Goal: Information Seeking & Learning: Check status

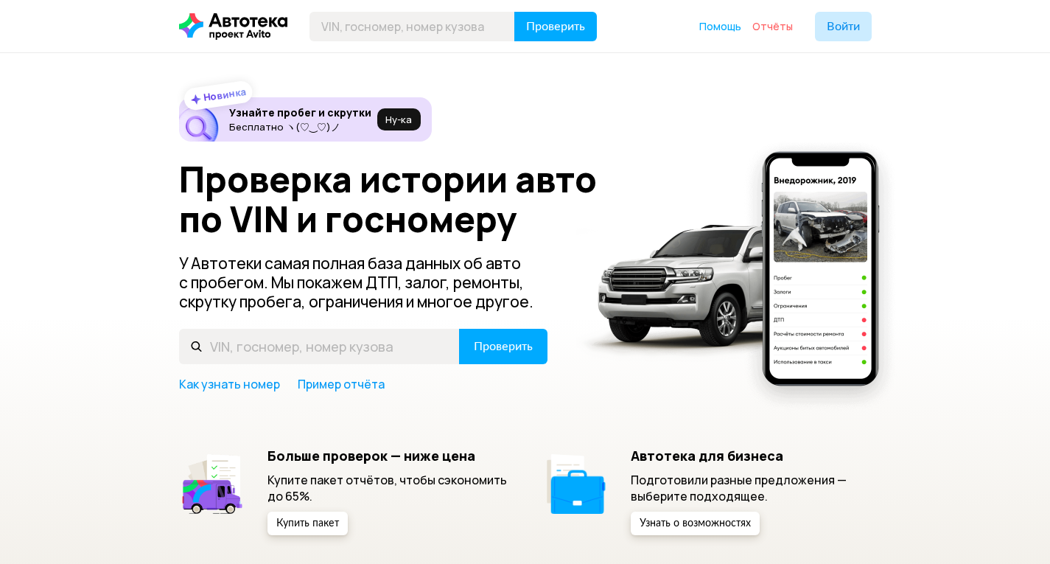
click at [777, 24] on span "Отчёты" at bounding box center [772, 26] width 41 height 14
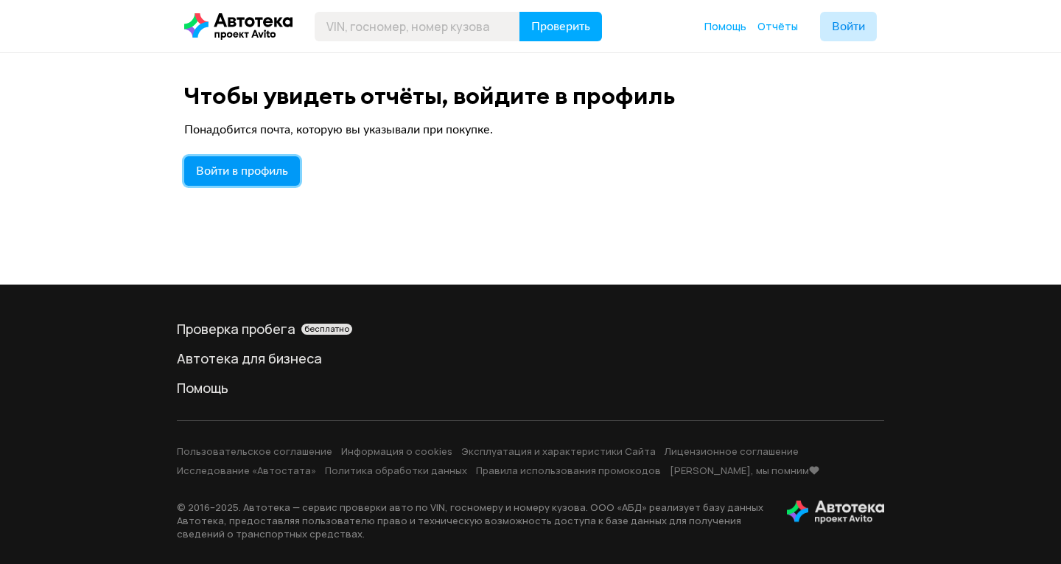
click at [242, 167] on span "Войти в профиль" at bounding box center [242, 171] width 92 height 12
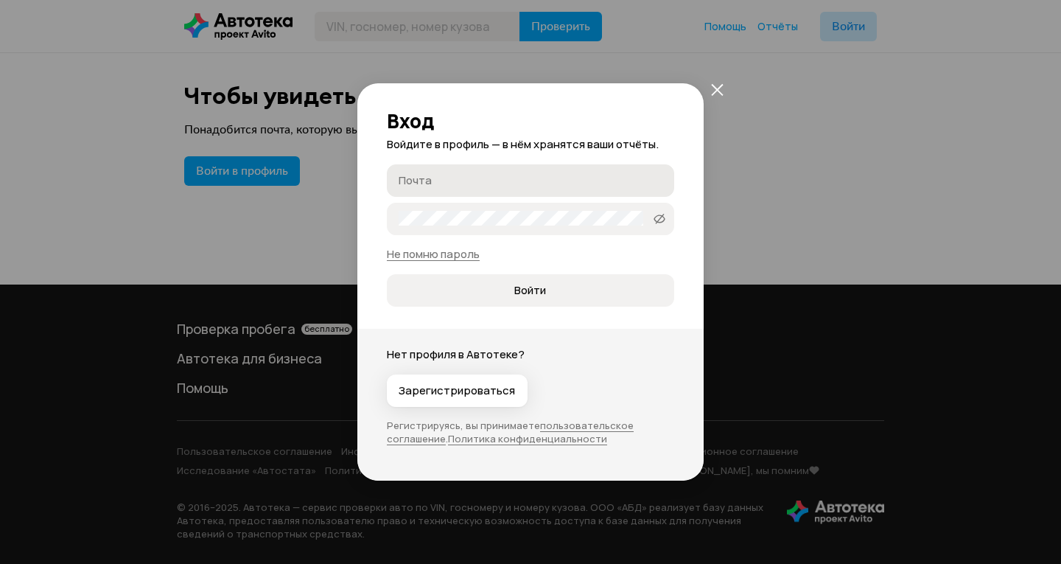
click at [506, 175] on input "Почта" at bounding box center [533, 179] width 268 height 15
type input "[EMAIL_ADDRESS][DOMAIN_NAME]"
click at [660, 221] on icon at bounding box center [660, 219] width 12 height 15
click at [524, 287] on span "Войти" at bounding box center [530, 290] width 32 height 15
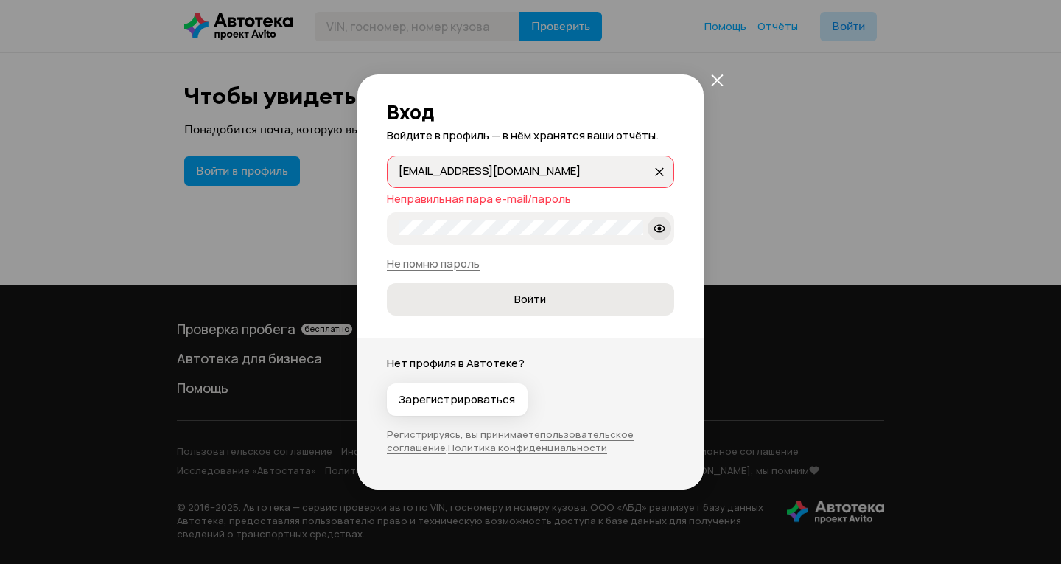
click at [541, 300] on span "Войти" at bounding box center [530, 299] width 32 height 15
click at [520, 296] on span "Войти" at bounding box center [530, 299] width 32 height 15
click at [514, 293] on span "Войти" at bounding box center [530, 299] width 263 height 15
click at [499, 298] on span "Войти" at bounding box center [530, 299] width 263 height 15
click at [514, 300] on span "Войти" at bounding box center [530, 299] width 263 height 15
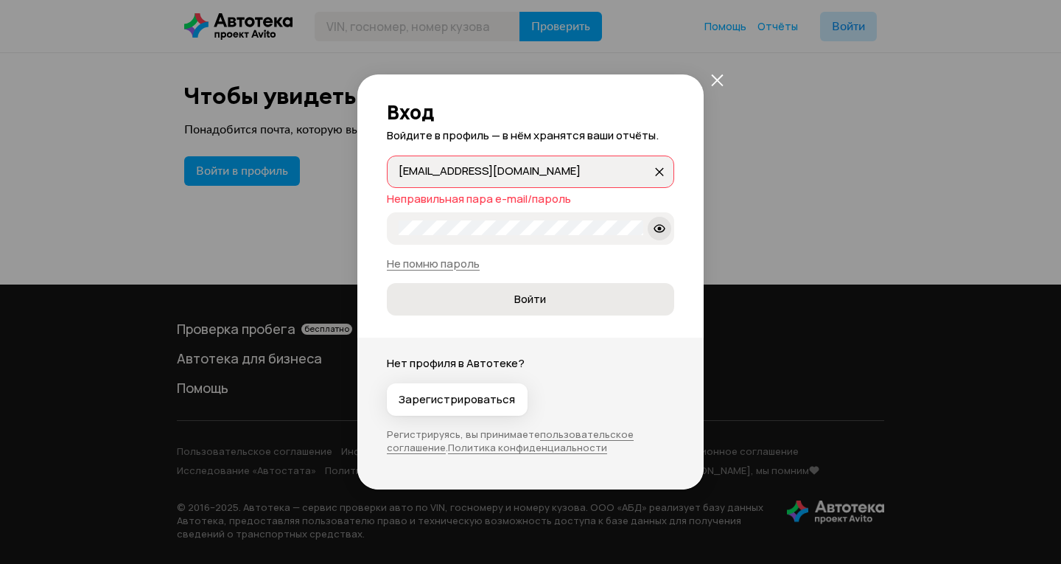
click at [497, 301] on span "Войти" at bounding box center [530, 299] width 263 height 15
click at [503, 298] on span "Войти" at bounding box center [530, 299] width 263 height 15
click at [508, 299] on span "Войти" at bounding box center [530, 299] width 263 height 15
click at [508, 296] on span "Войти" at bounding box center [530, 299] width 263 height 15
click at [520, 299] on span "Войти" at bounding box center [530, 299] width 32 height 15
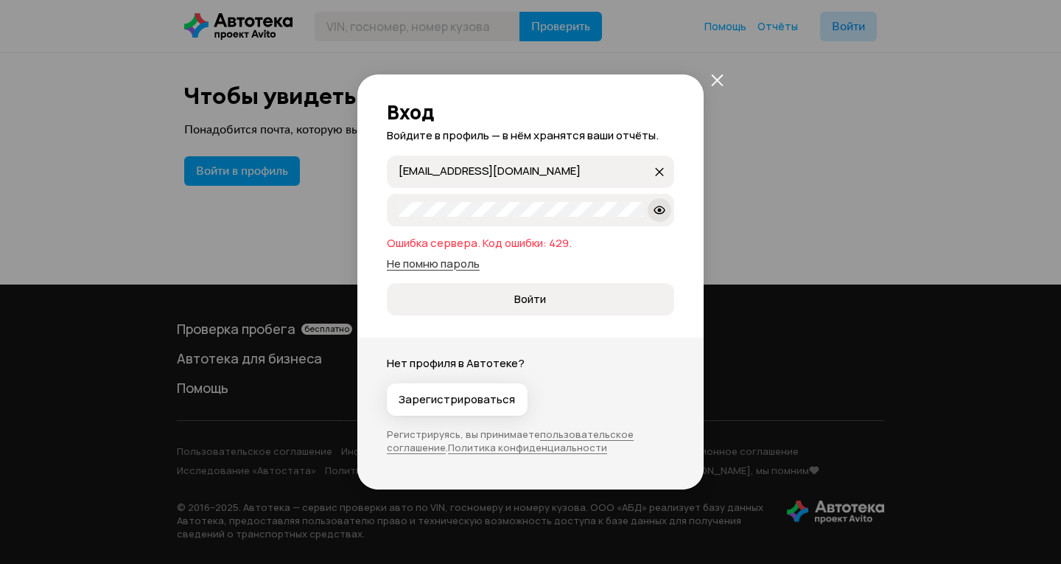
click at [414, 263] on link "Не помню пароль" at bounding box center [433, 263] width 93 height 15
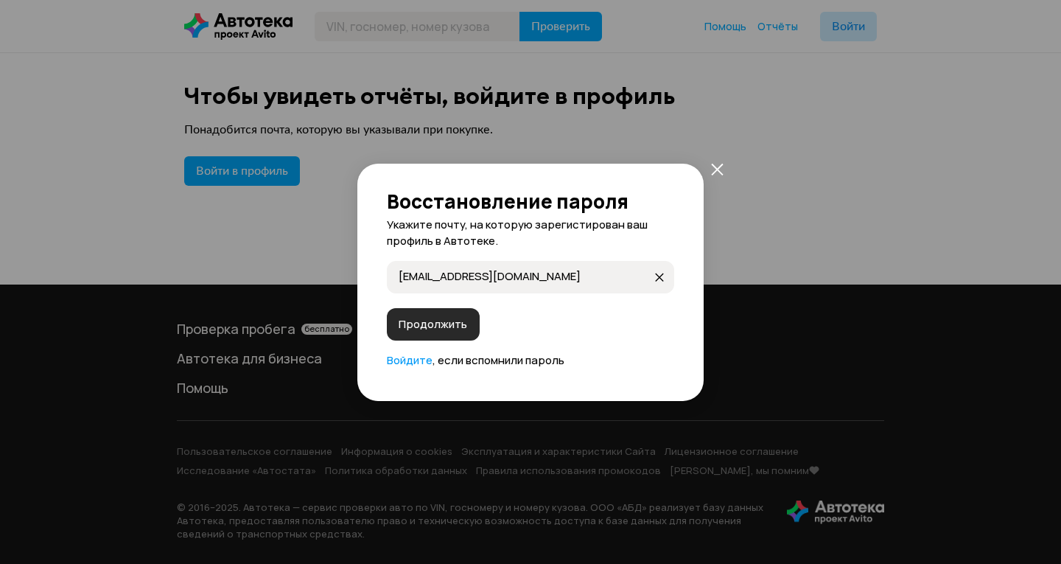
click at [434, 329] on span "Продолжить" at bounding box center [433, 324] width 69 height 15
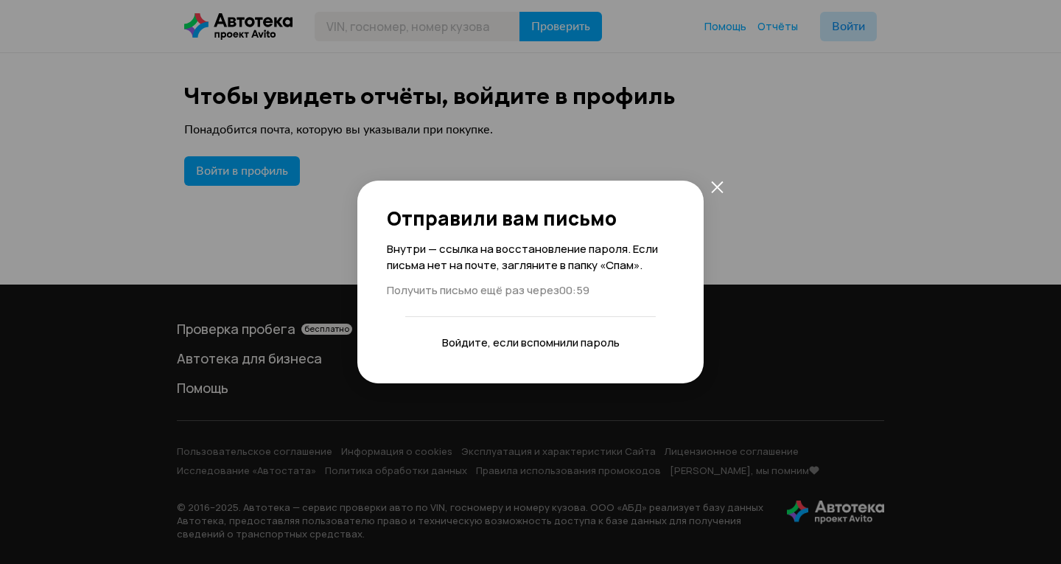
click at [472, 343] on link "Войдите" at bounding box center [465, 342] width 46 height 15
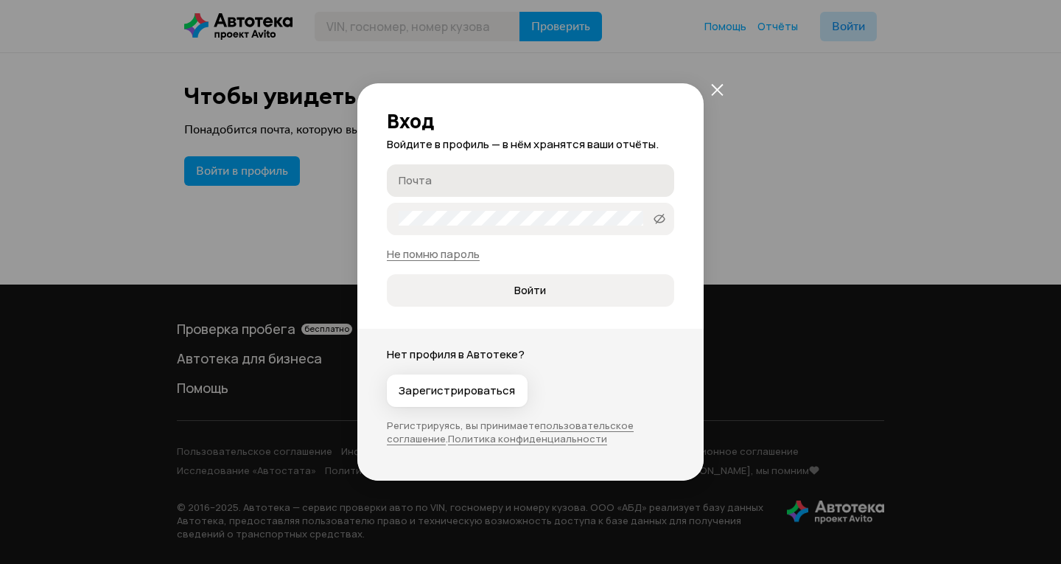
click at [444, 182] on input "Почта" at bounding box center [533, 179] width 268 height 15
type input "[EMAIL_ADDRESS][DOMAIN_NAME]"
click at [431, 251] on link "Не помню пароль" at bounding box center [433, 253] width 93 height 15
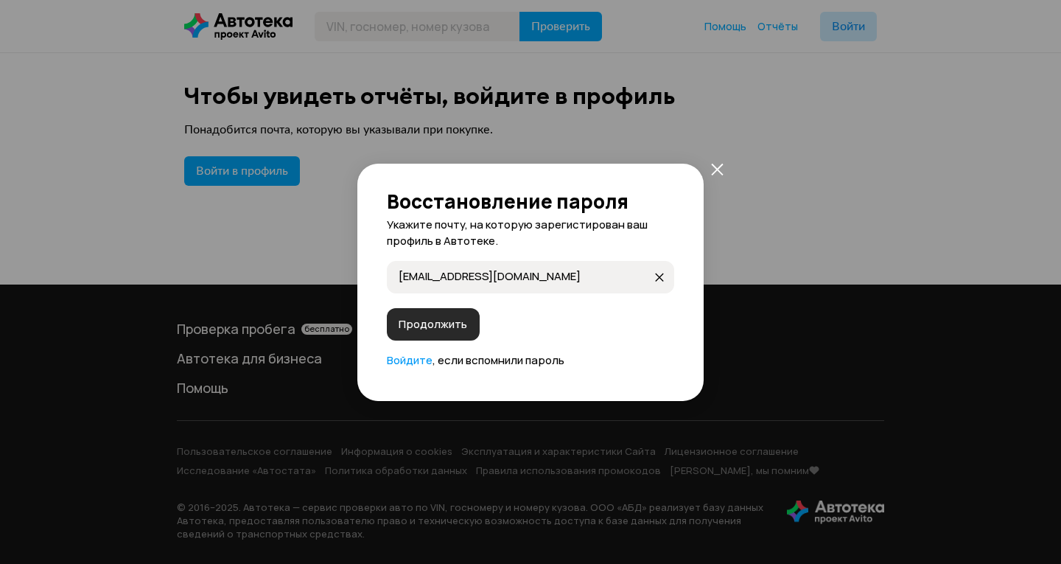
click at [434, 325] on span "Продолжить" at bounding box center [433, 324] width 69 height 15
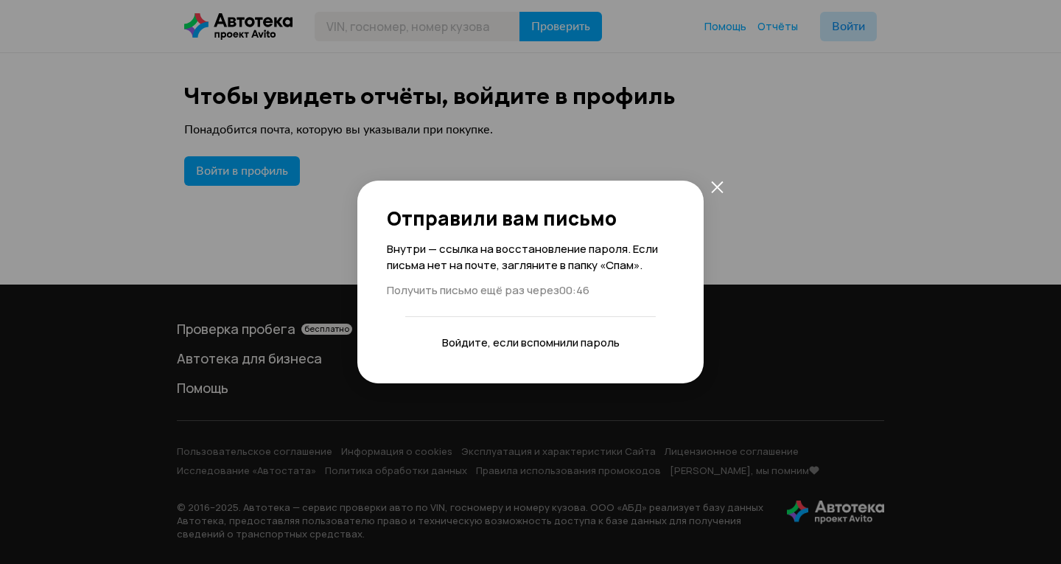
click at [462, 340] on link "Войдите" at bounding box center [465, 342] width 46 height 15
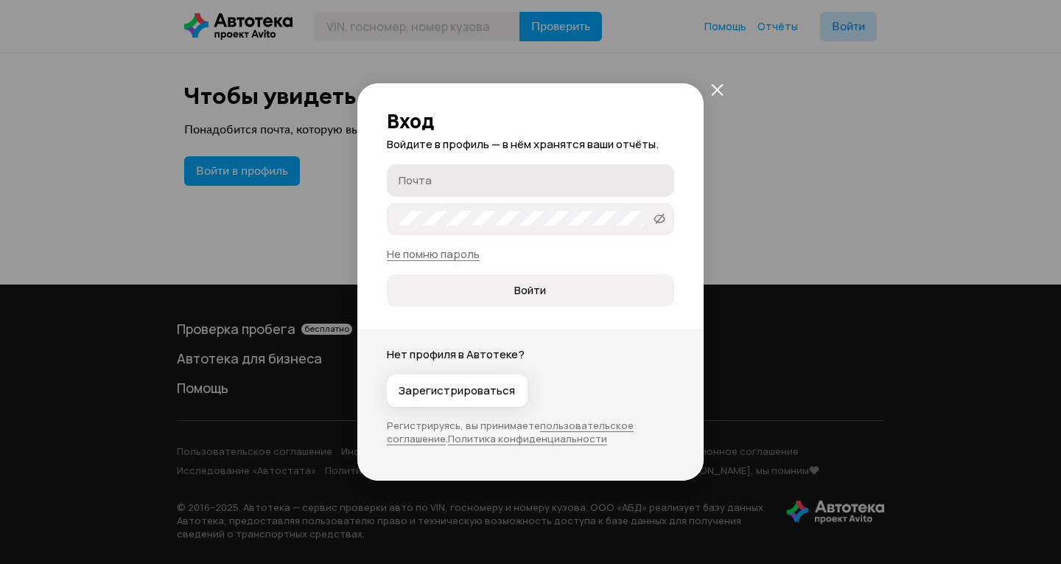
click at [467, 181] on input "Почта" at bounding box center [533, 179] width 268 height 15
type input "[EMAIL_ADDRESS][DOMAIN_NAME]"
click at [531, 291] on span "Войти" at bounding box center [530, 290] width 32 height 15
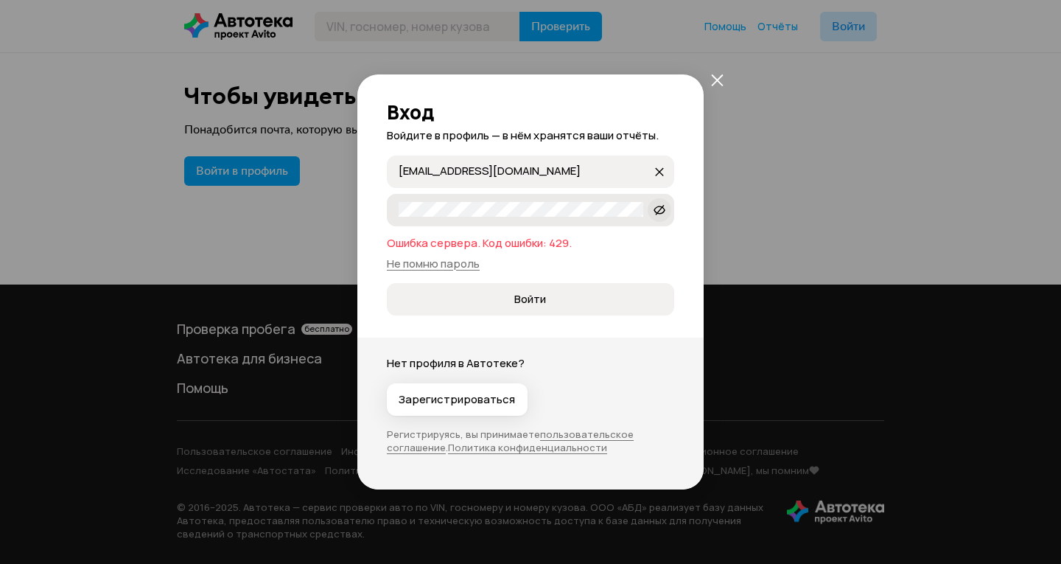
click at [660, 205] on icon at bounding box center [660, 209] width 12 height 15
click at [518, 304] on span "Войти" at bounding box center [530, 299] width 32 height 15
click at [522, 299] on span "Войти" at bounding box center [530, 299] width 32 height 15
click at [517, 297] on span "Войти" at bounding box center [530, 299] width 32 height 15
click at [659, 200] on span at bounding box center [660, 210] width 24 height 24
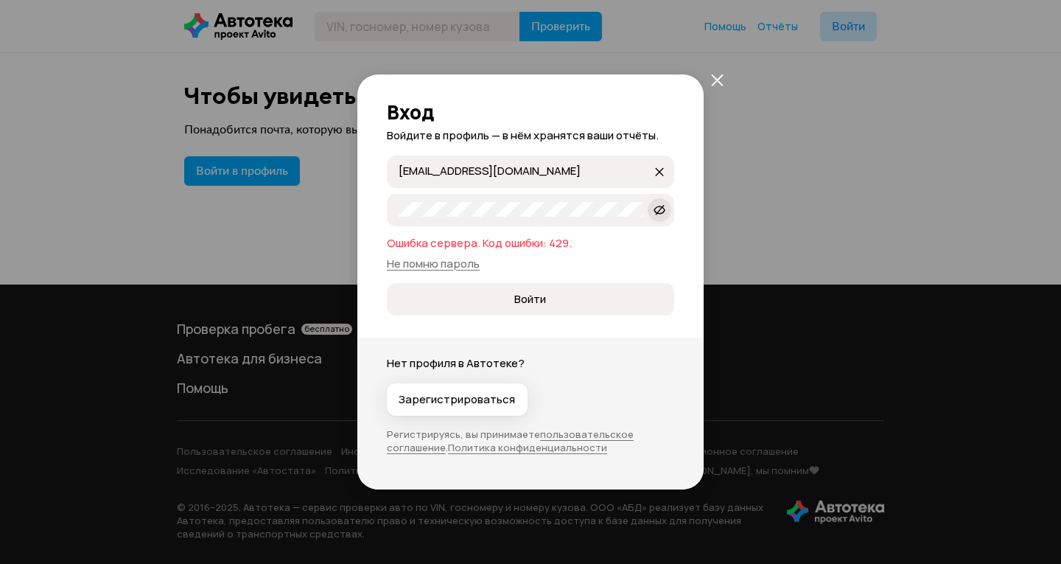
click at [659, 200] on span at bounding box center [660, 210] width 24 height 24
click at [518, 296] on span "Войти" at bounding box center [530, 299] width 32 height 15
click at [719, 74] on icon "закрыть" at bounding box center [717, 80] width 13 height 13
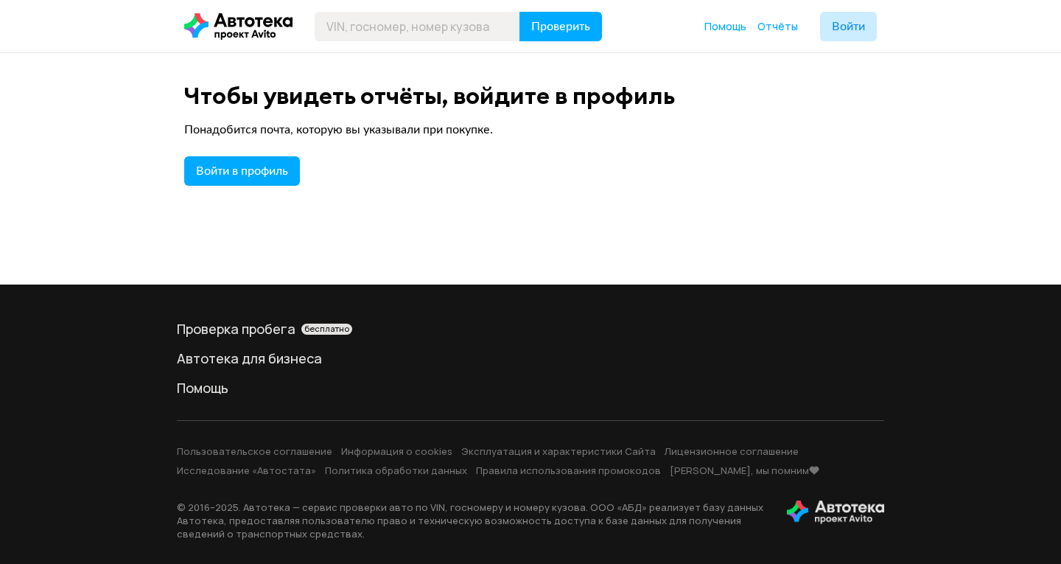
click at [777, 20] on link "Отчёты" at bounding box center [778, 26] width 41 height 15
click at [774, 25] on span "Отчёты" at bounding box center [778, 26] width 41 height 14
drag, startPoint x: 774, startPoint y: 25, endPoint x: 706, endPoint y: 0, distance: 72.3
click at [767, 24] on span "Отчёты" at bounding box center [778, 26] width 41 height 14
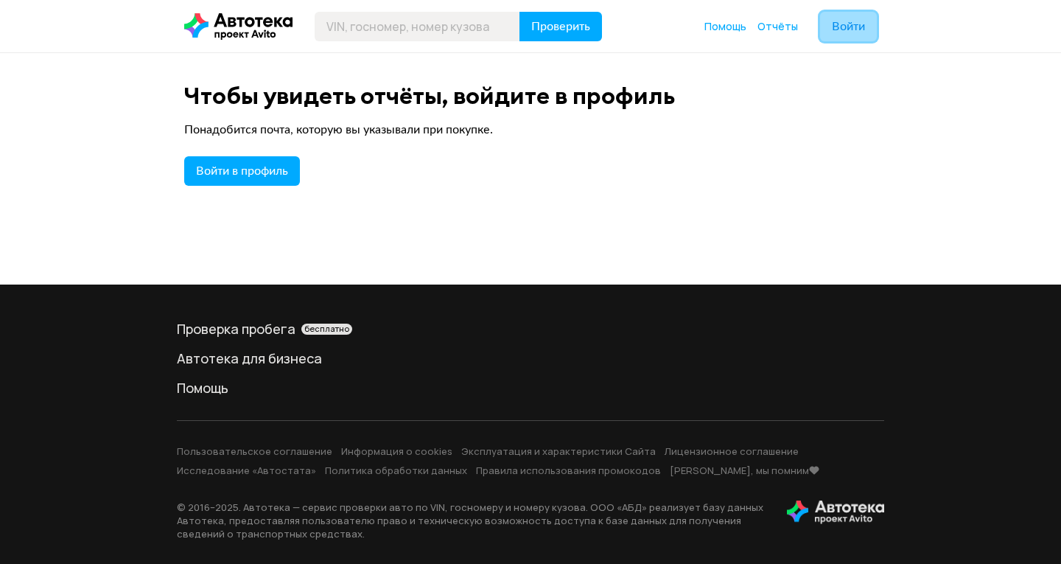
click at [839, 18] on button "Войти" at bounding box center [848, 26] width 57 height 29
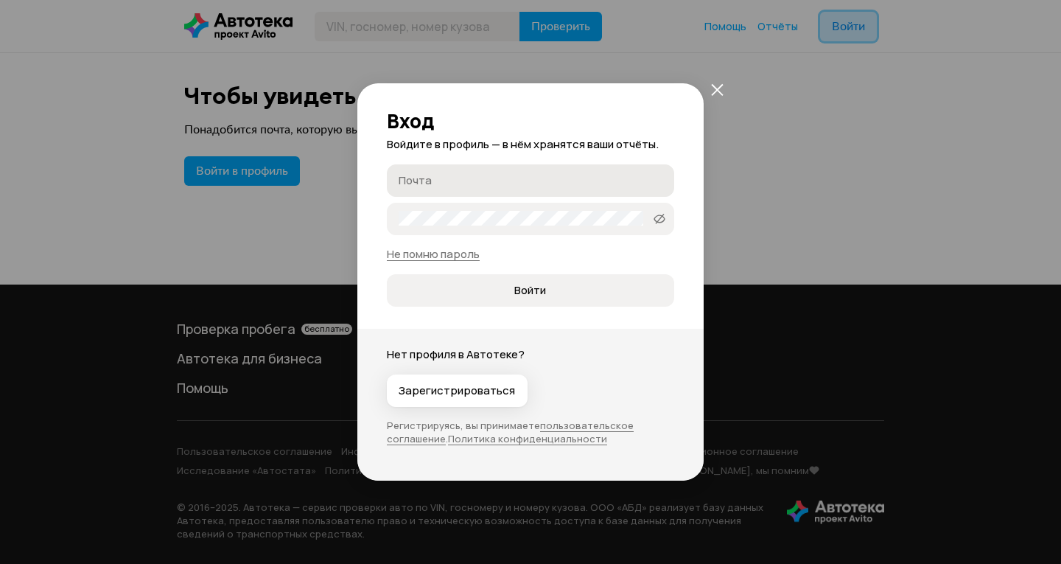
click at [437, 189] on label "Почта" at bounding box center [530, 180] width 287 height 32
click at [437, 187] on input "Почта" at bounding box center [533, 179] width 268 height 15
click at [408, 206] on label "Пароль" at bounding box center [530, 219] width 287 height 32
type input "[EMAIL_ADDRESS][DOMAIN_NAME]"
click at [656, 216] on icon at bounding box center [660, 219] width 12 height 15
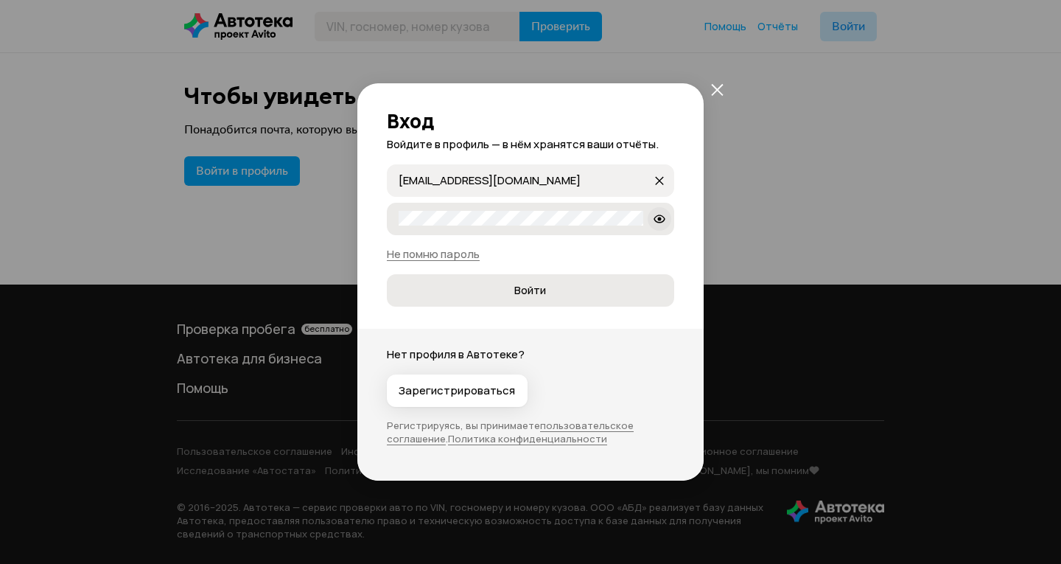
click at [524, 286] on span "Войти" at bounding box center [530, 290] width 32 height 15
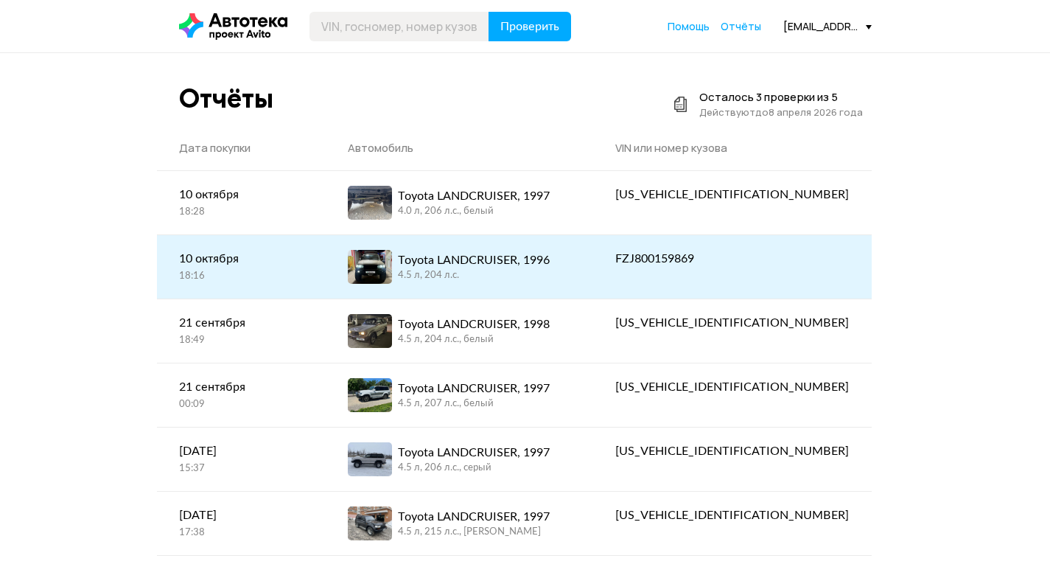
click at [392, 258] on span at bounding box center [370, 267] width 44 height 34
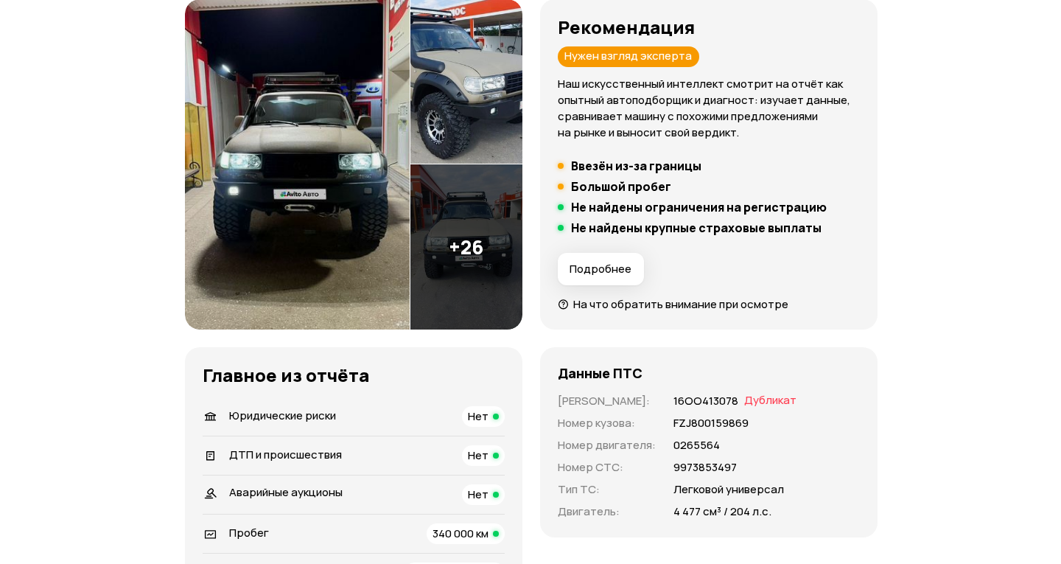
scroll to position [147, 0]
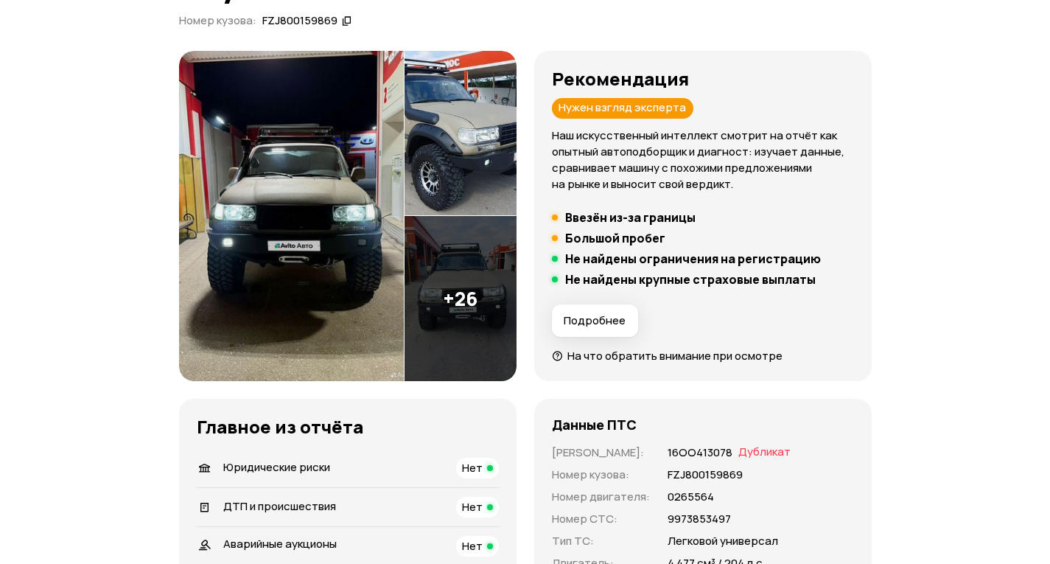
click at [600, 318] on span "Подробнее" at bounding box center [595, 320] width 62 height 15
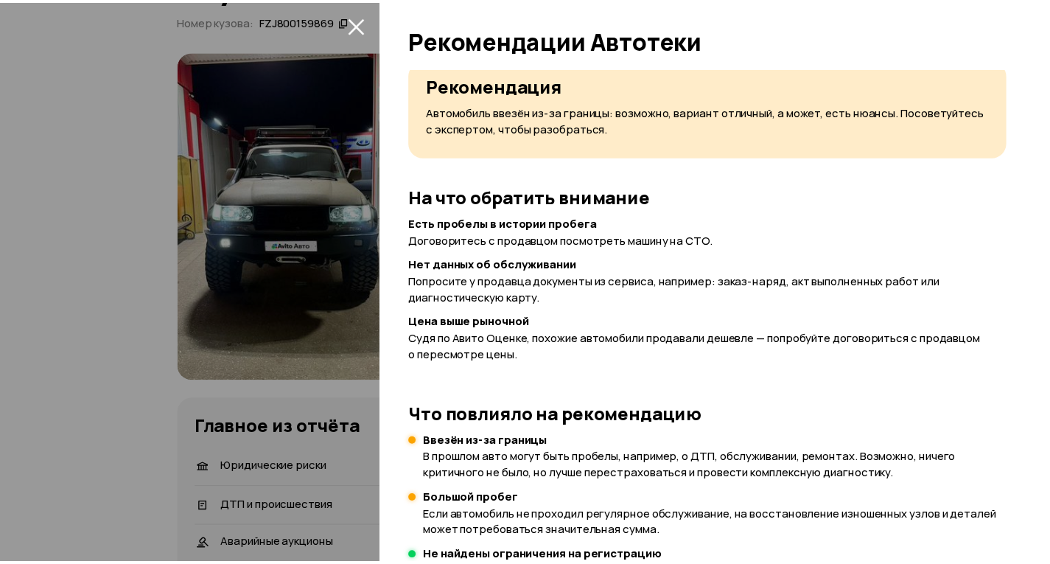
scroll to position [0, 0]
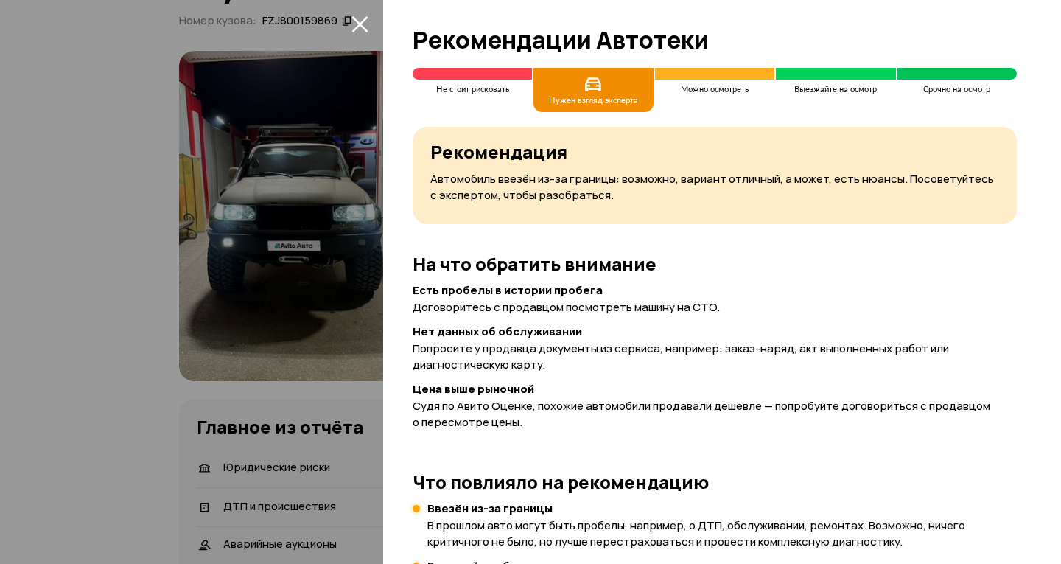
click at [73, 248] on div at bounding box center [530, 282] width 1061 height 564
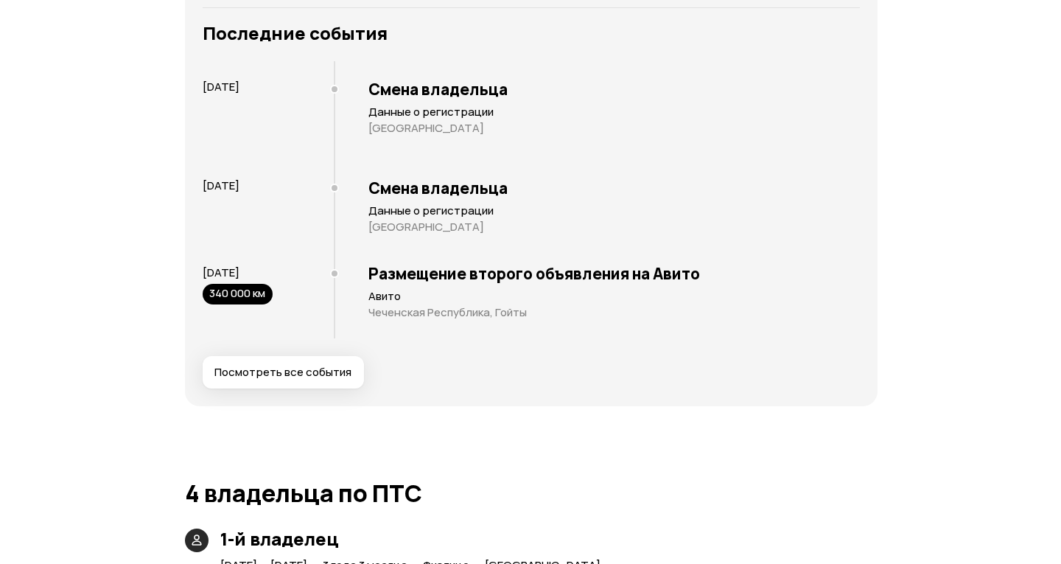
scroll to position [2948, 0]
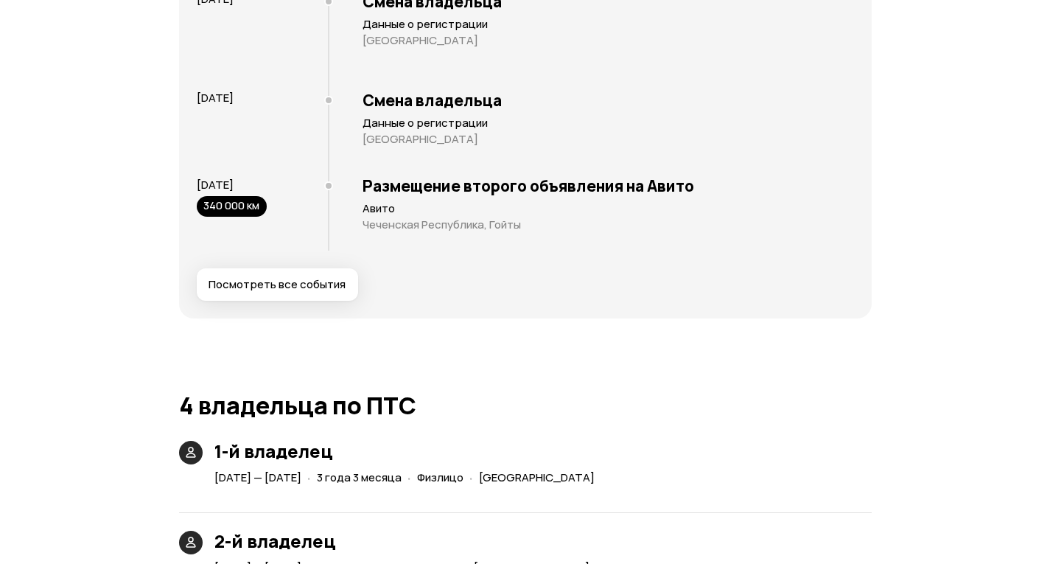
click at [252, 281] on span "Посмотреть все события" at bounding box center [277, 284] width 137 height 15
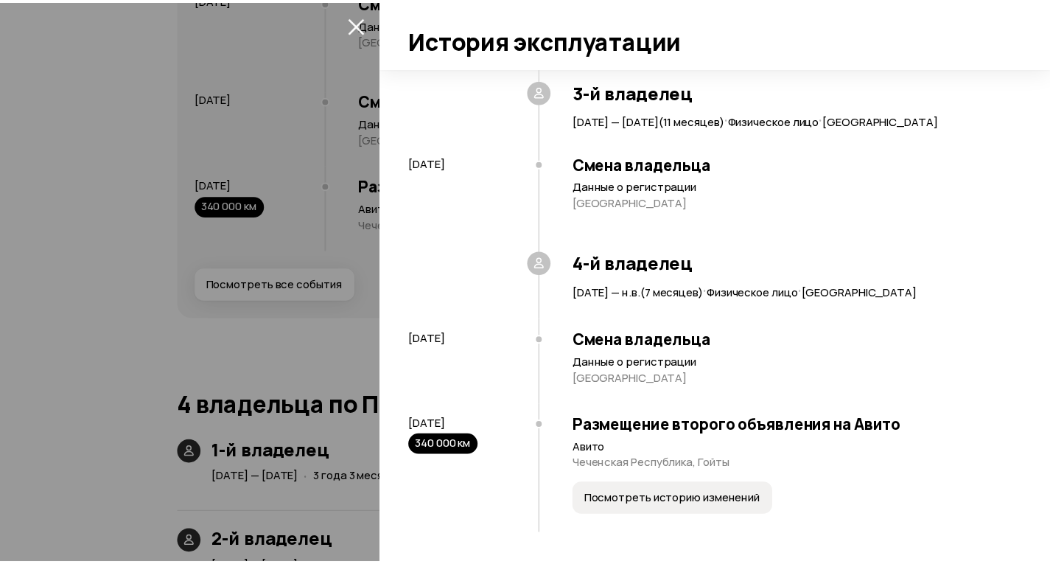
scroll to position [491, 0]
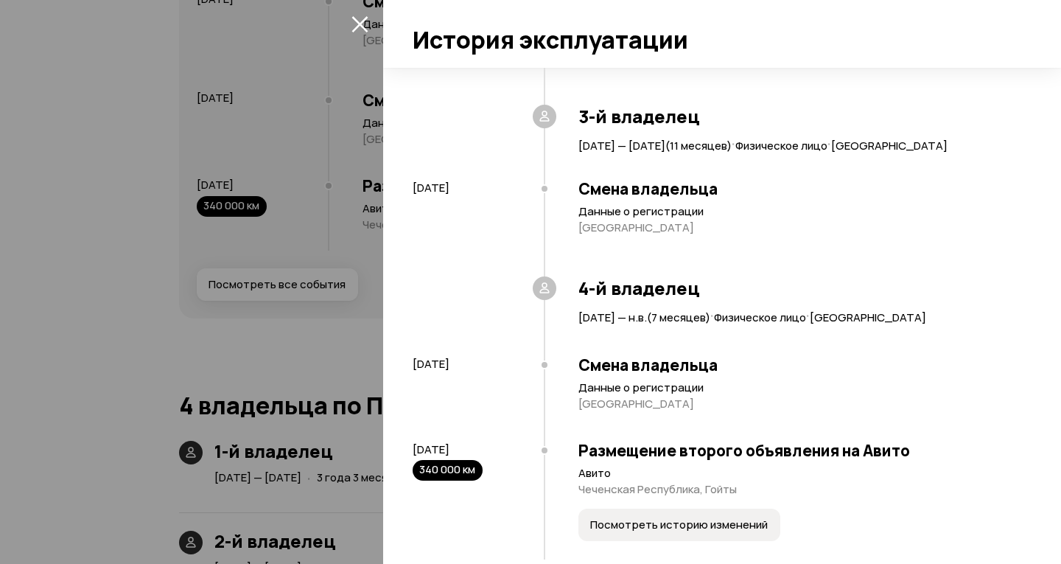
click at [7, 214] on div at bounding box center [530, 282] width 1061 height 564
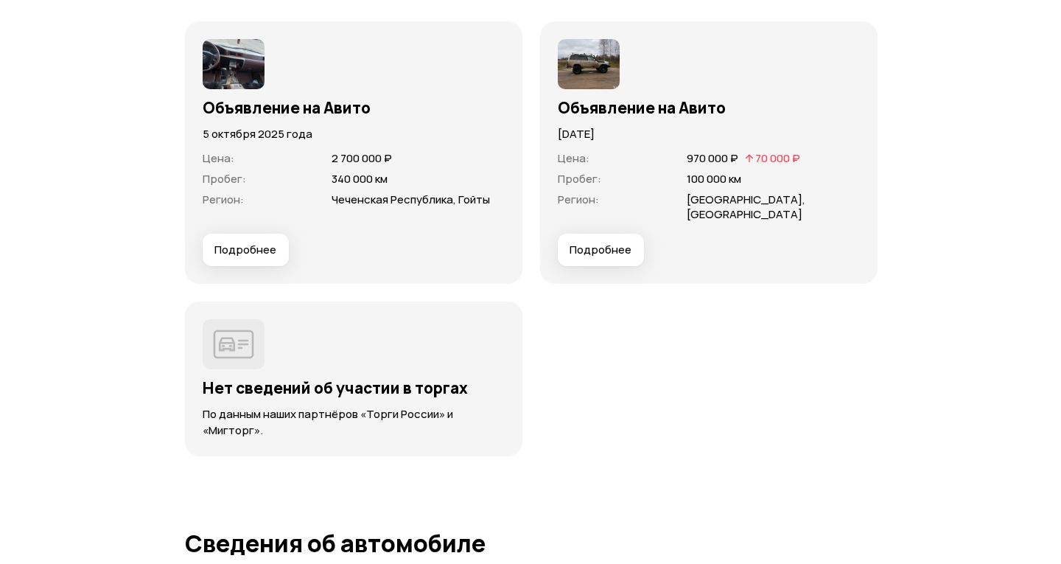
scroll to position [4348, 0]
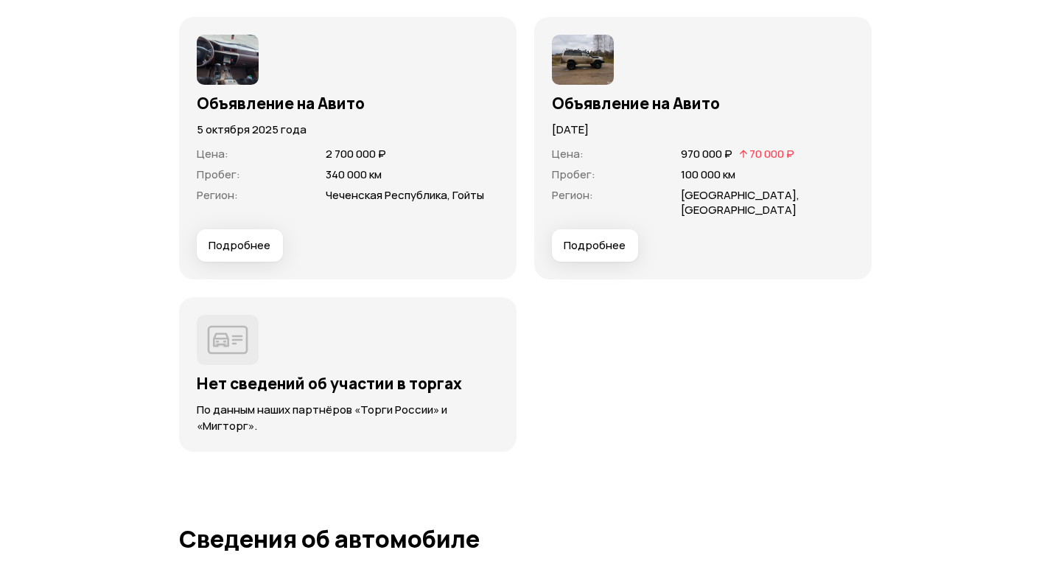
click at [590, 238] on span "Подробнее" at bounding box center [595, 245] width 62 height 15
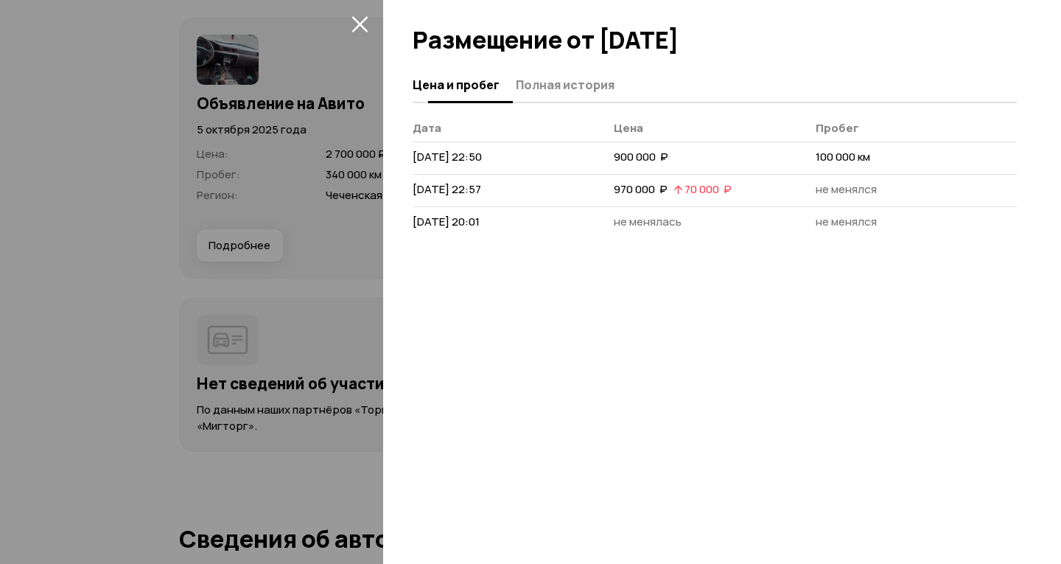
click at [545, 83] on span "Полная история" at bounding box center [565, 84] width 99 height 15
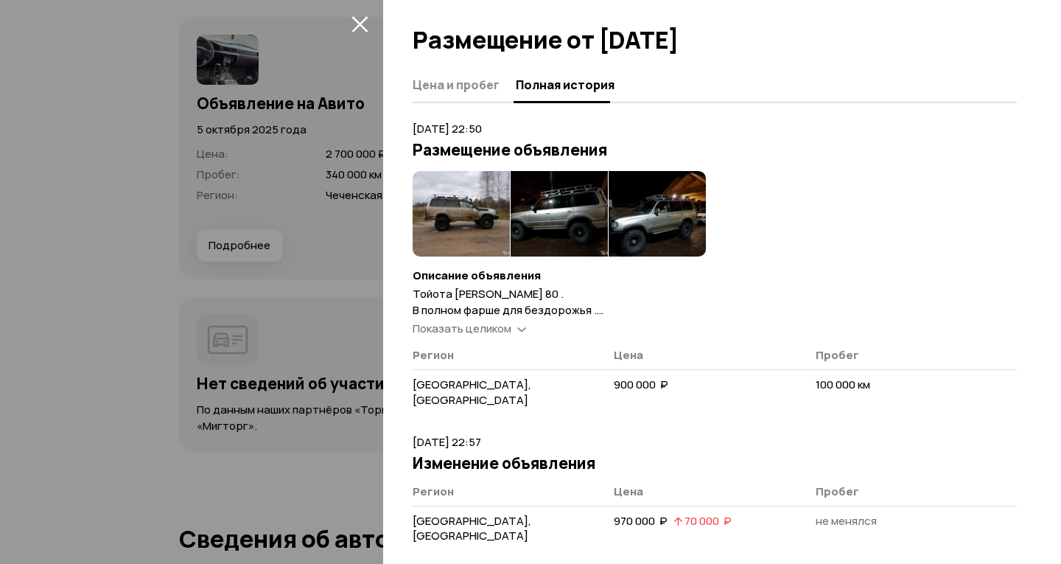
click at [504, 323] on span "Показать целиком" at bounding box center [462, 328] width 99 height 15
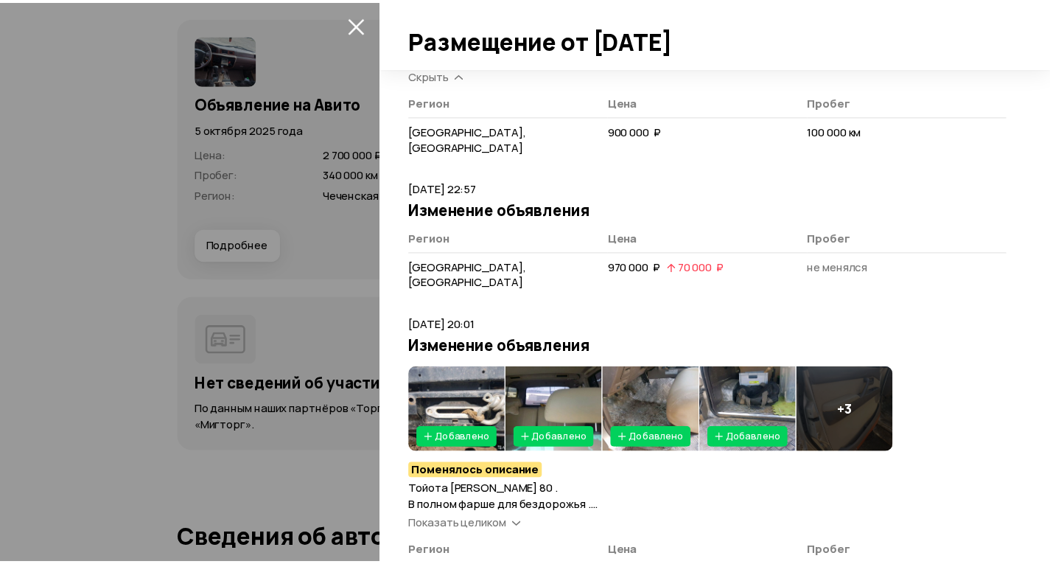
scroll to position [368, 0]
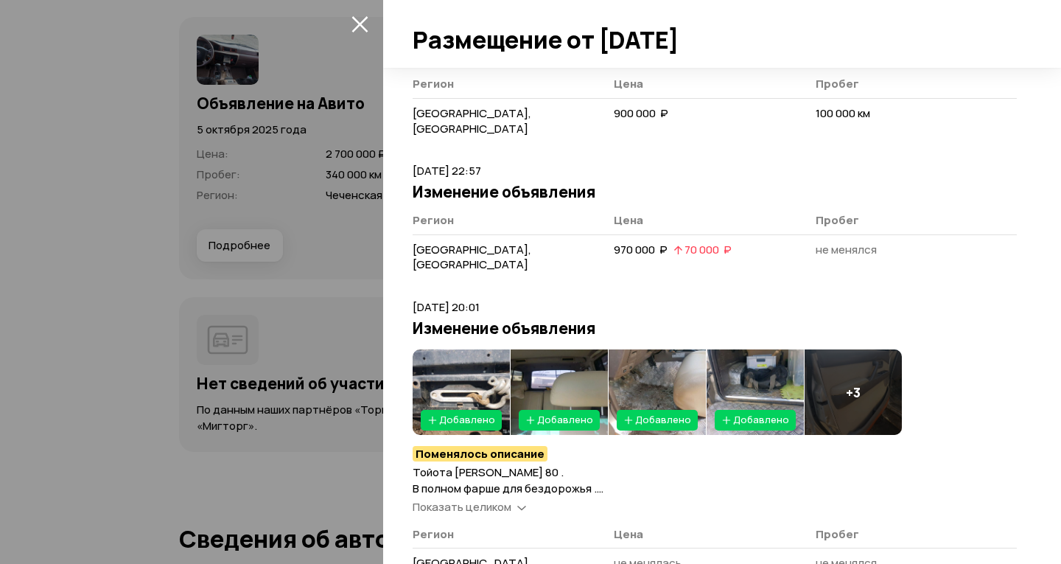
click at [778, 349] on img at bounding box center [755, 391] width 97 height 85
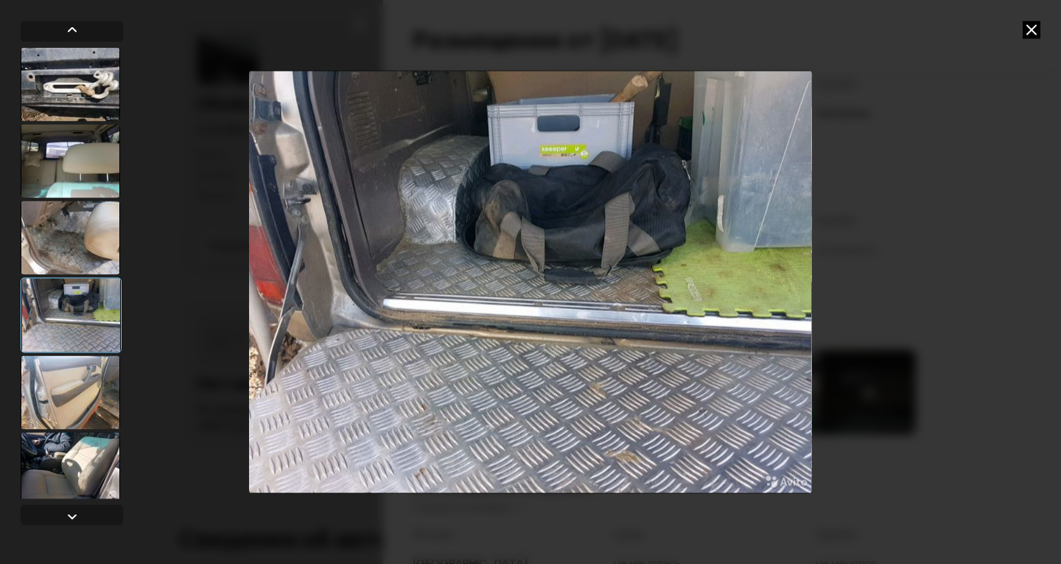
click at [76, 368] on div at bounding box center [70, 392] width 99 height 74
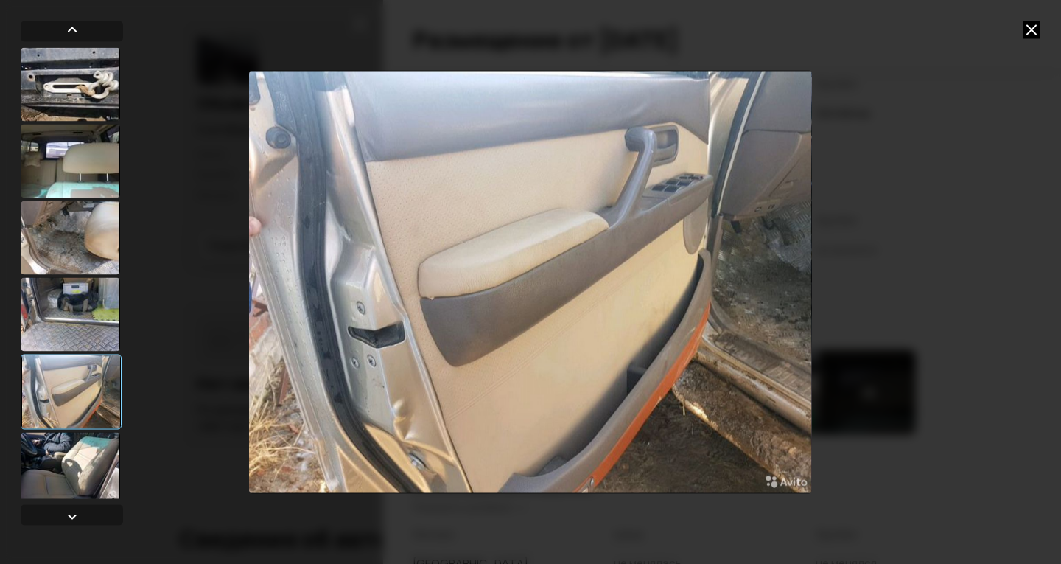
click at [69, 444] on div at bounding box center [70, 469] width 99 height 74
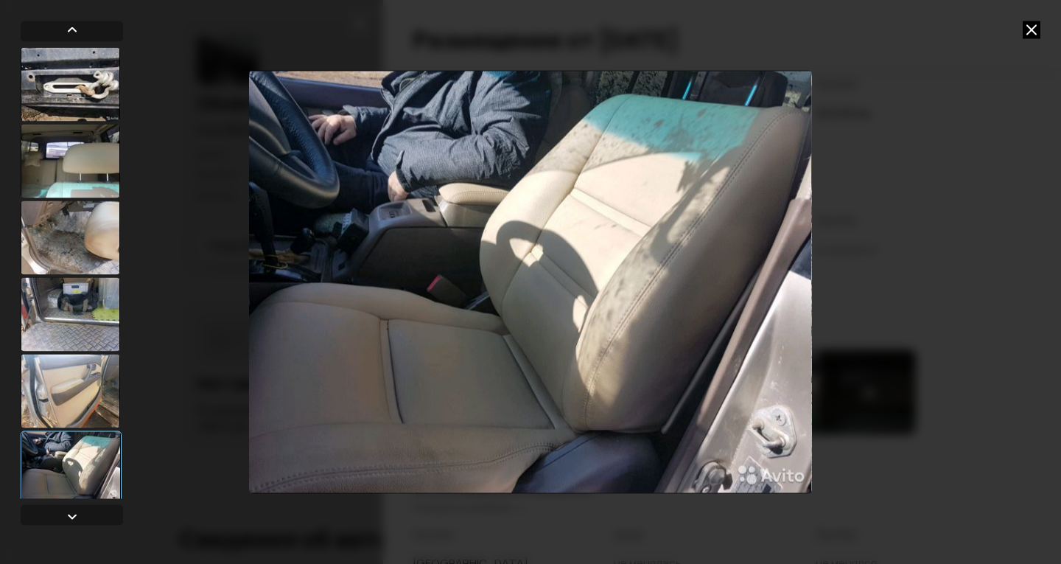
click at [1036, 27] on icon at bounding box center [1032, 30] width 18 height 18
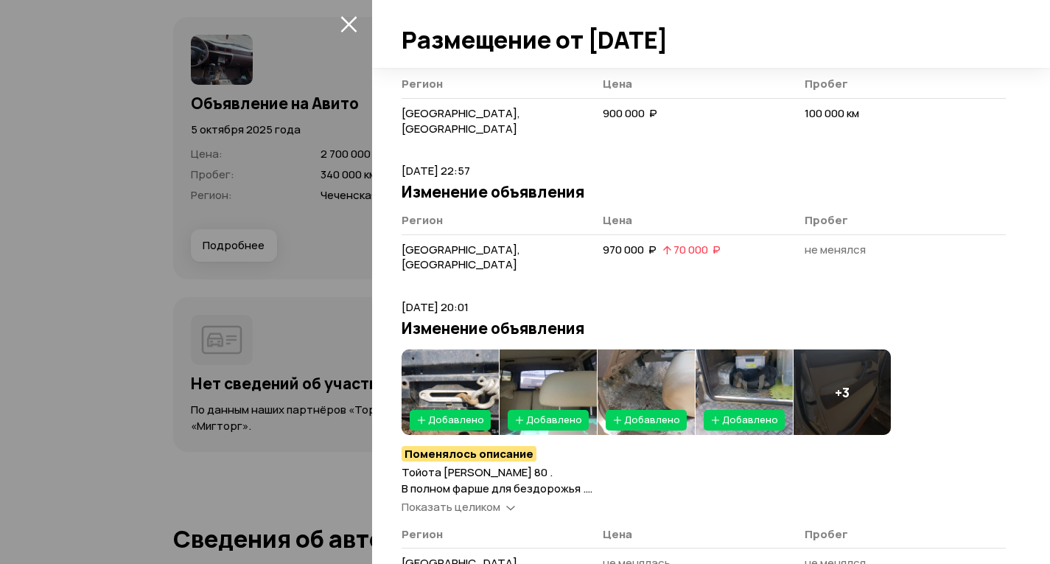
click at [104, 153] on div at bounding box center [525, 282] width 1050 height 564
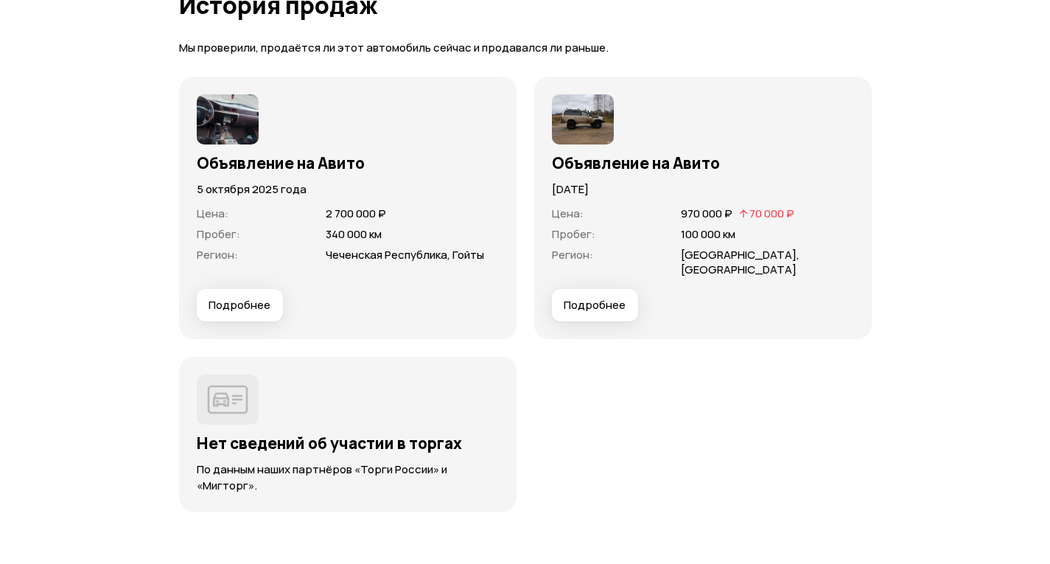
scroll to position [4274, 0]
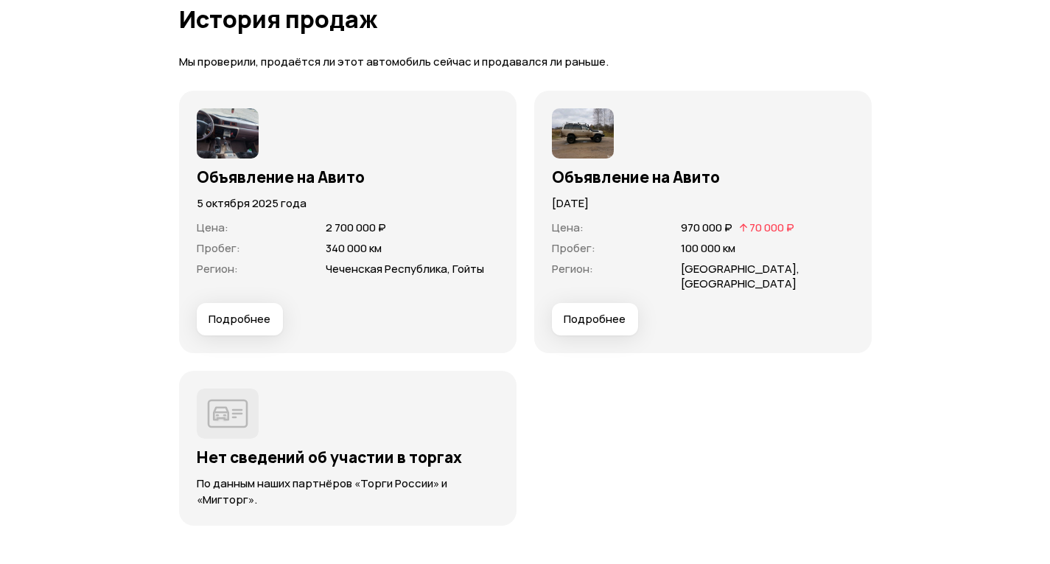
click at [241, 312] on span "Подробнее" at bounding box center [240, 319] width 62 height 15
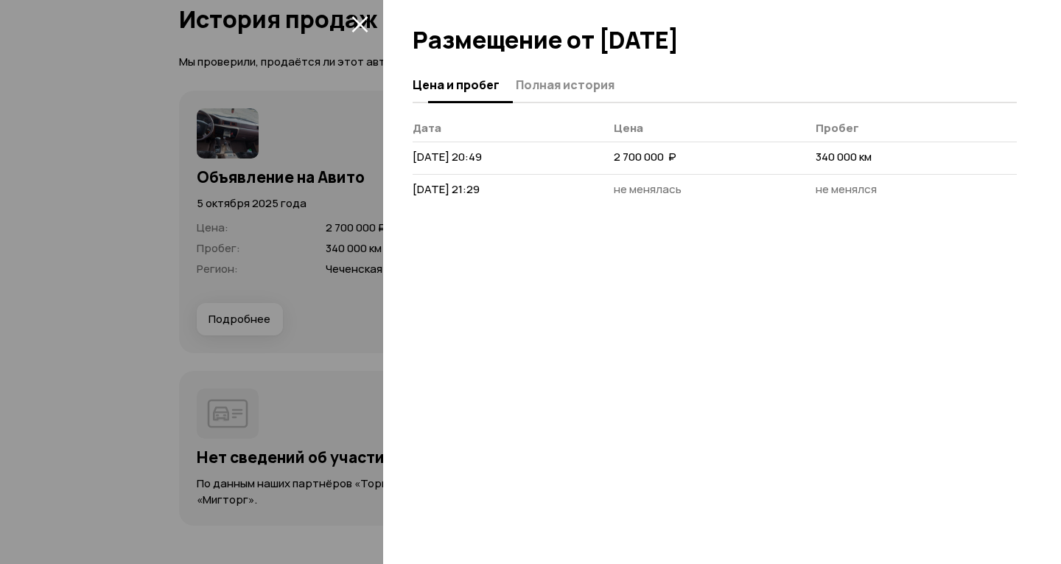
click at [551, 80] on span "Полная история" at bounding box center [565, 84] width 99 height 15
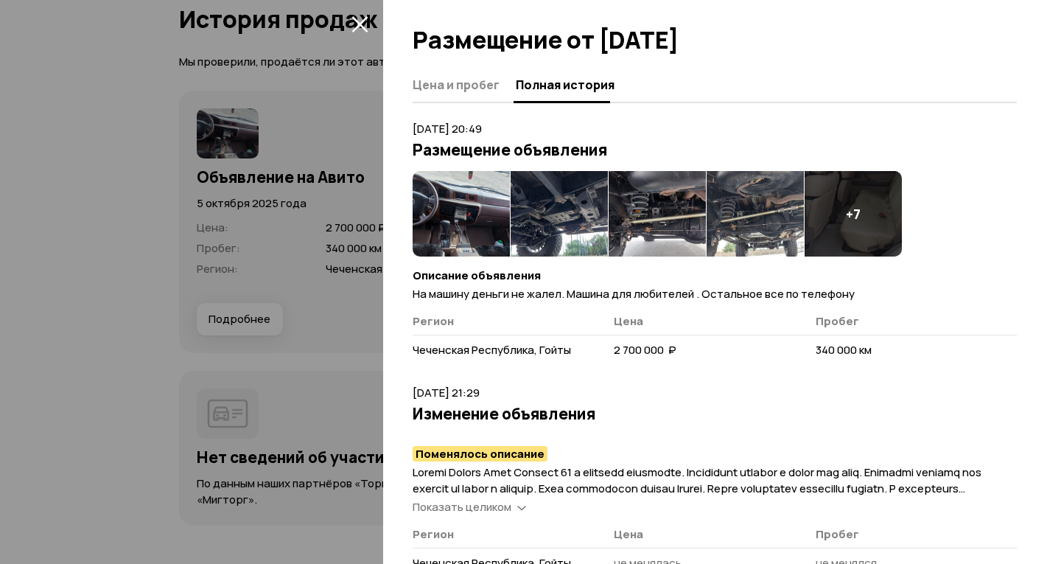
click at [579, 224] on img at bounding box center [559, 213] width 97 height 85
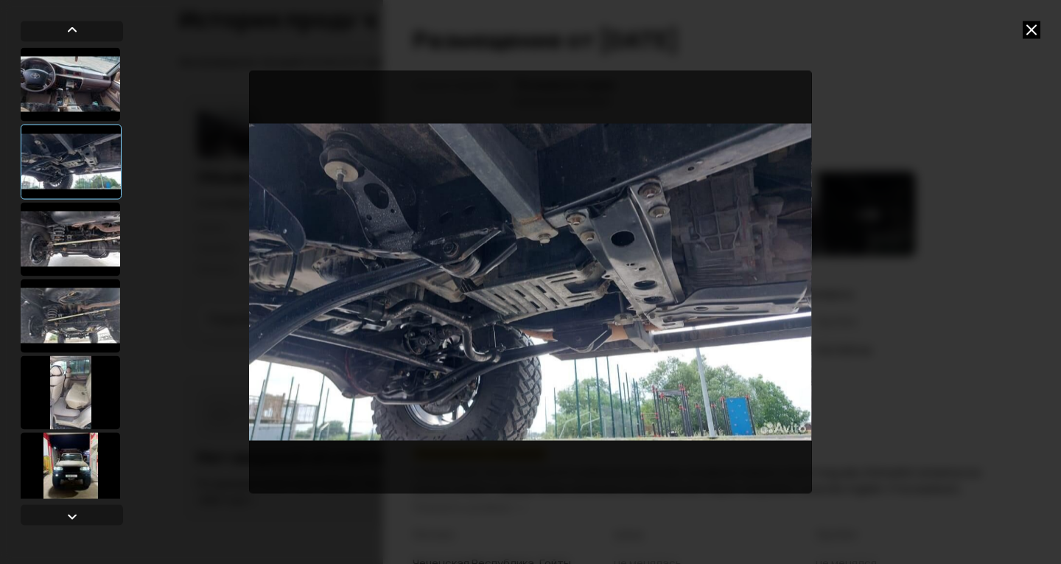
click at [59, 276] on div at bounding box center [72, 272] width 102 height 451
click at [74, 237] on div at bounding box center [70, 239] width 99 height 74
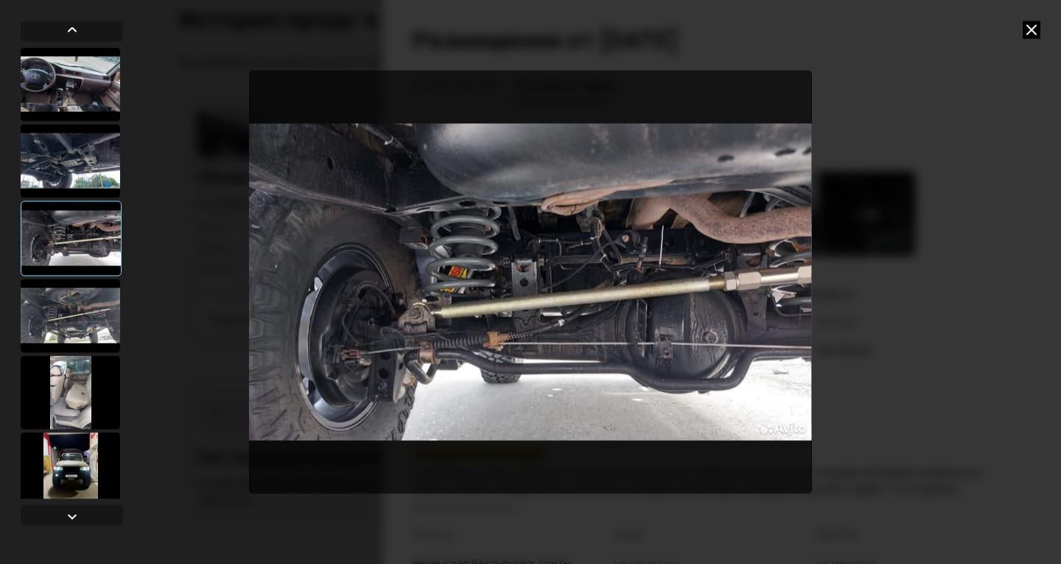
click at [74, 276] on div at bounding box center [72, 272] width 102 height 451
click at [75, 374] on div at bounding box center [70, 392] width 99 height 74
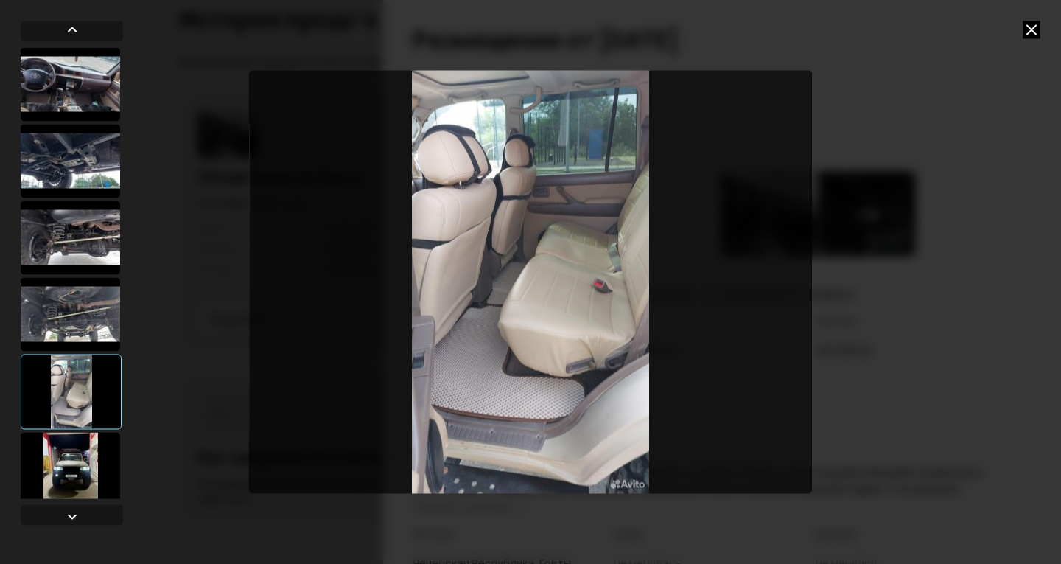
click at [74, 436] on div at bounding box center [70, 469] width 99 height 74
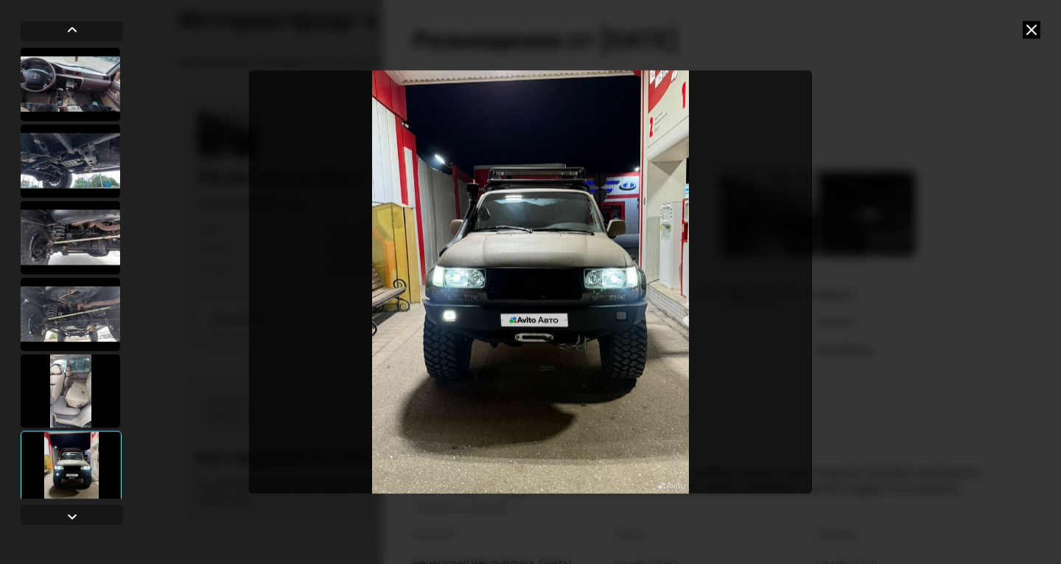
click at [77, 371] on div at bounding box center [70, 391] width 99 height 74
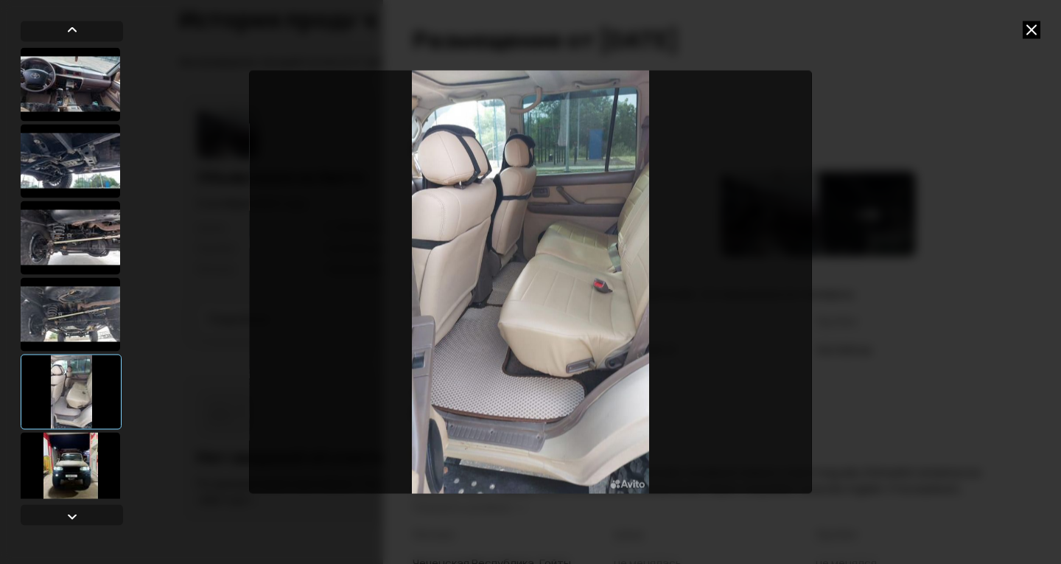
click at [52, 98] on div at bounding box center [70, 84] width 99 height 74
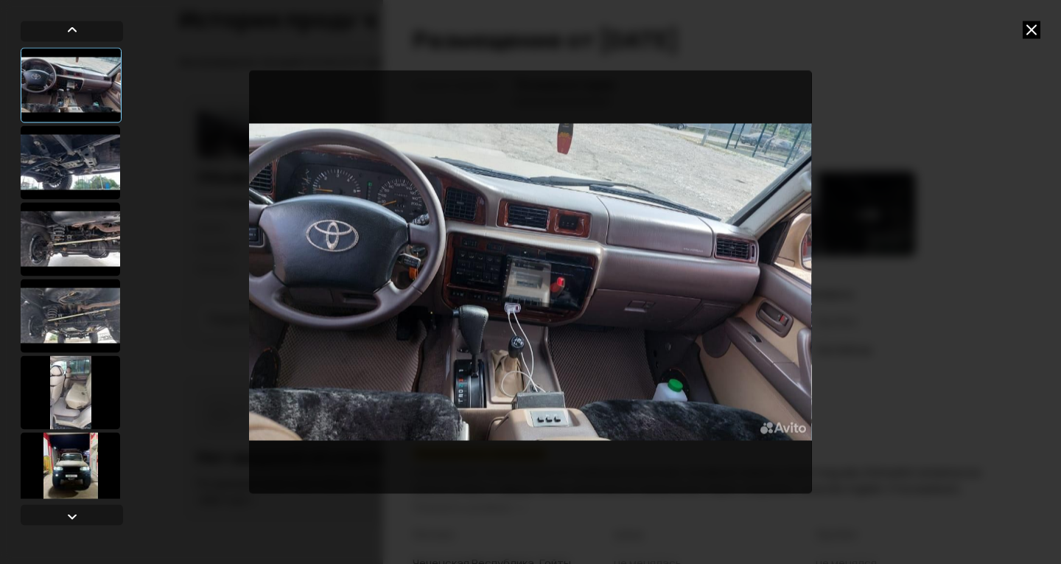
click at [1036, 30] on icon at bounding box center [1032, 30] width 18 height 18
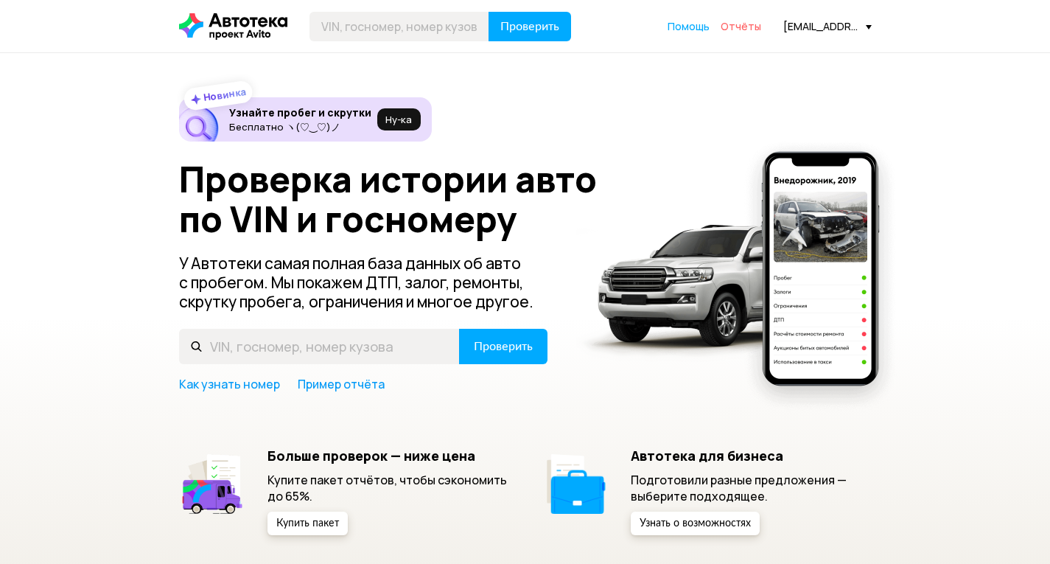
click at [761, 27] on span "Отчёты" at bounding box center [741, 26] width 41 height 14
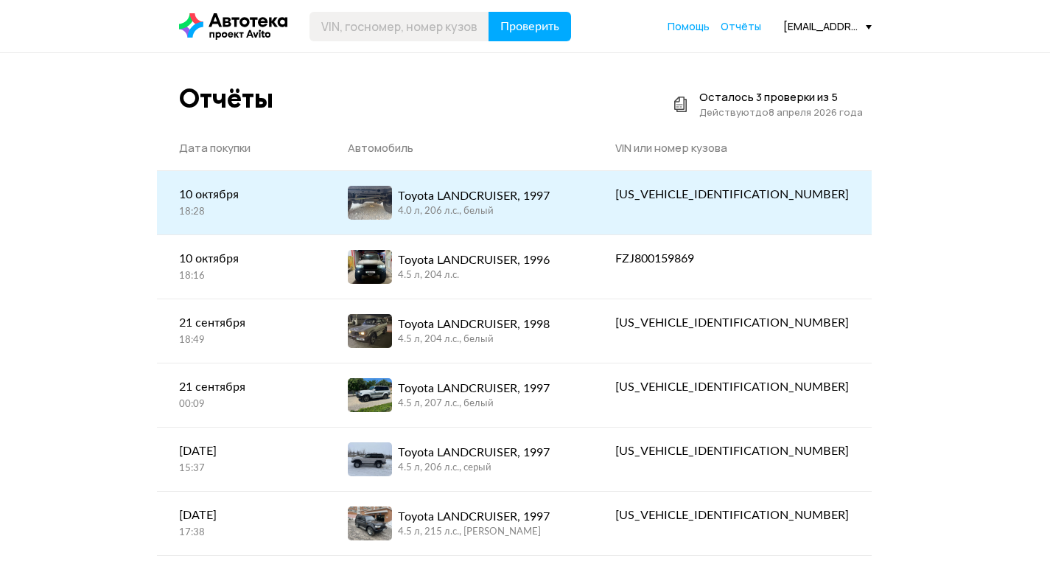
click at [488, 190] on div "Toyota LANDCRUISER, 1997" at bounding box center [474, 196] width 152 height 18
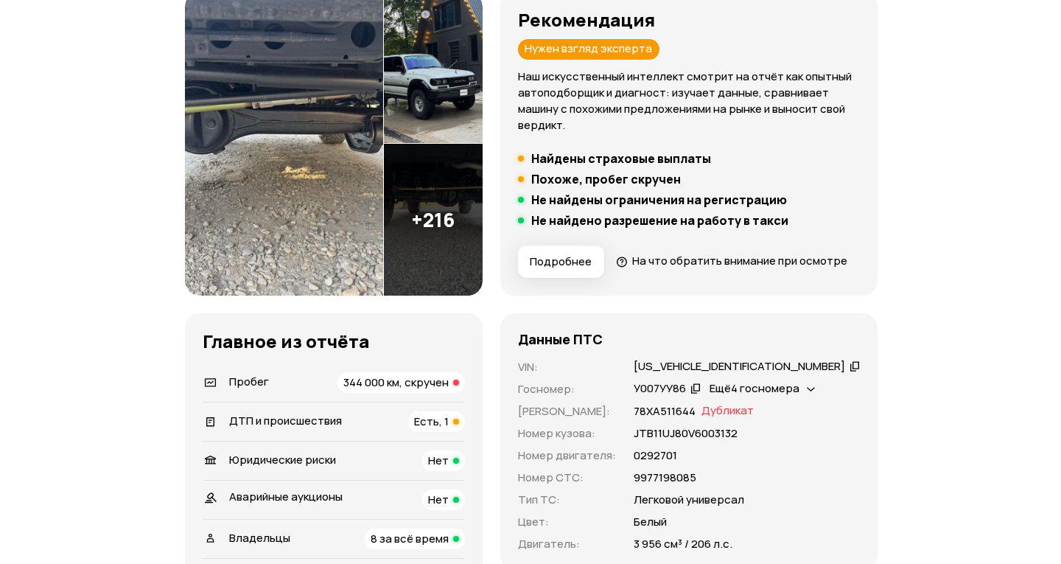
scroll to position [74, 0]
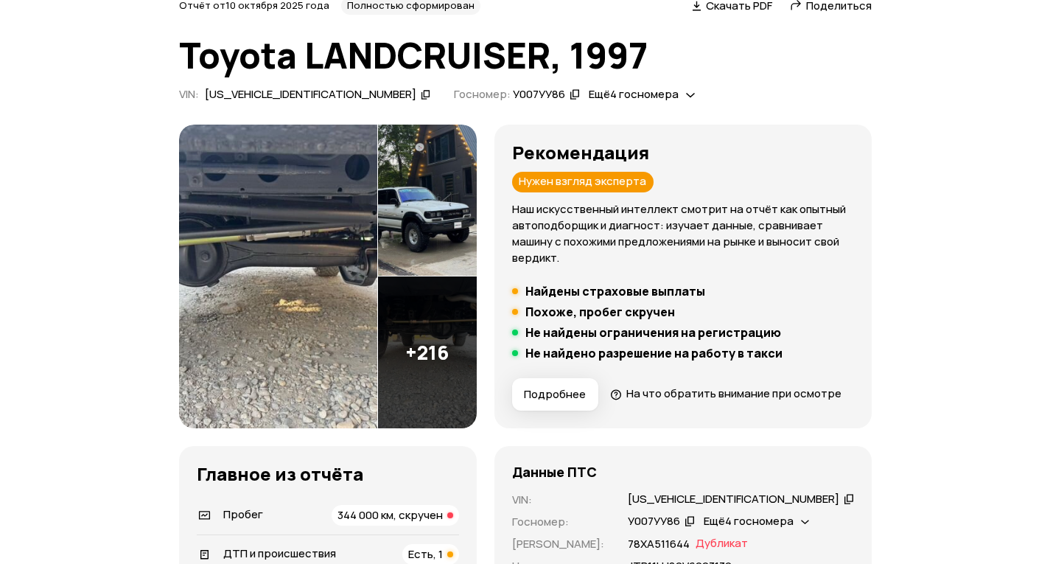
click at [452, 377] on img at bounding box center [427, 352] width 99 height 152
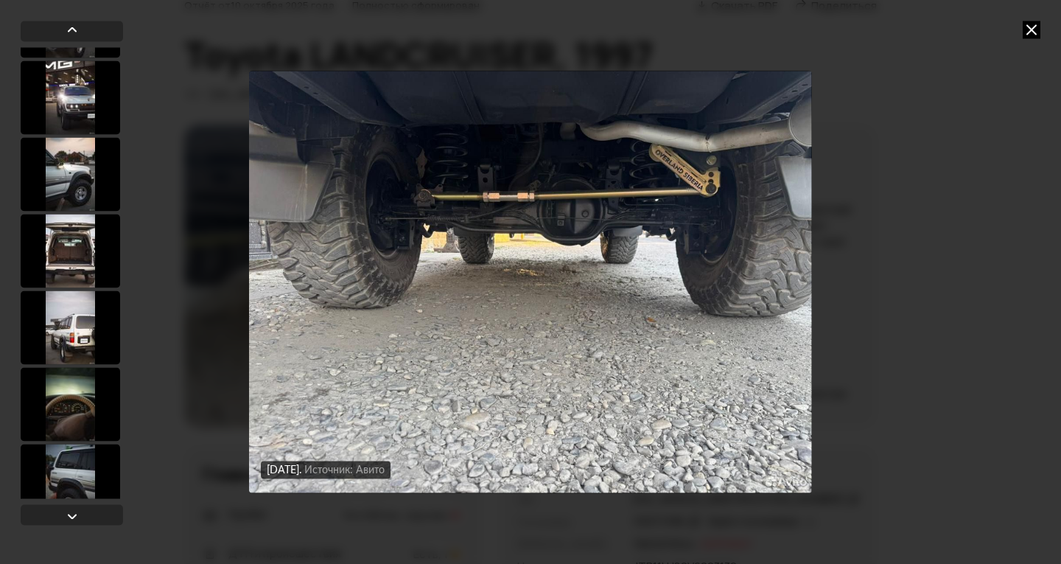
scroll to position [516, 0]
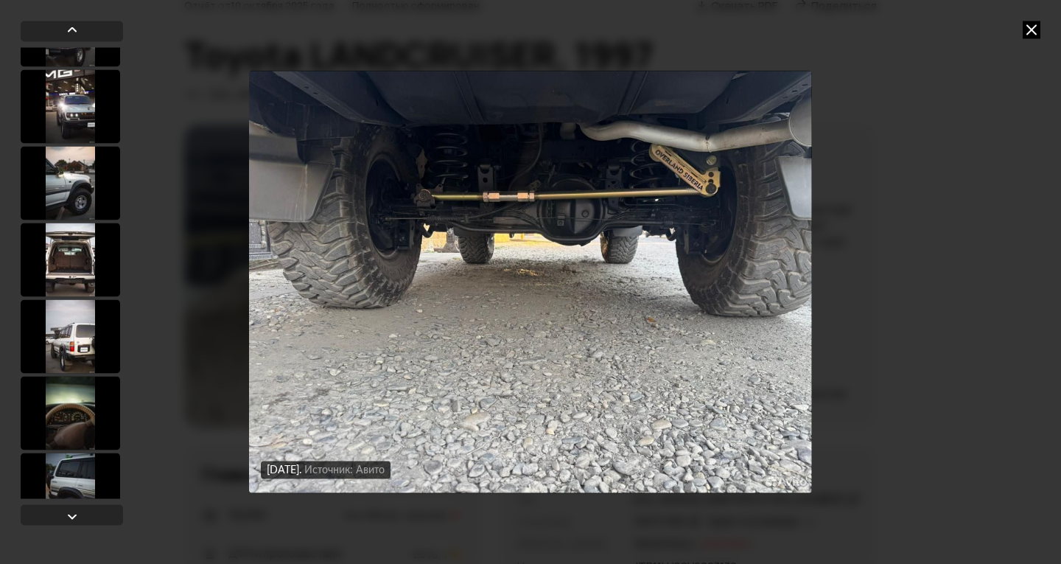
click at [80, 188] on div at bounding box center [70, 183] width 99 height 74
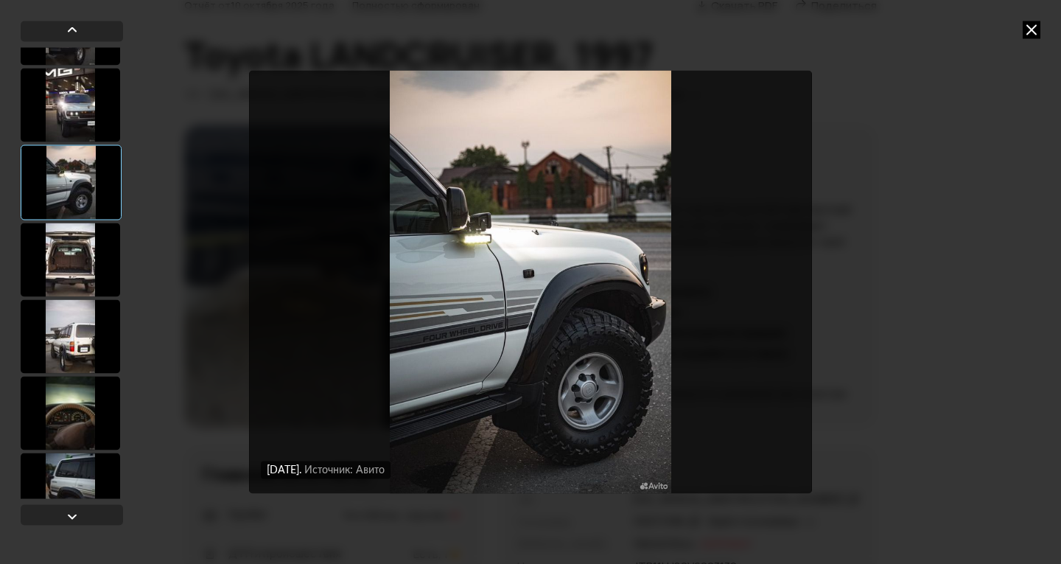
scroll to position [514, 0]
click at [74, 257] on div at bounding box center [70, 261] width 99 height 74
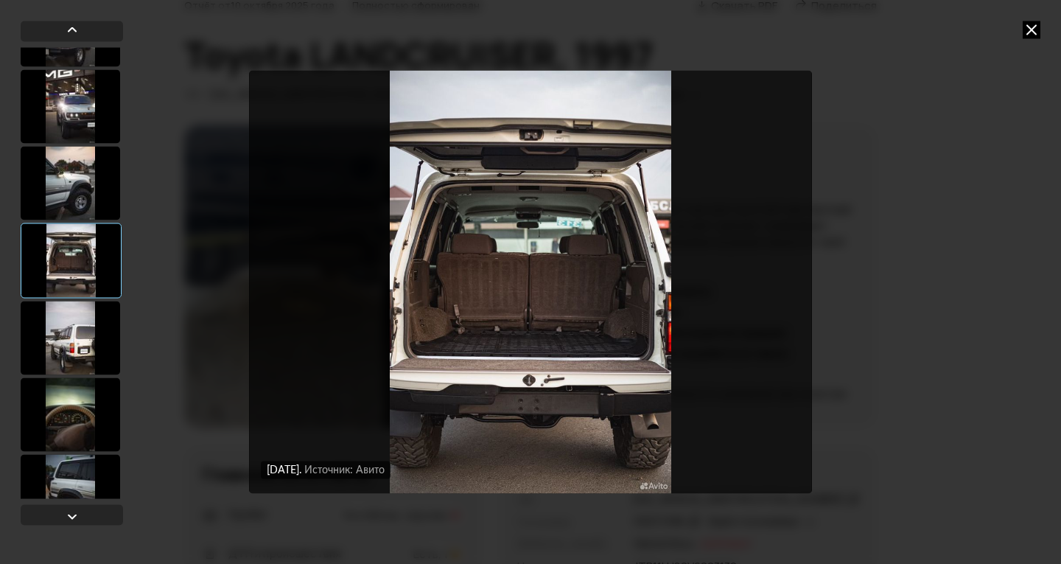
click at [72, 331] on div at bounding box center [70, 338] width 99 height 74
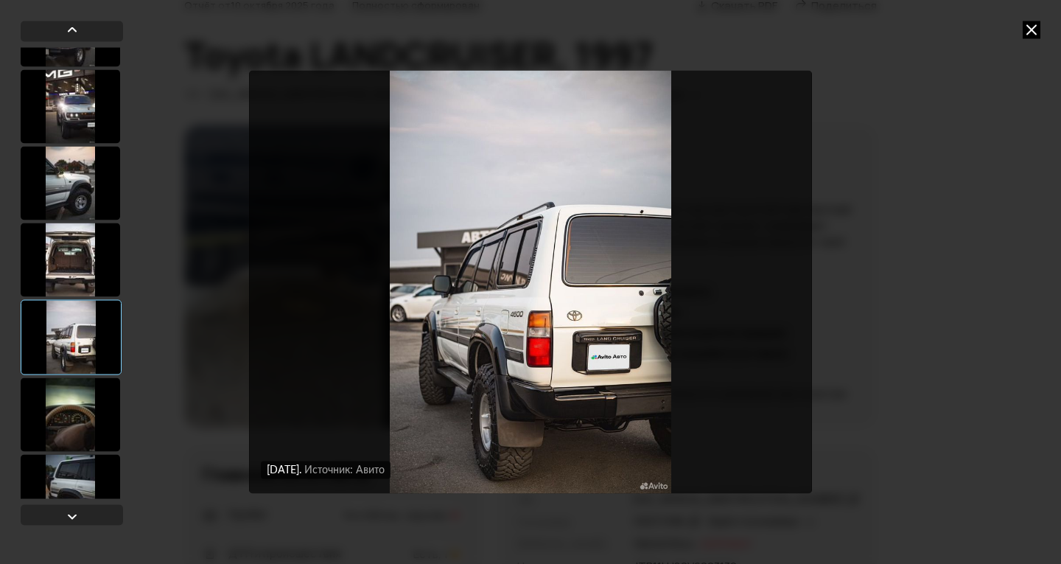
click at [62, 399] on div at bounding box center [70, 414] width 99 height 74
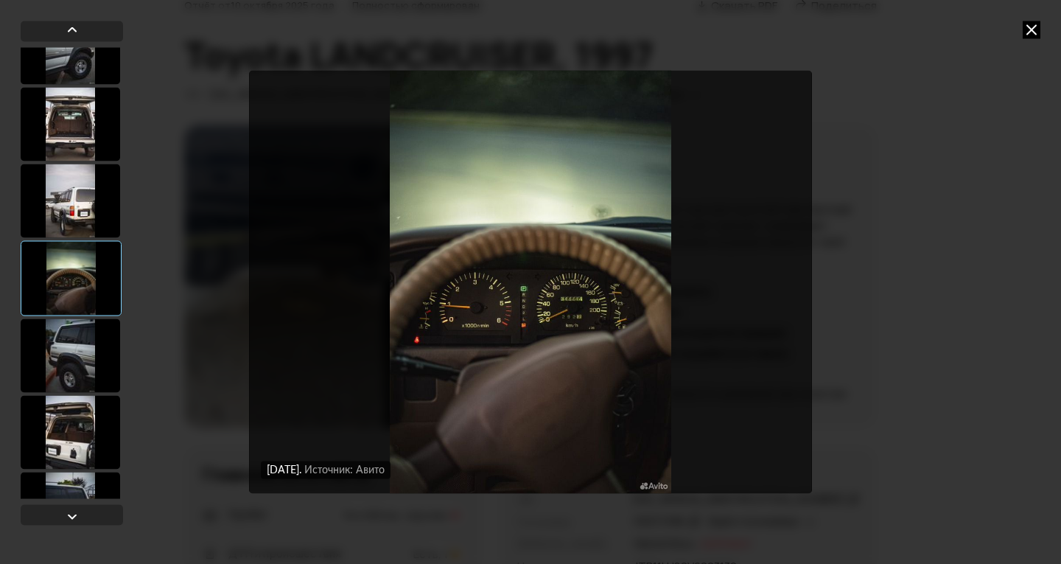
scroll to position [662, 0]
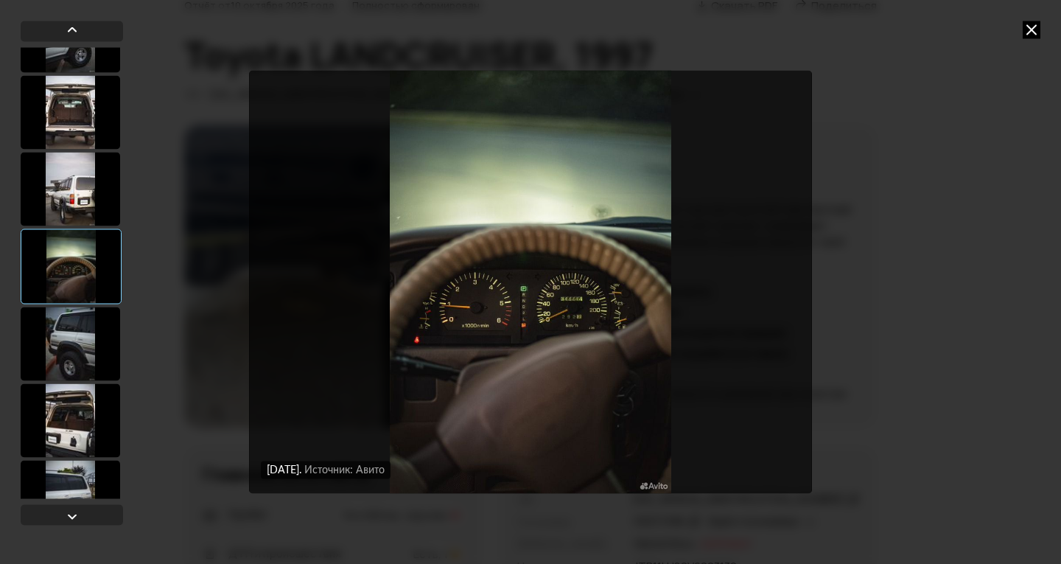
click at [74, 424] on div at bounding box center [70, 420] width 99 height 74
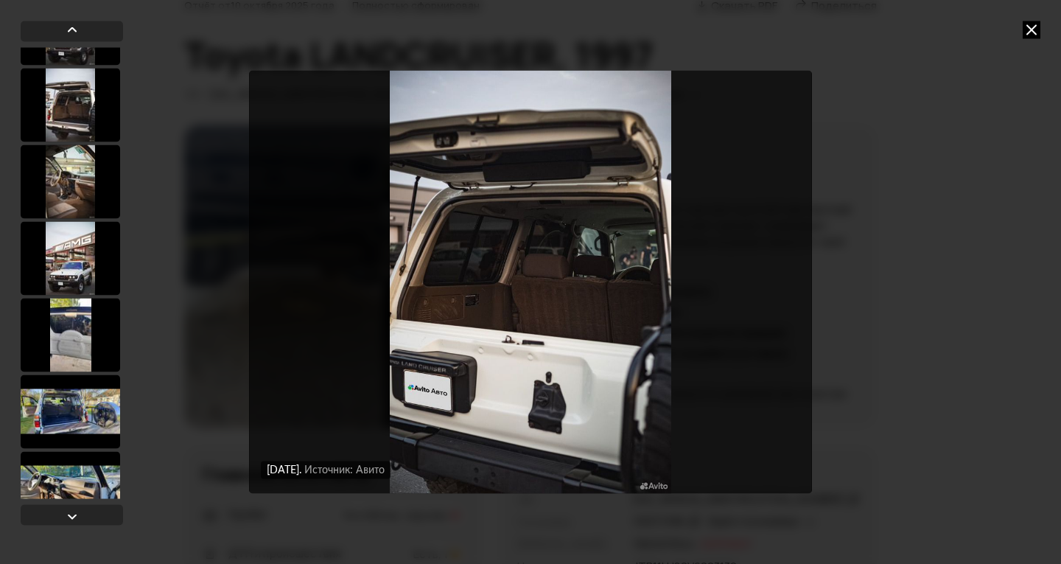
scroll to position [2430, 0]
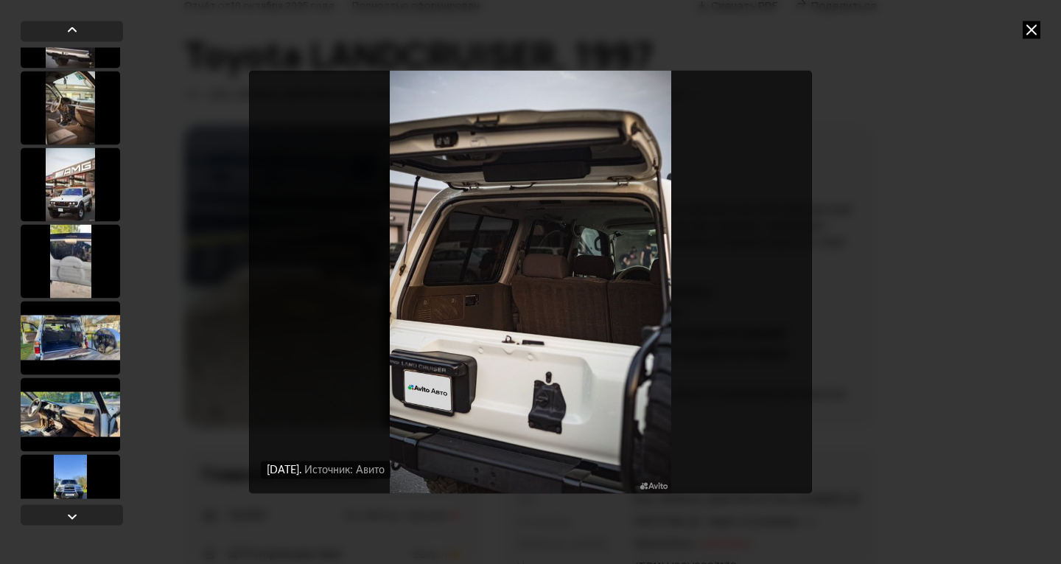
click at [77, 263] on div at bounding box center [70, 261] width 99 height 74
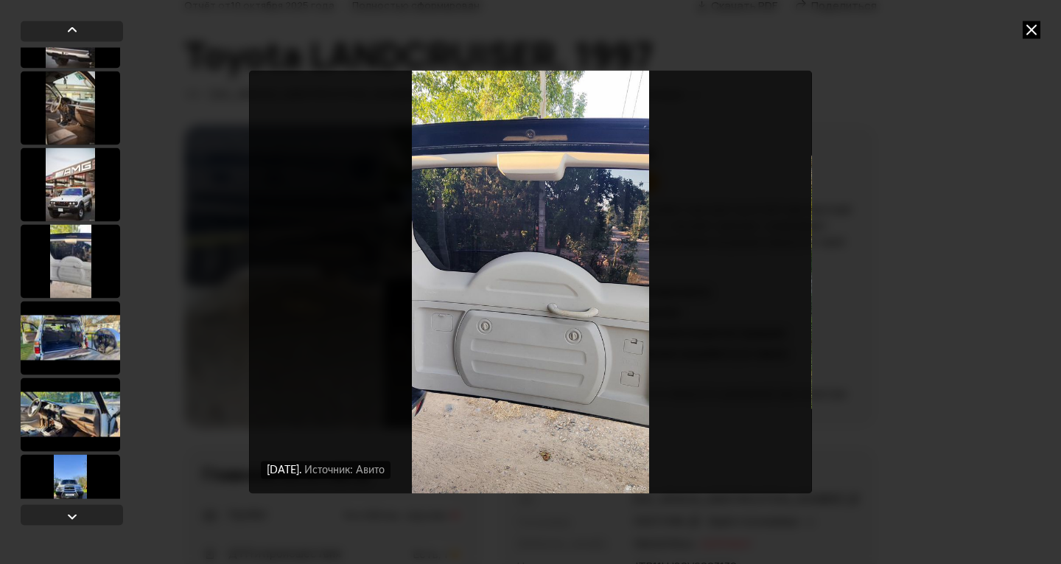
scroll to position [2429, 0]
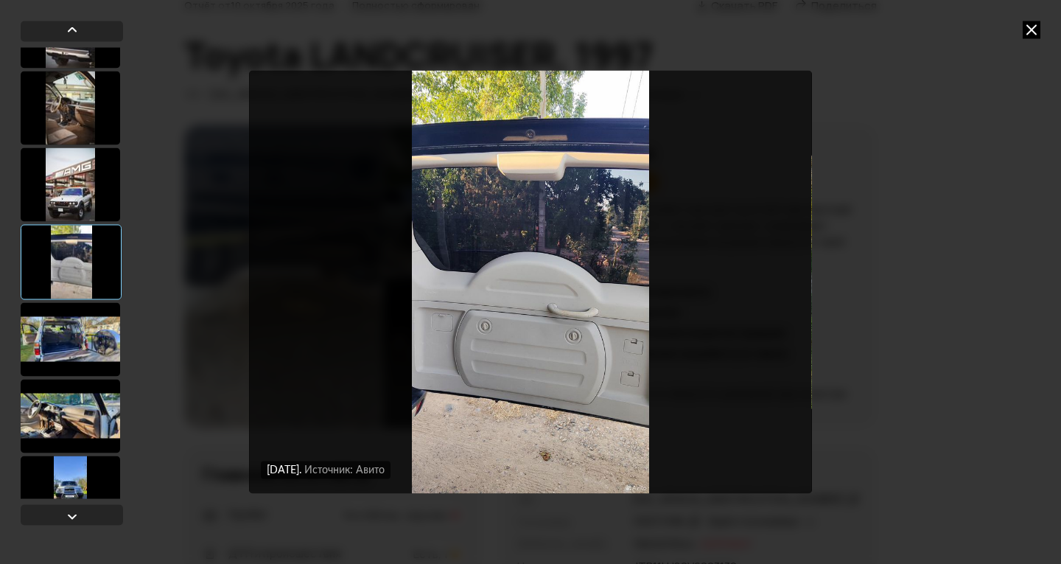
click at [54, 328] on div at bounding box center [70, 339] width 99 height 74
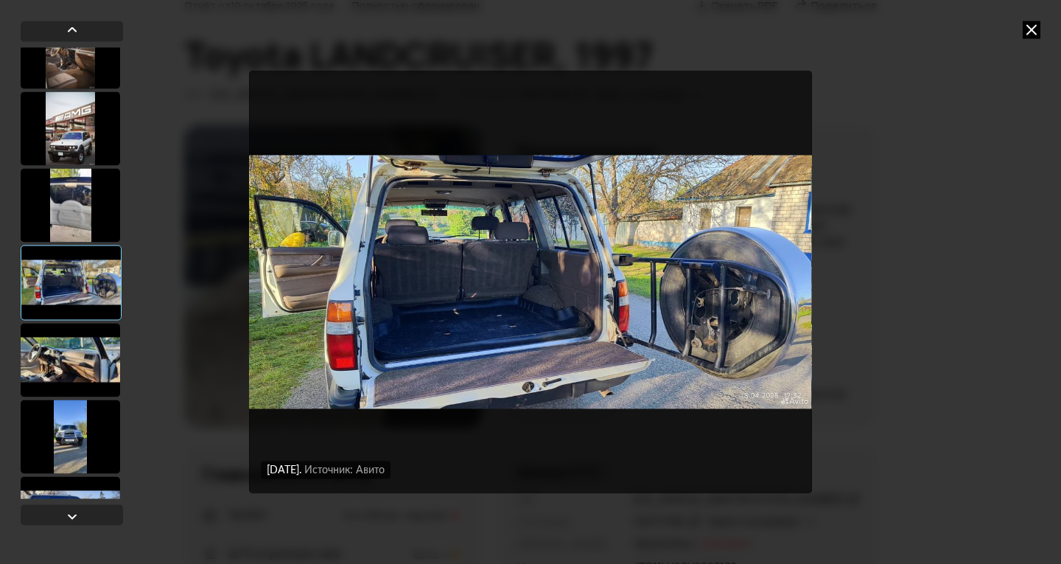
scroll to position [2503, 0]
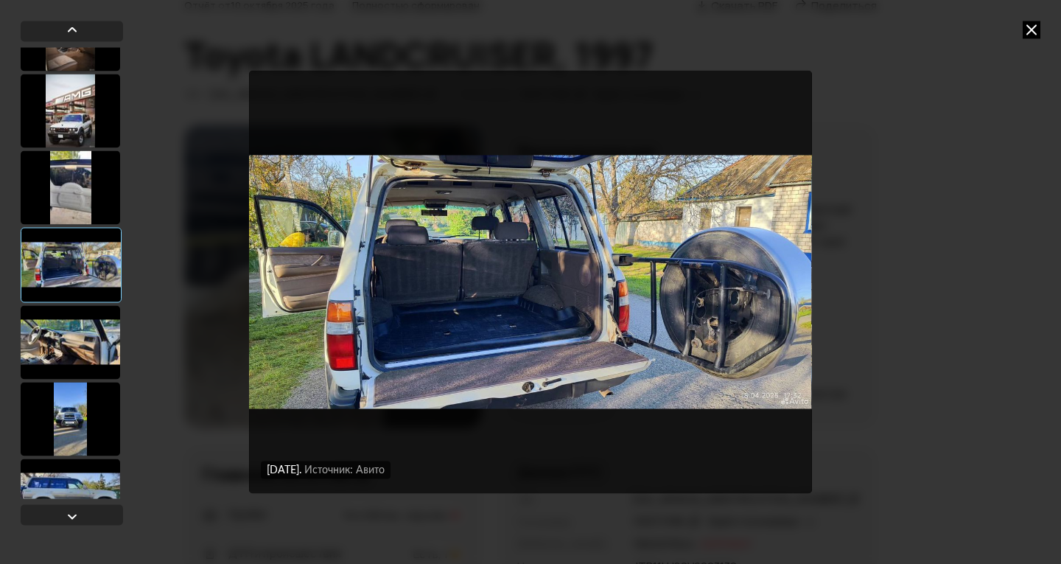
click at [62, 329] on div at bounding box center [70, 342] width 99 height 74
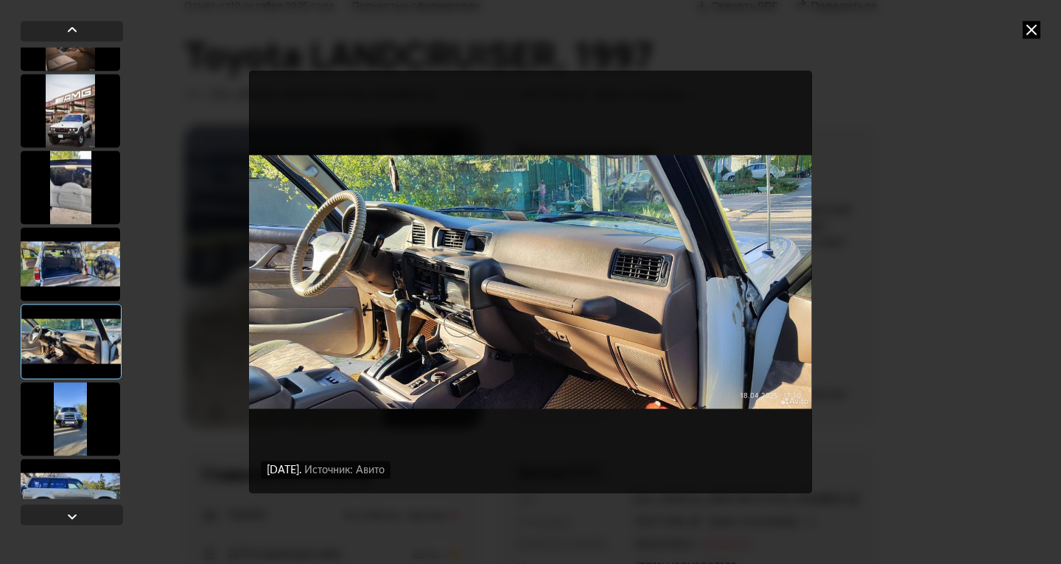
click at [60, 395] on div at bounding box center [70, 419] width 99 height 74
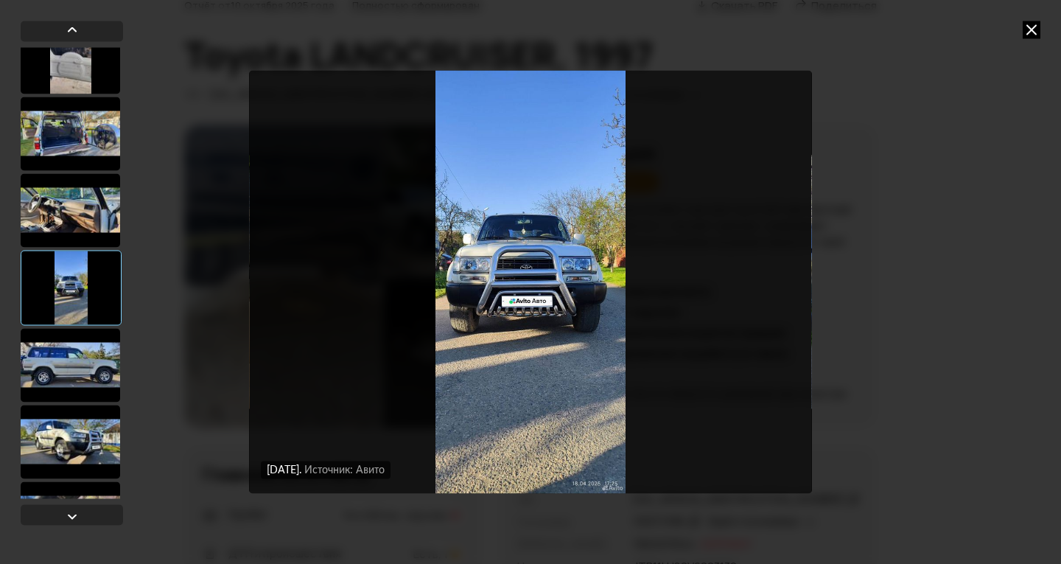
scroll to position [2650, 0]
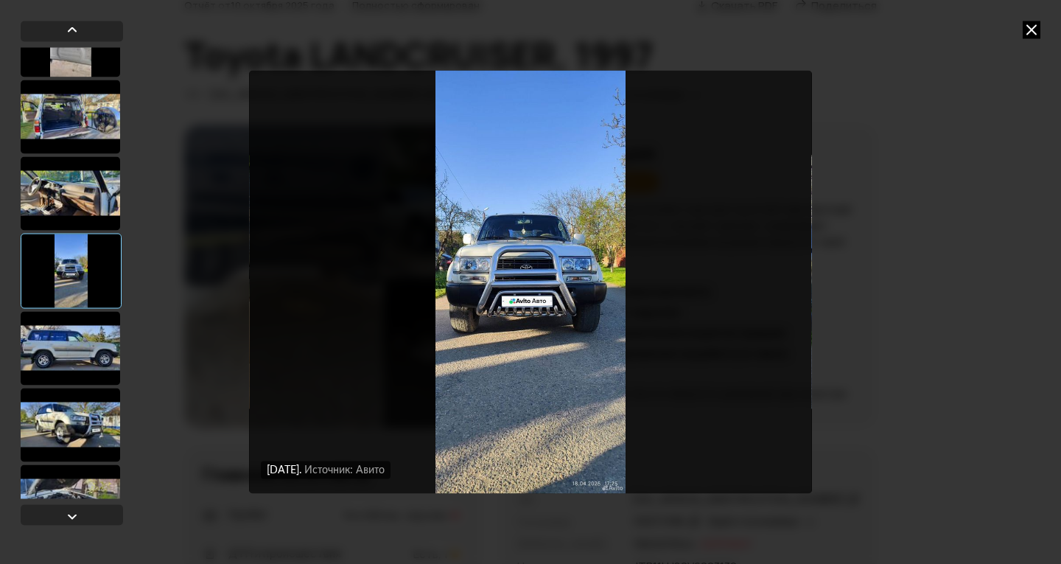
click at [57, 346] on div at bounding box center [70, 348] width 99 height 74
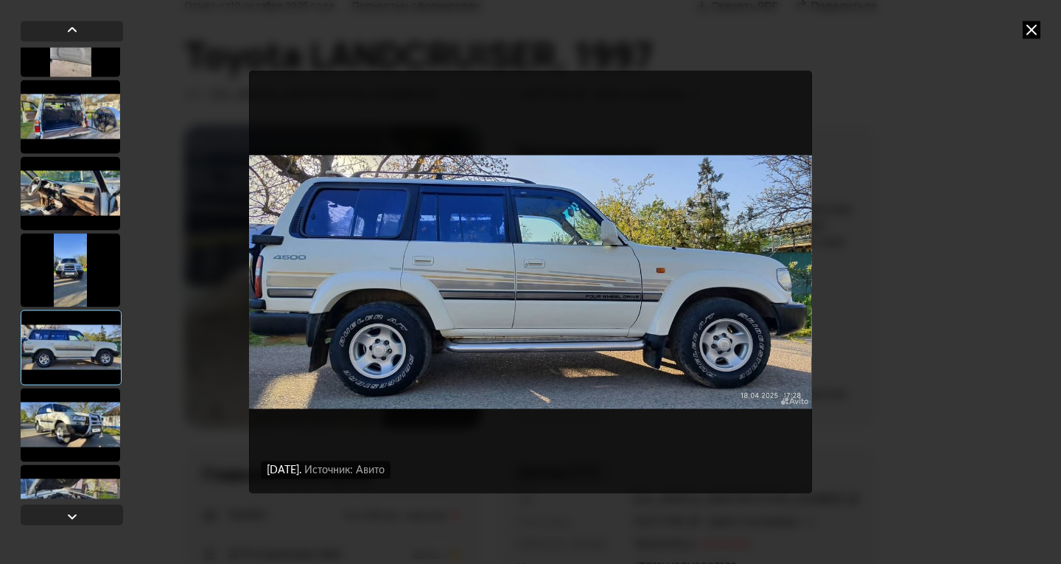
click at [63, 419] on div at bounding box center [70, 425] width 99 height 74
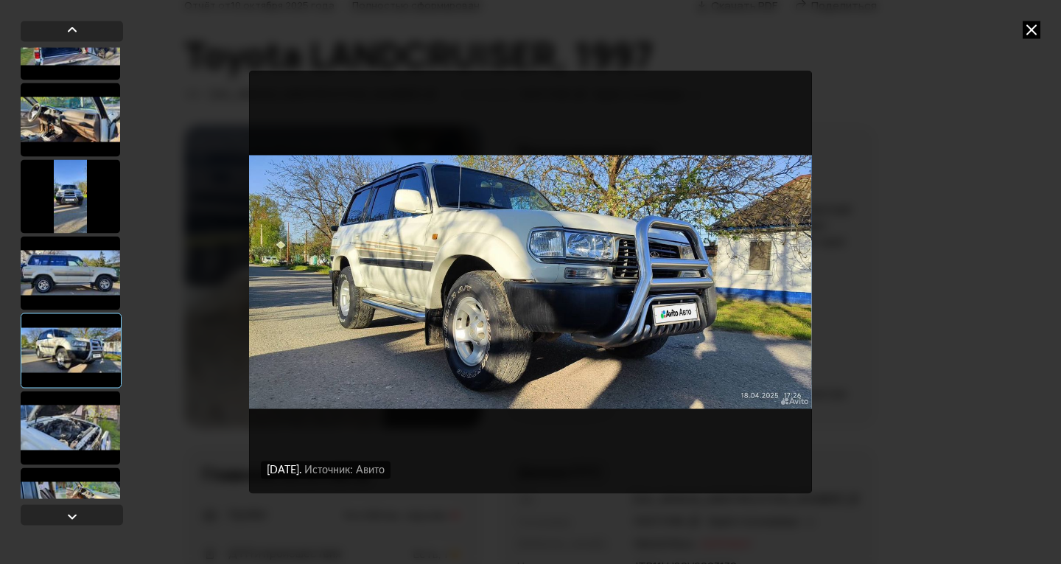
scroll to position [2797, 0]
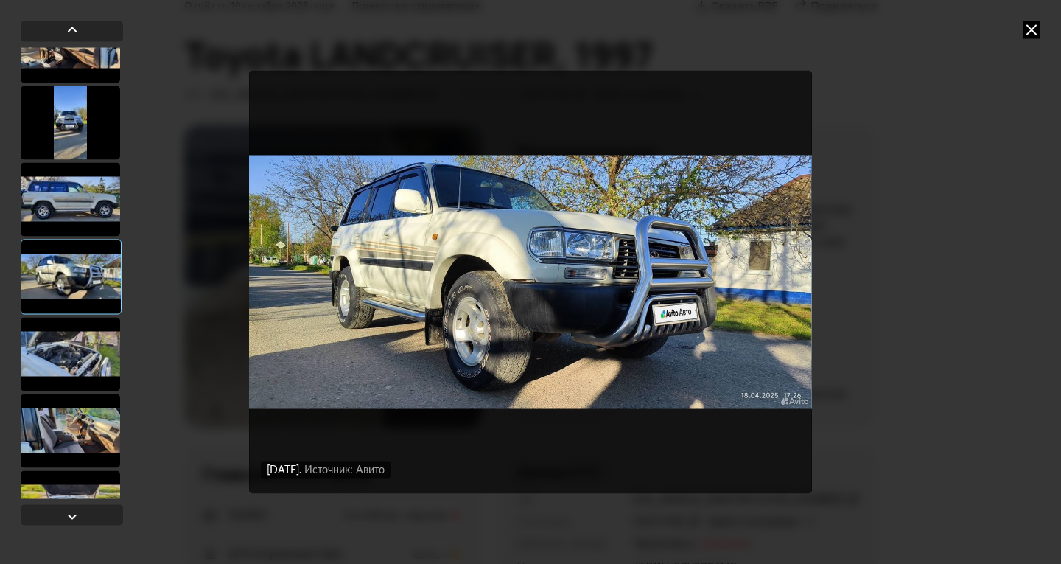
click at [80, 353] on div at bounding box center [70, 354] width 99 height 74
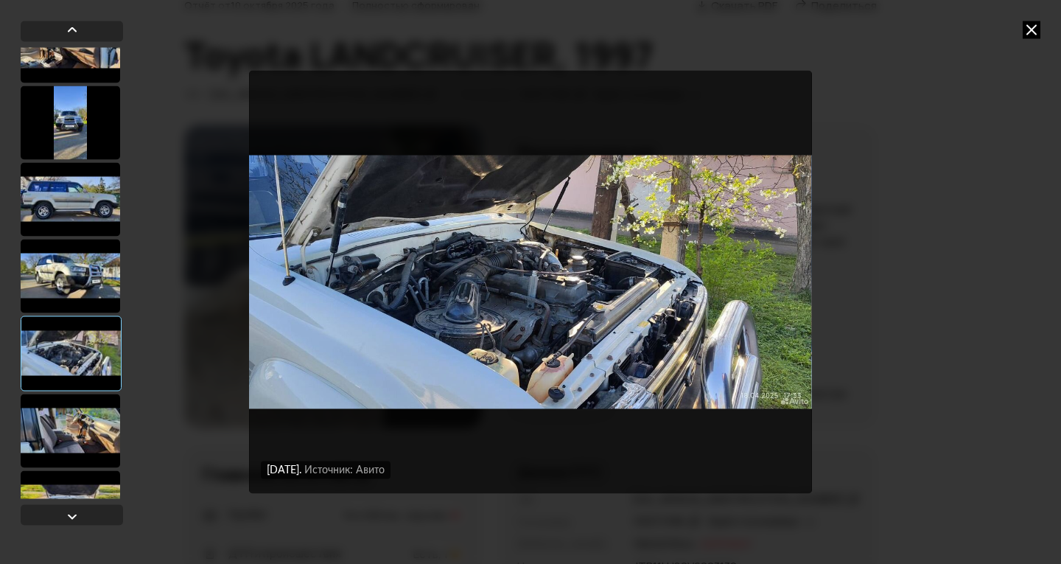
click at [82, 427] on div at bounding box center [70, 431] width 99 height 74
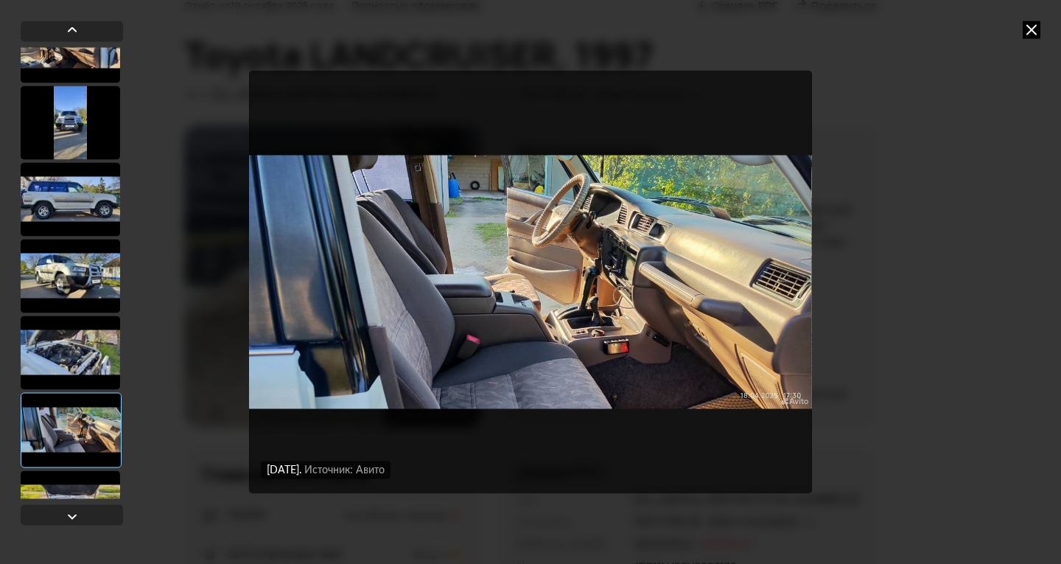
scroll to position [2871, 0]
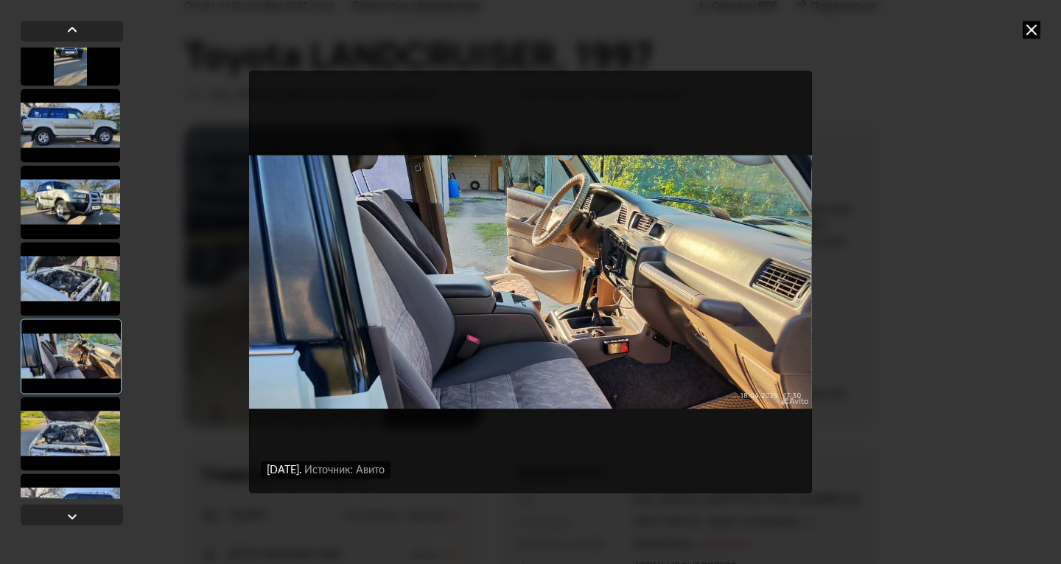
click at [65, 427] on div at bounding box center [70, 433] width 99 height 74
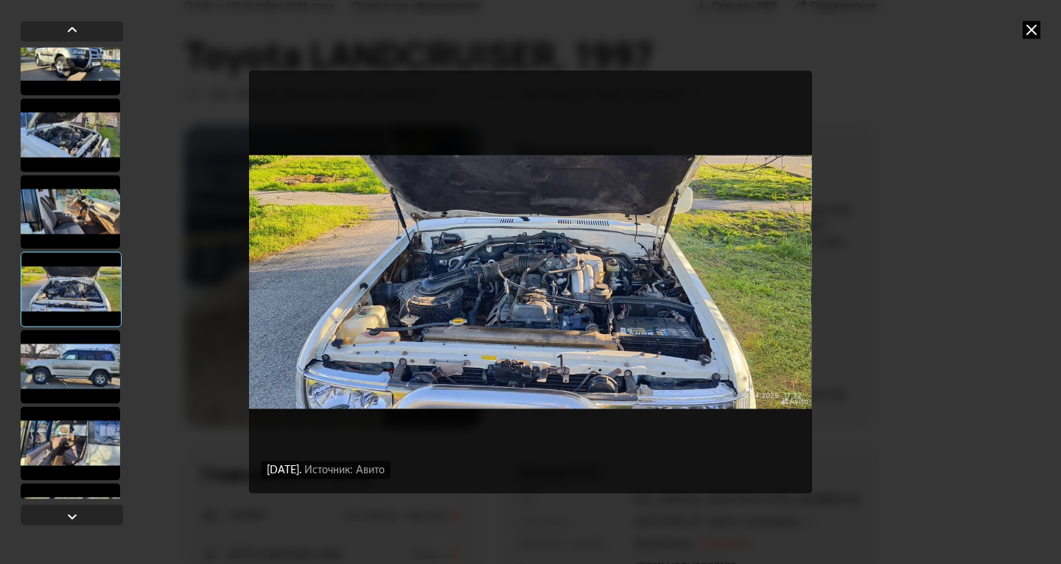
scroll to position [3019, 0]
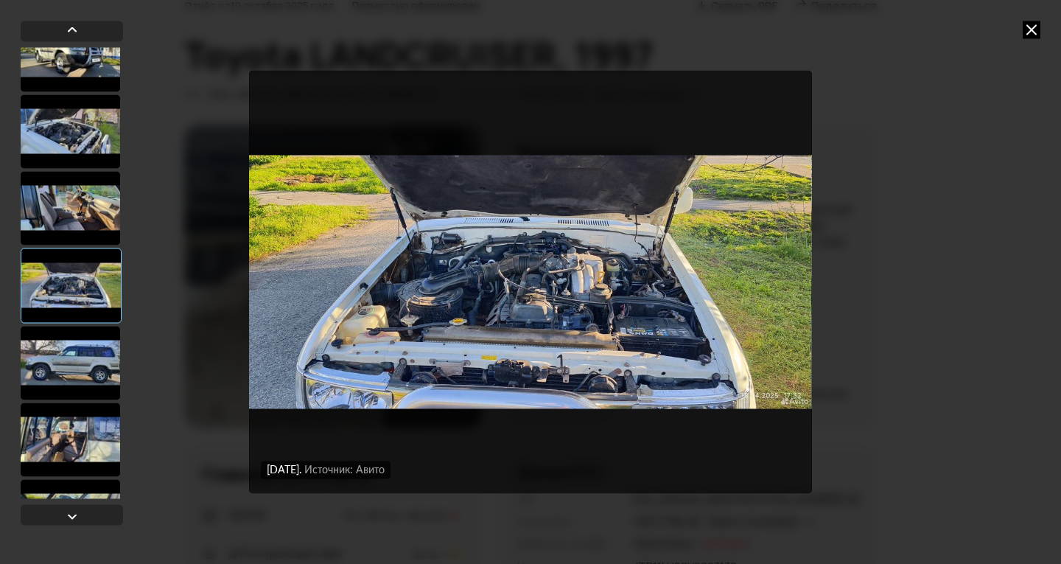
click at [63, 382] on div at bounding box center [70, 363] width 99 height 74
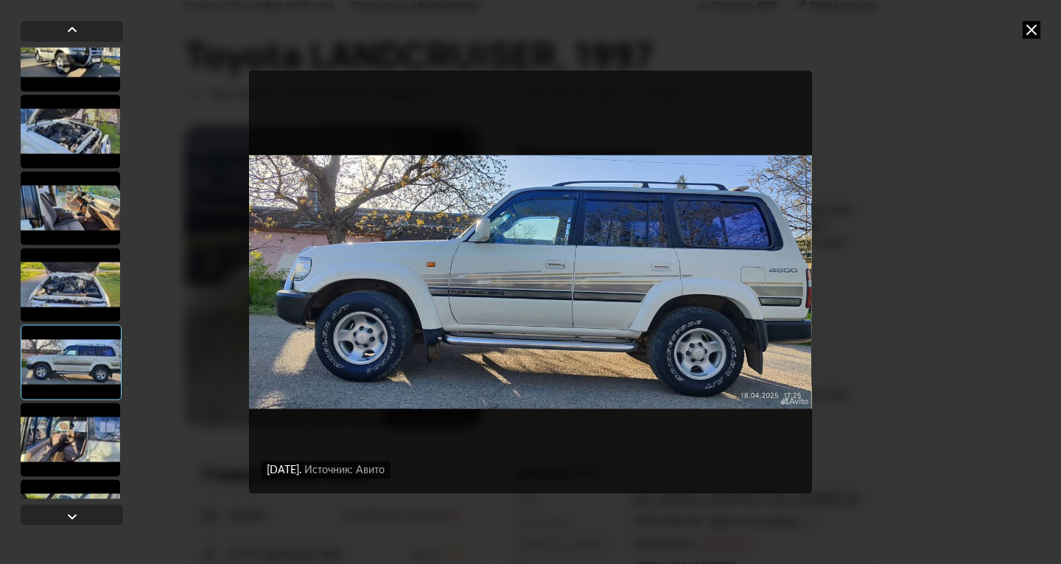
click at [71, 427] on div at bounding box center [70, 439] width 99 height 74
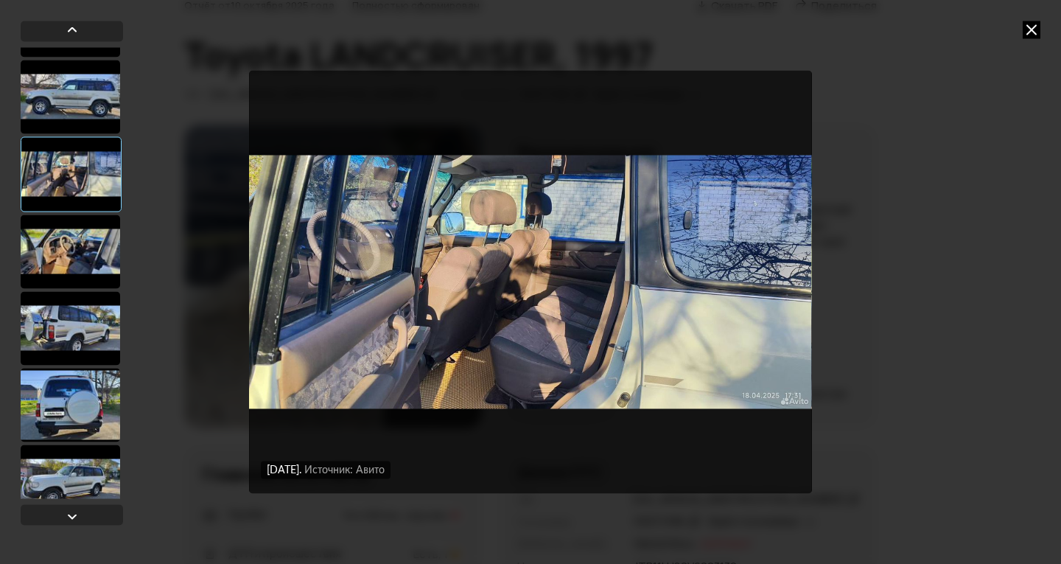
scroll to position [3461, 0]
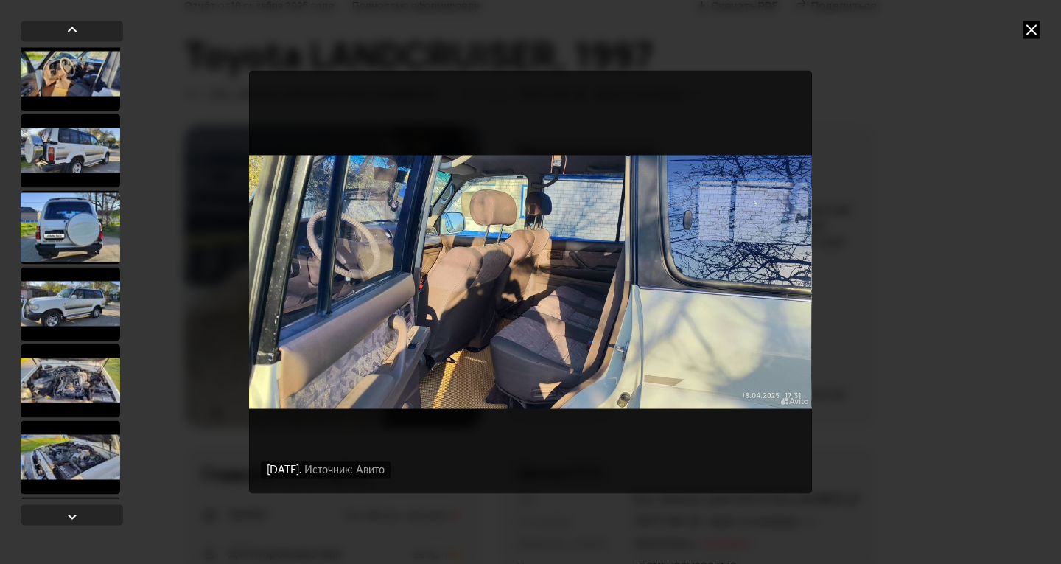
click at [72, 368] on div at bounding box center [70, 380] width 99 height 74
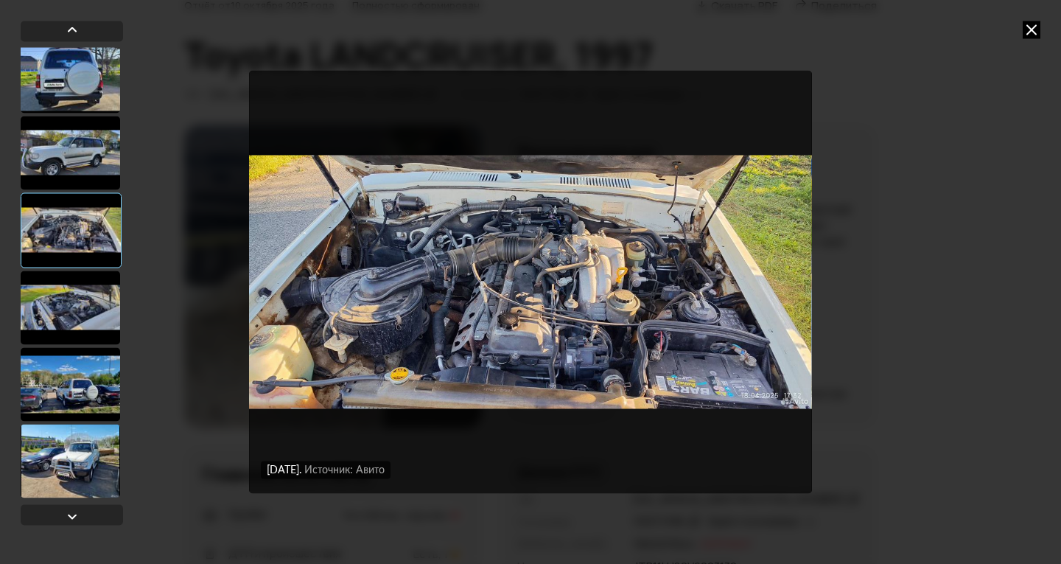
scroll to position [3680, 0]
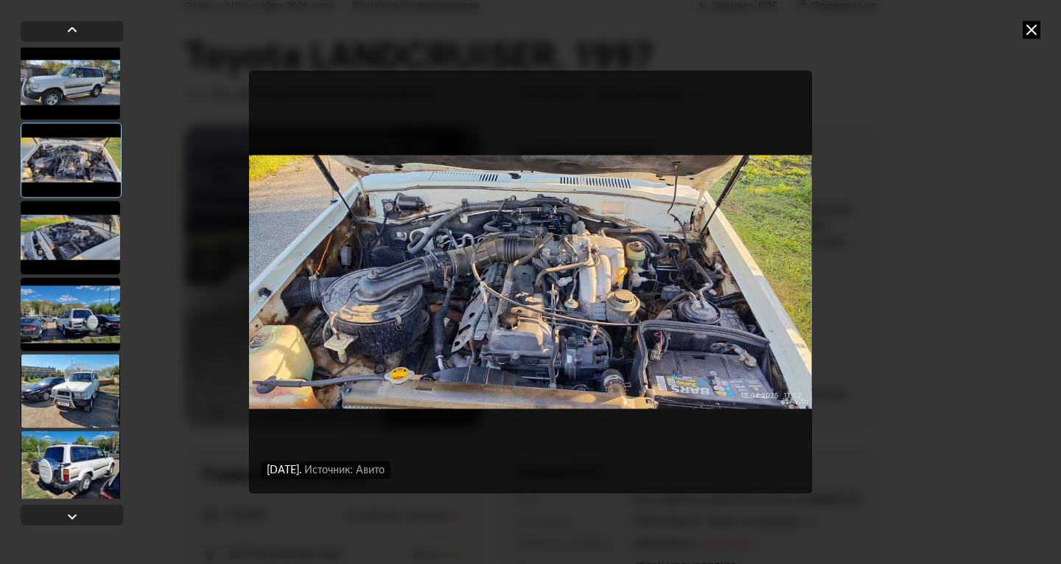
click at [71, 315] on div at bounding box center [70, 314] width 99 height 74
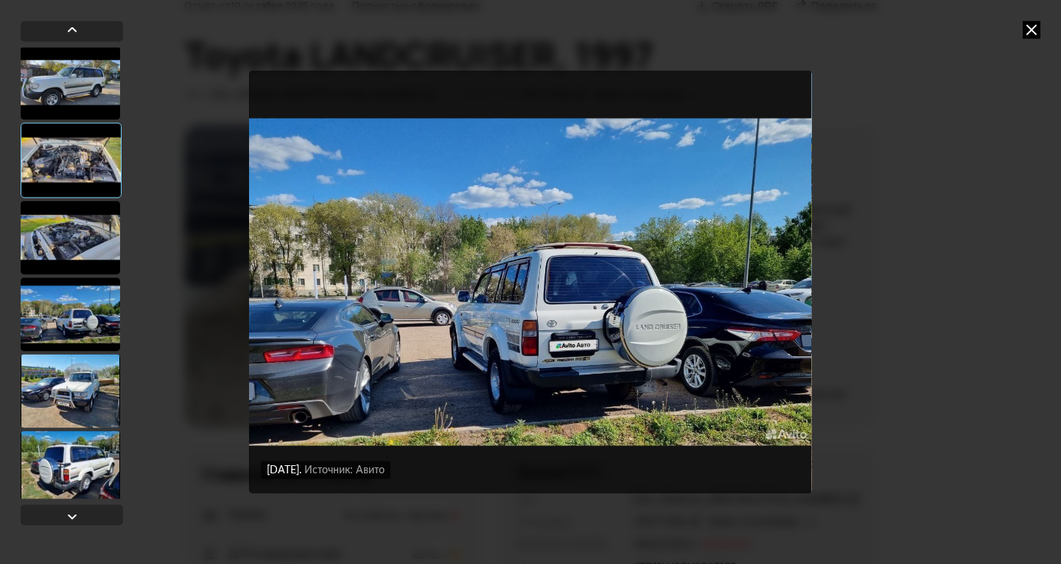
click at [79, 388] on div at bounding box center [70, 391] width 99 height 74
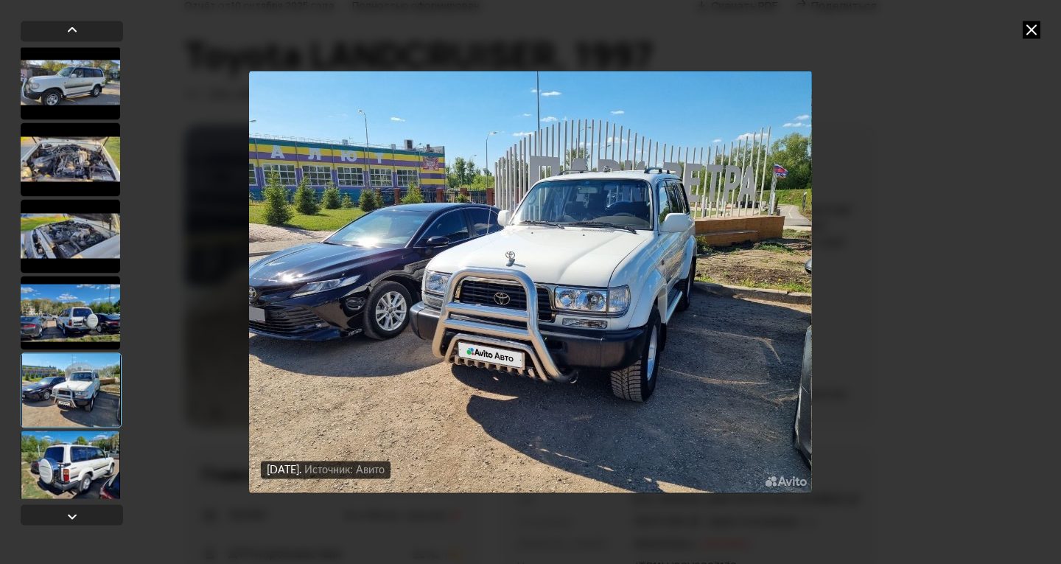
click at [79, 452] on div at bounding box center [70, 467] width 99 height 74
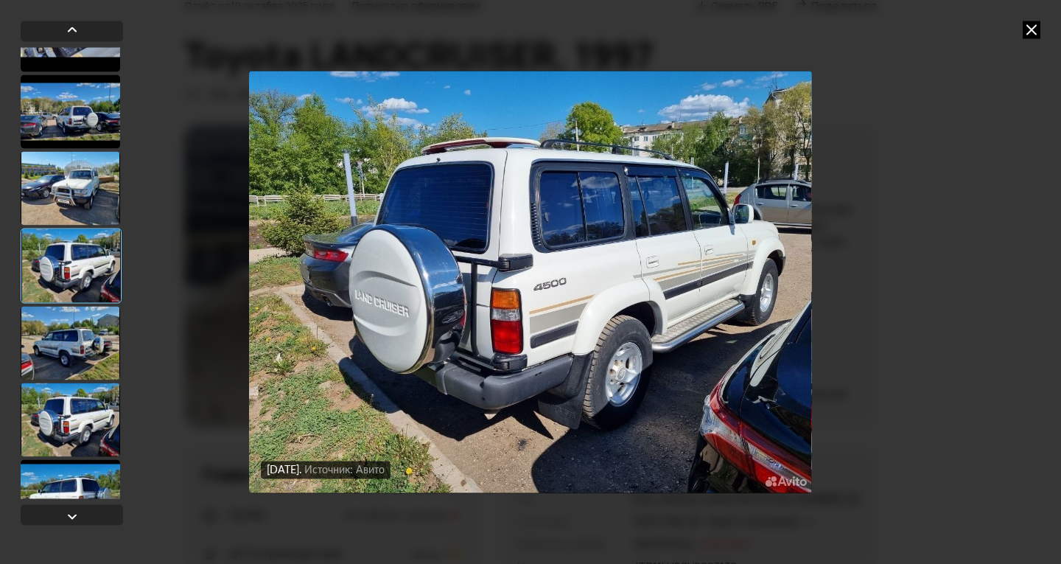
scroll to position [3901, 0]
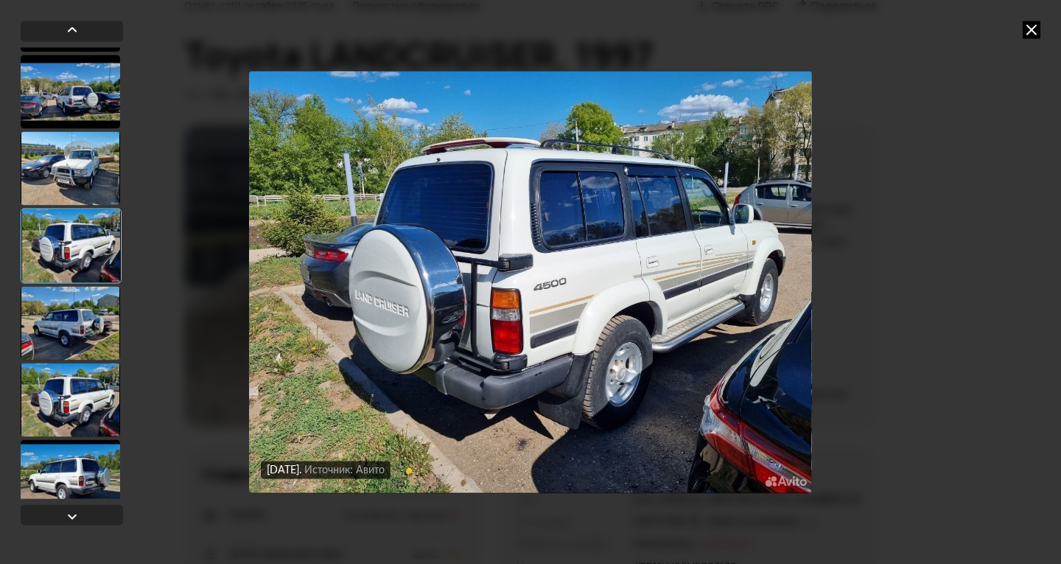
click at [62, 326] on div at bounding box center [70, 323] width 99 height 74
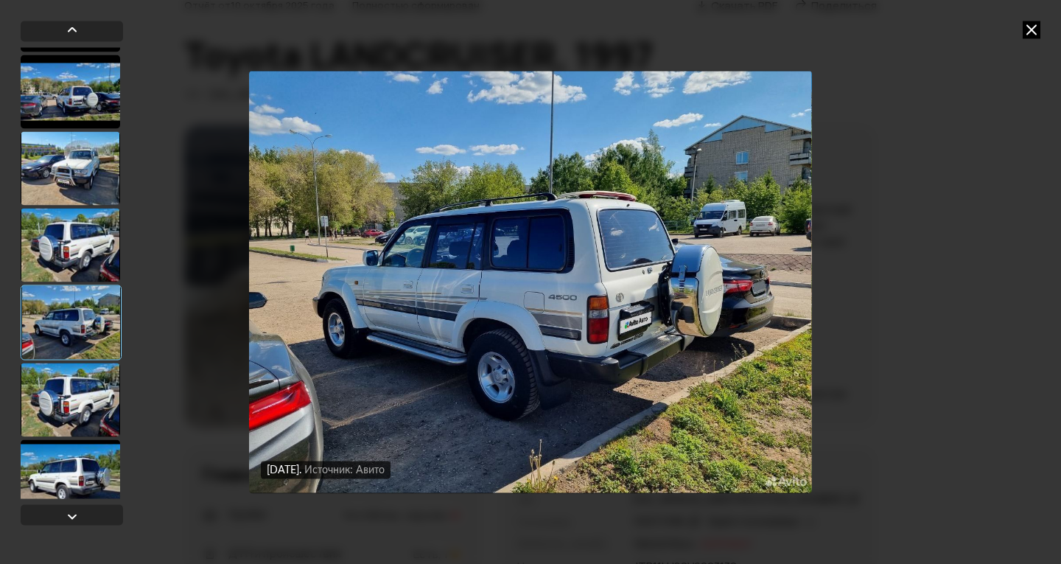
click at [82, 404] on div at bounding box center [70, 400] width 99 height 74
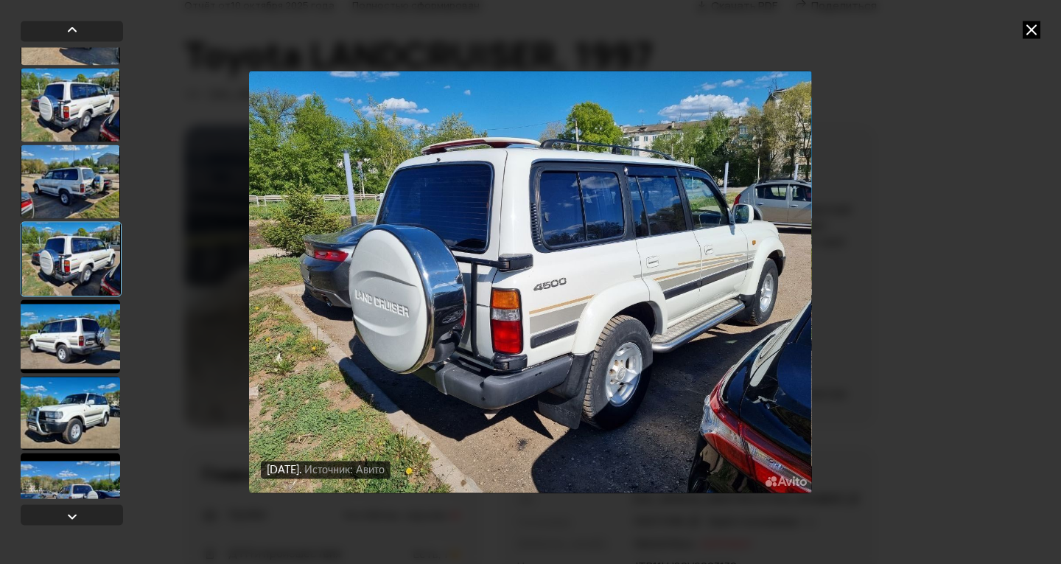
scroll to position [4049, 0]
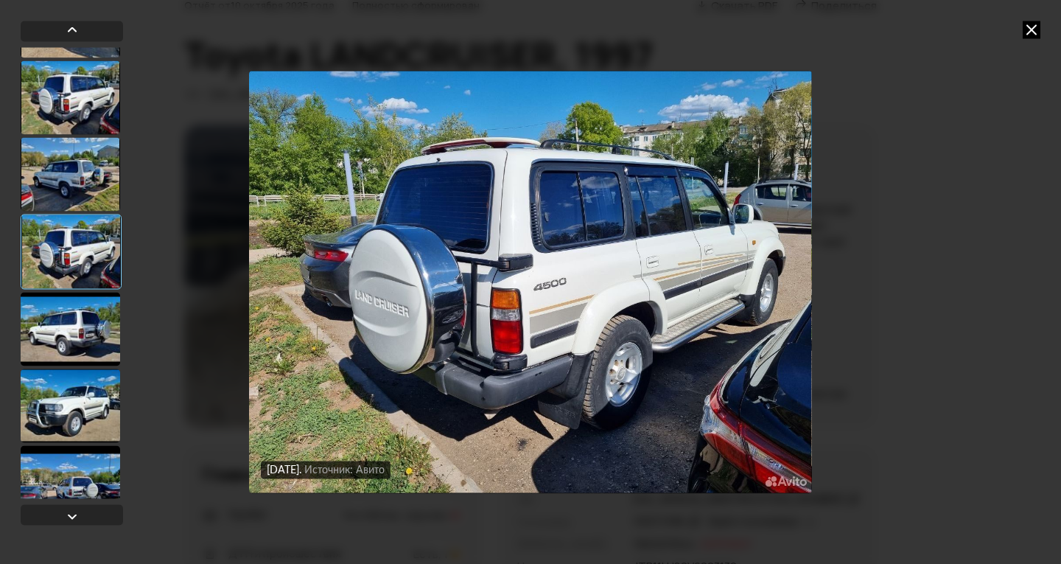
click at [83, 408] on div at bounding box center [70, 405] width 99 height 74
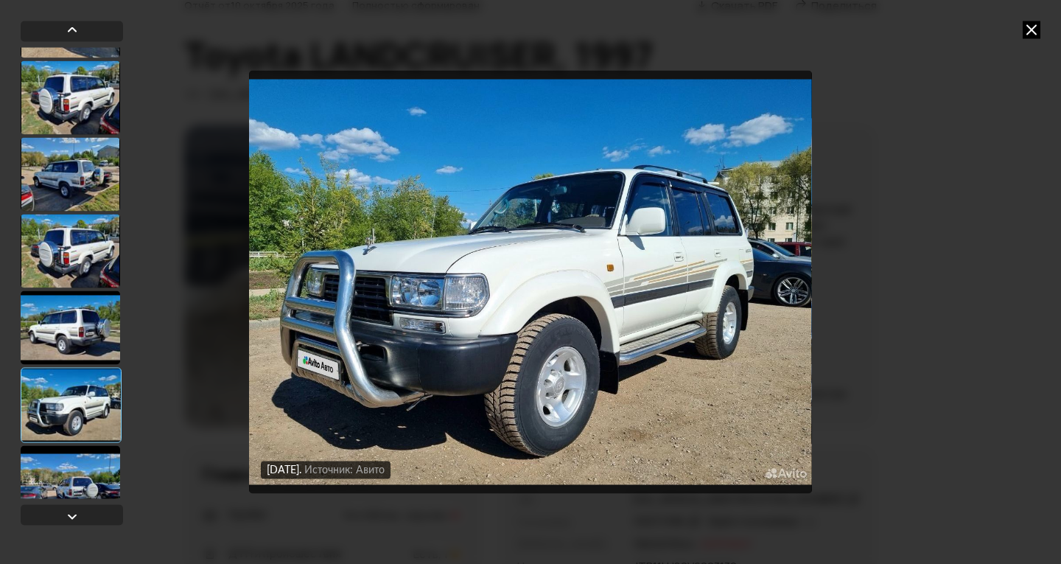
click at [78, 462] on div at bounding box center [70, 482] width 99 height 74
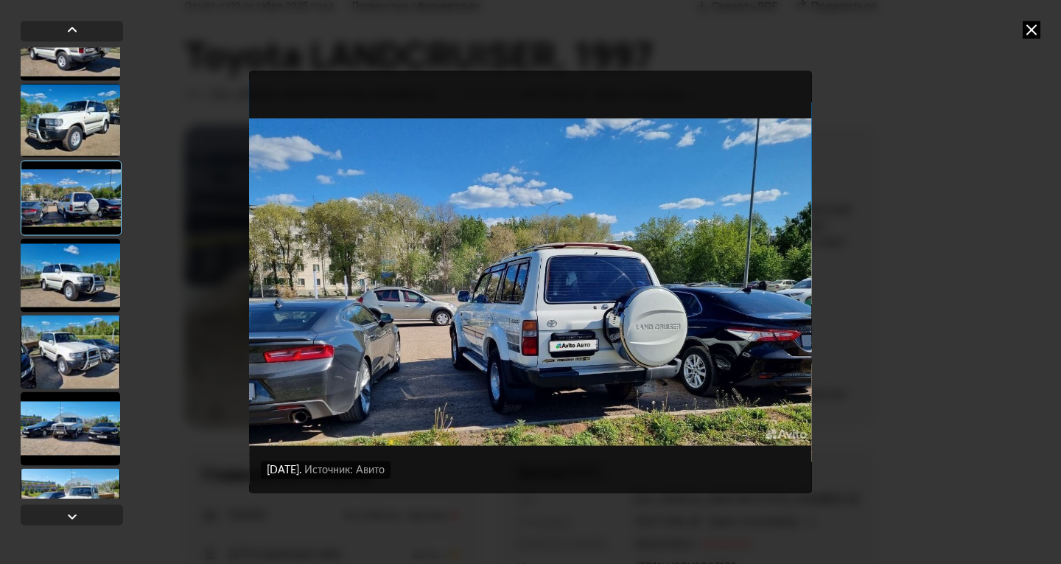
scroll to position [4344, 0]
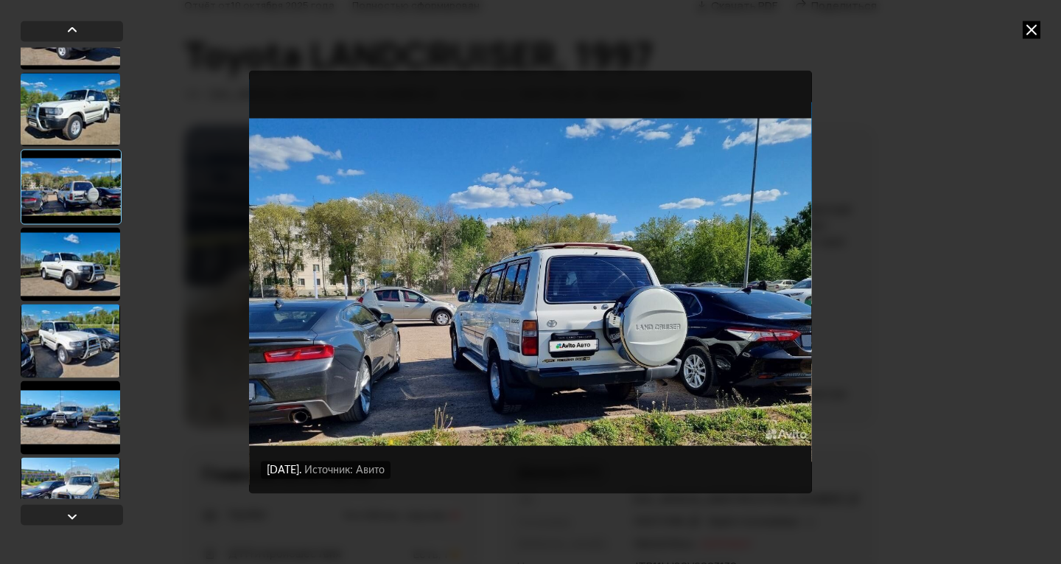
click at [91, 279] on div at bounding box center [70, 264] width 99 height 74
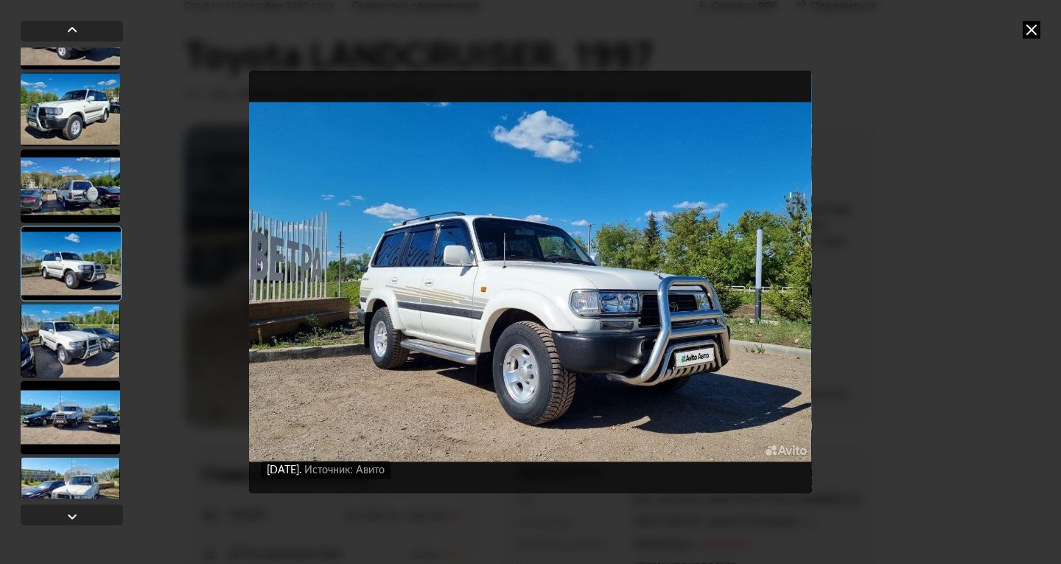
click at [85, 349] on div at bounding box center [70, 341] width 99 height 74
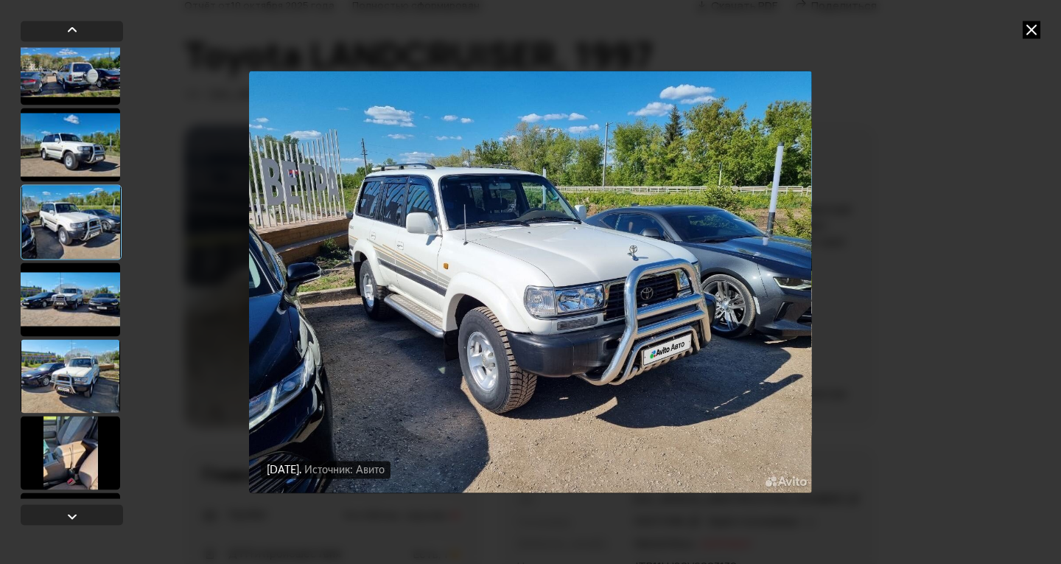
scroll to position [4491, 0]
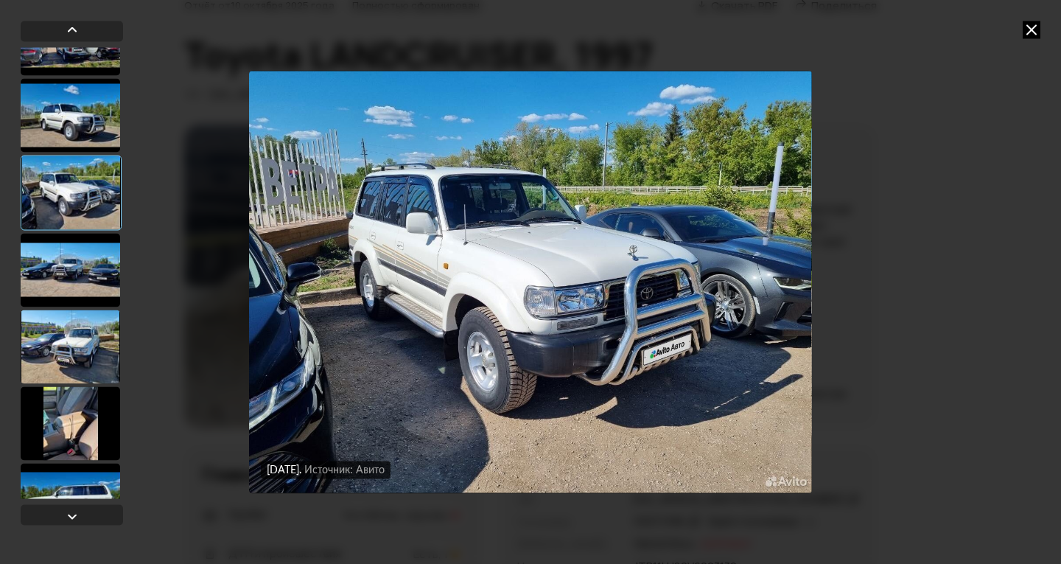
click at [85, 349] on div at bounding box center [70, 347] width 99 height 74
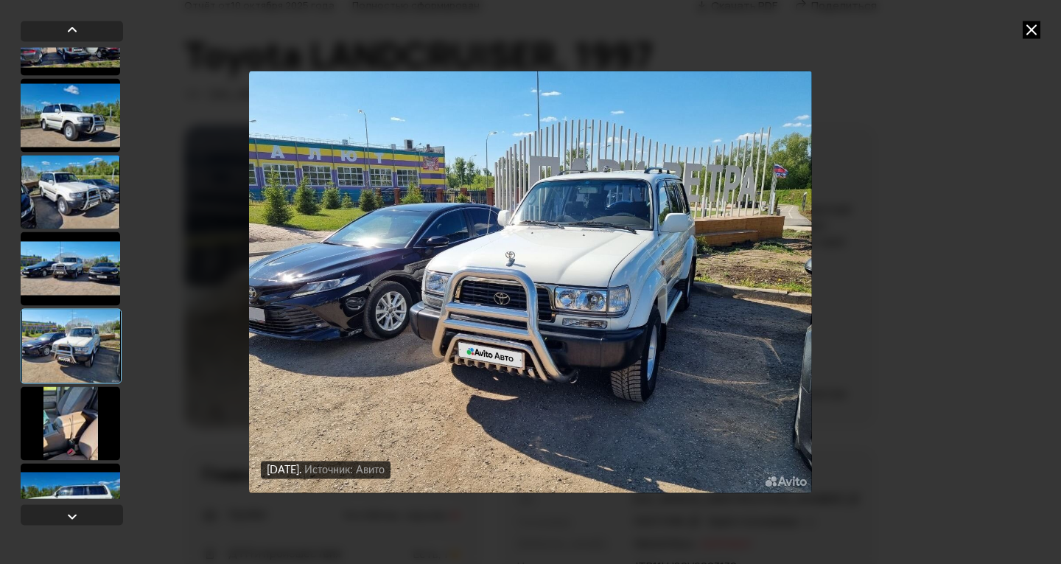
click at [85, 408] on div at bounding box center [70, 423] width 99 height 74
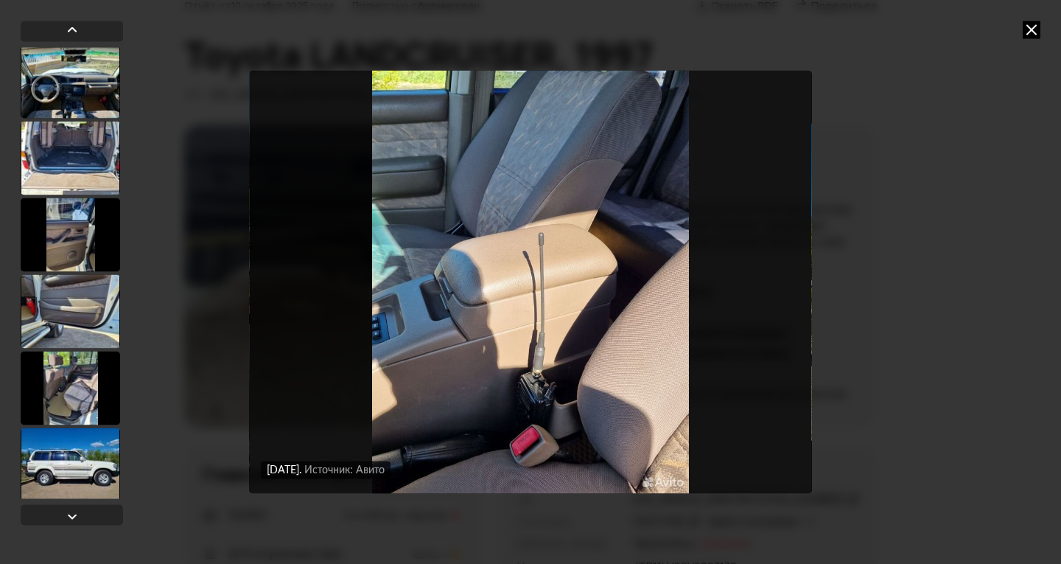
scroll to position [5007, 0]
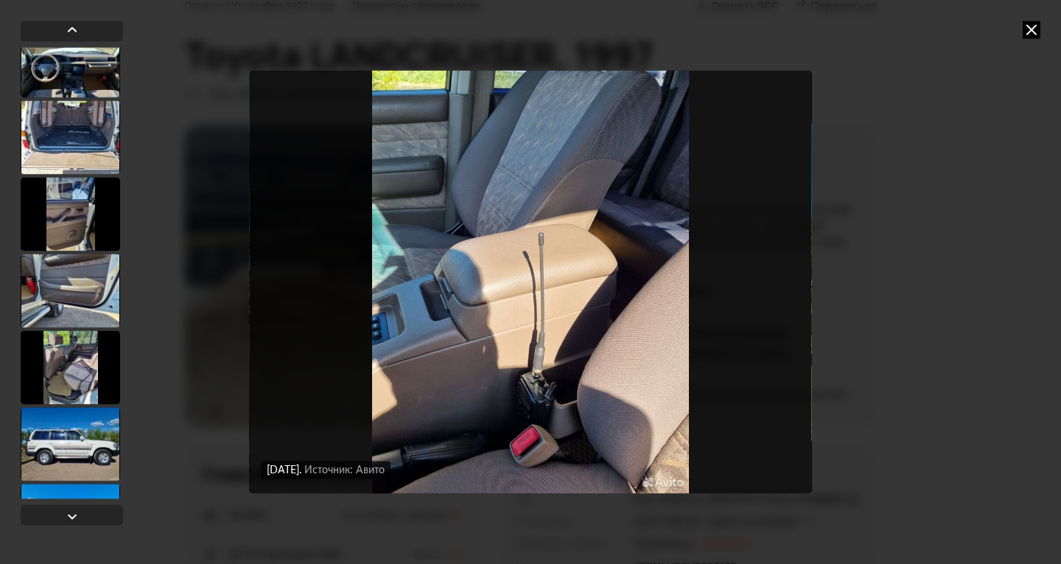
click at [75, 226] on div at bounding box center [70, 214] width 99 height 74
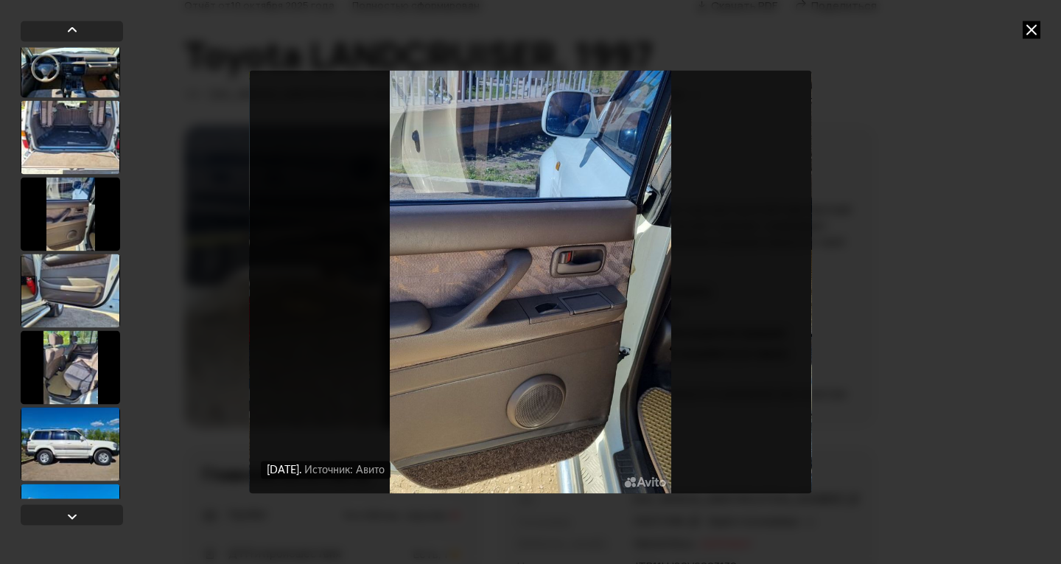
scroll to position [5005, 0]
click at [66, 444] on div at bounding box center [70, 445] width 99 height 74
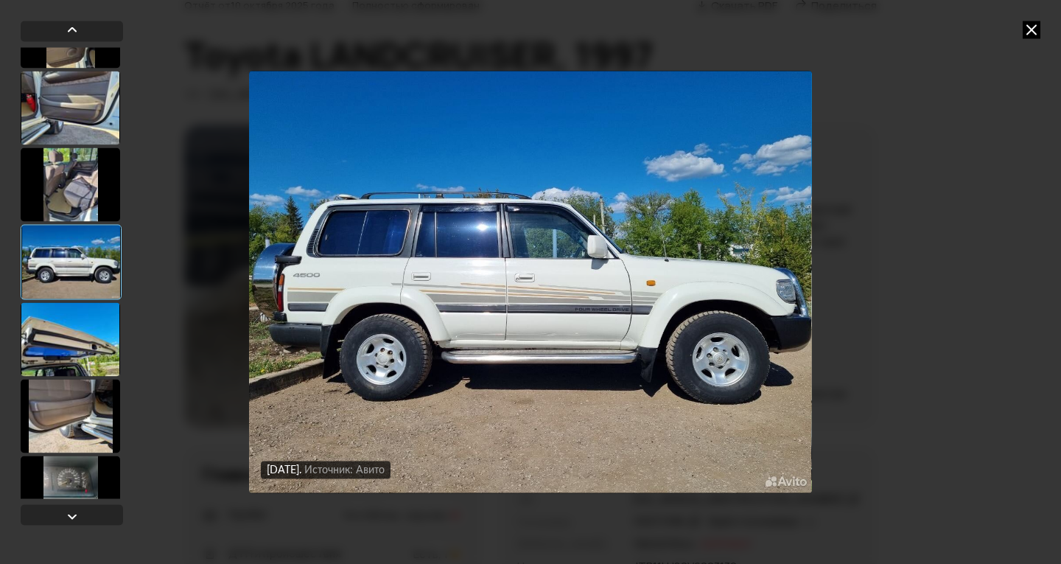
scroll to position [5226, 0]
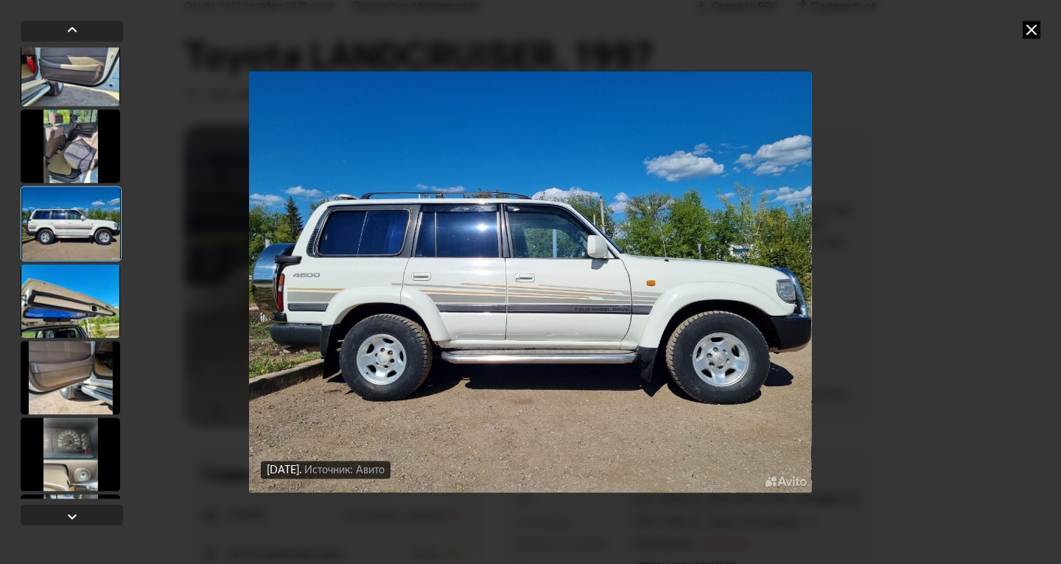
click at [70, 346] on div at bounding box center [70, 377] width 99 height 74
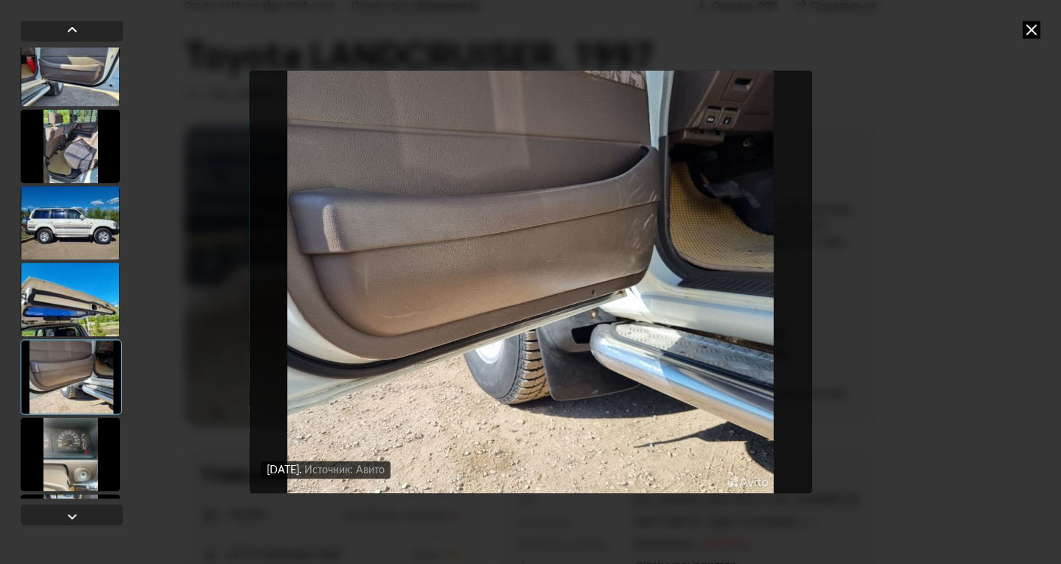
click at [71, 438] on div at bounding box center [70, 454] width 99 height 74
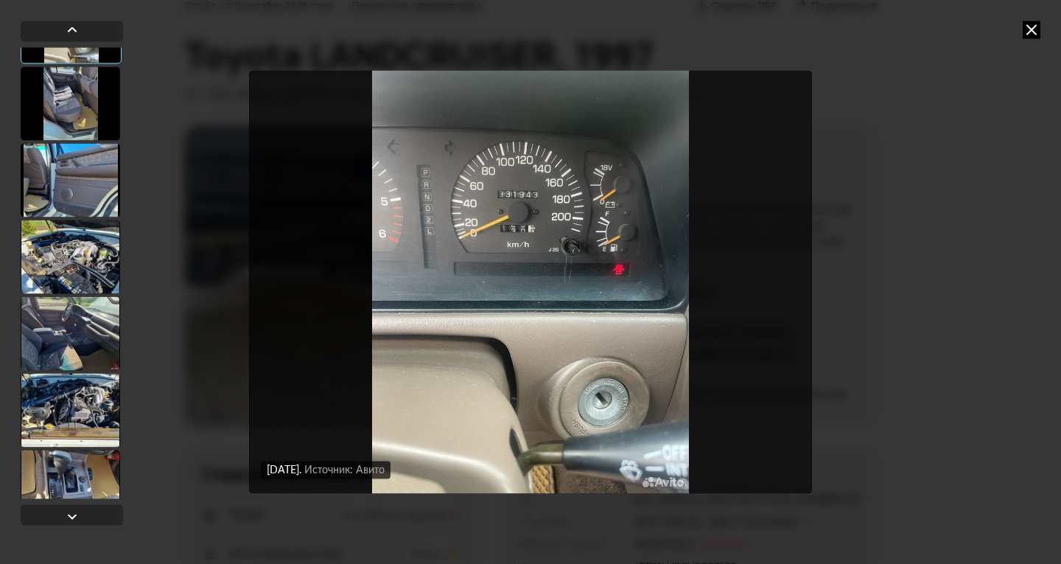
scroll to position [5669, 0]
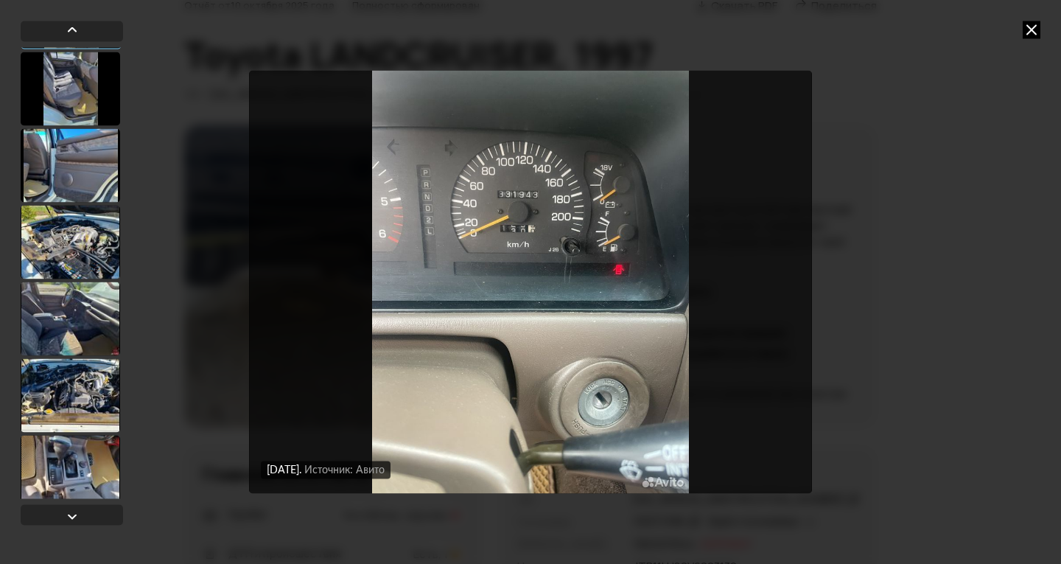
click at [88, 406] on div at bounding box center [70, 395] width 99 height 74
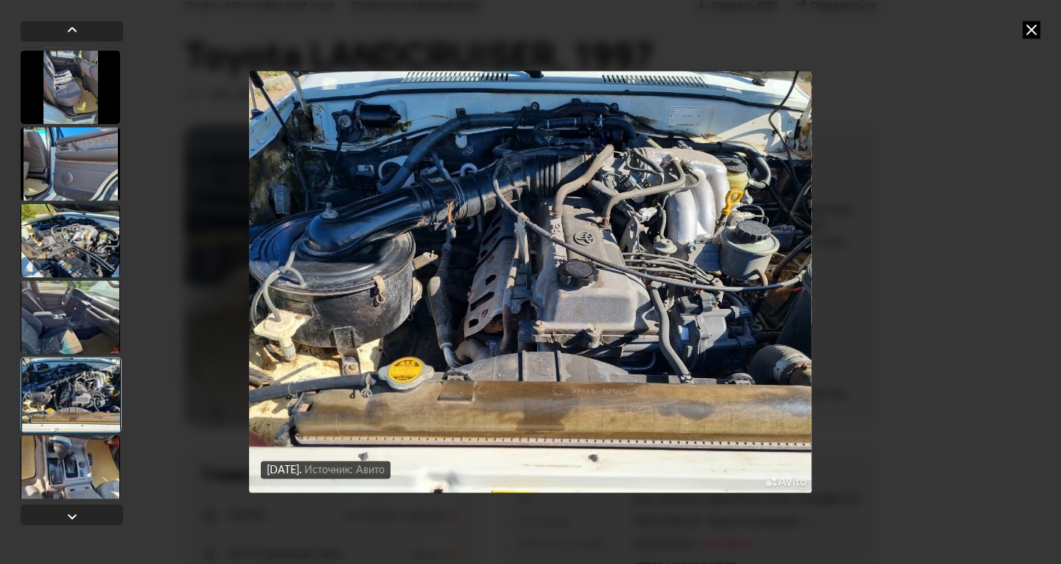
click at [79, 468] on div at bounding box center [70, 472] width 99 height 74
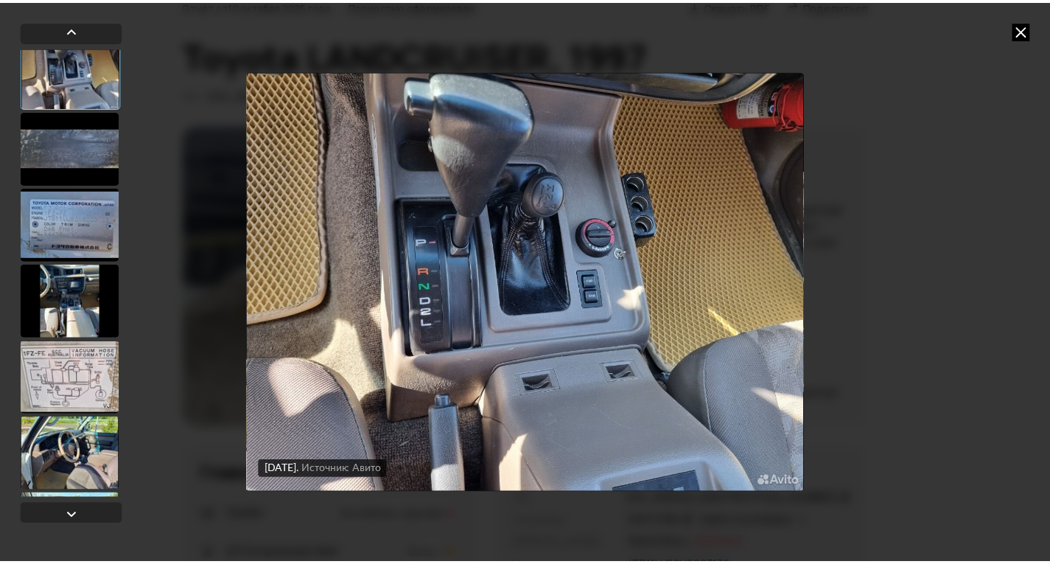
scroll to position [6111, 0]
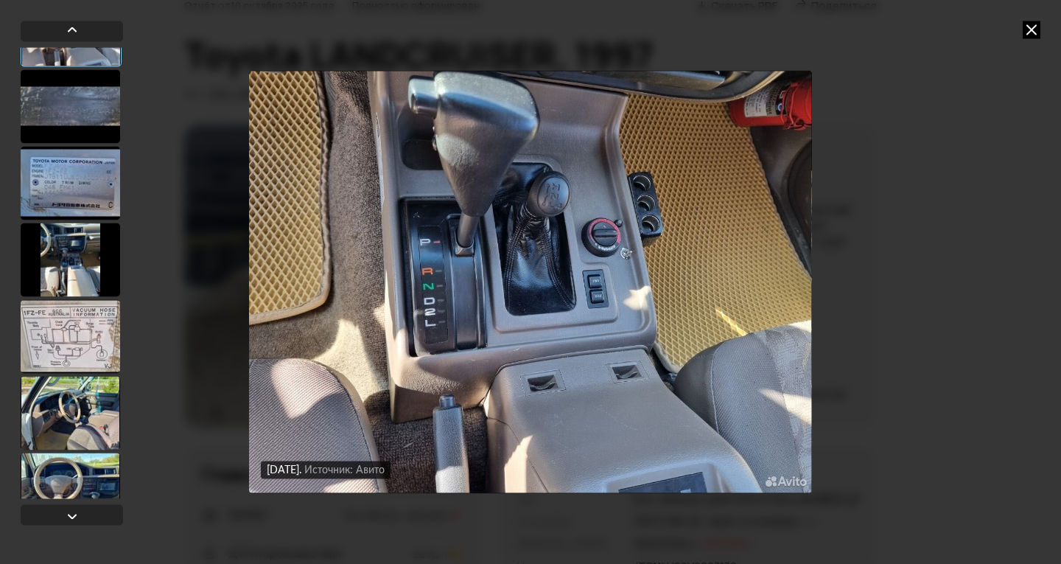
click at [64, 342] on div at bounding box center [70, 336] width 99 height 74
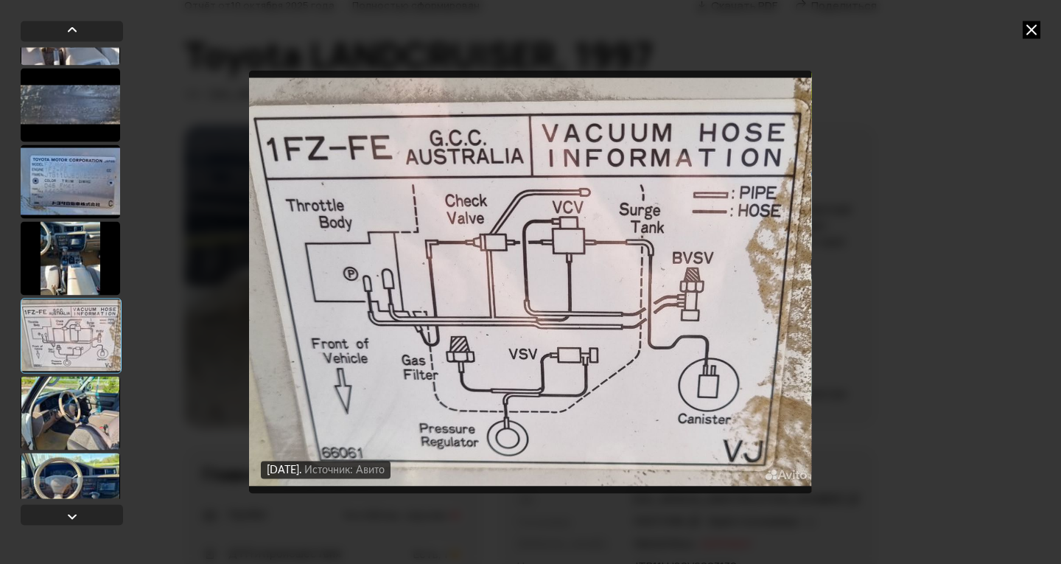
click at [63, 421] on div at bounding box center [70, 413] width 99 height 74
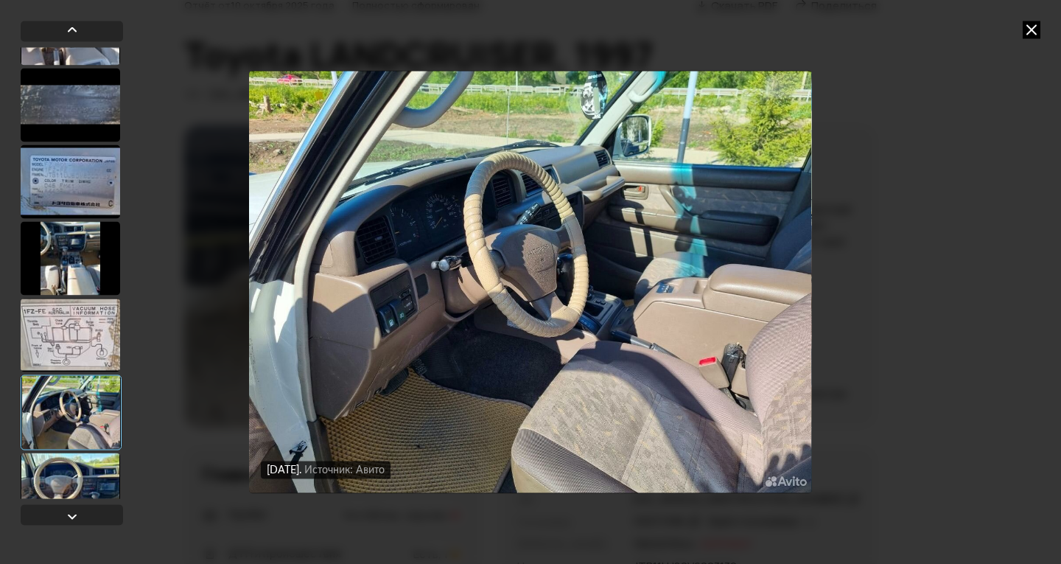
click at [64, 465] on div at bounding box center [70, 489] width 99 height 74
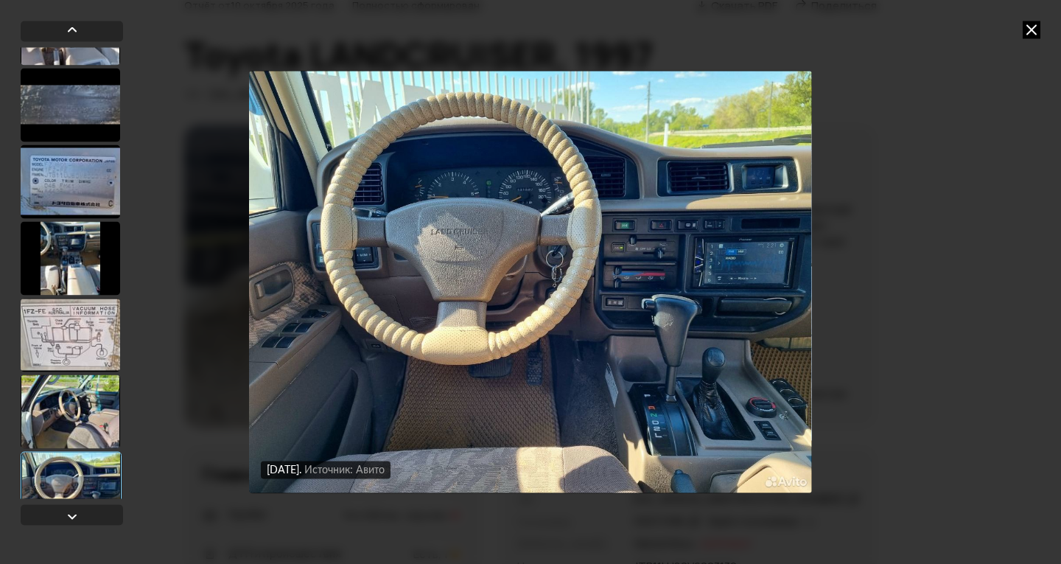
click at [1033, 33] on icon at bounding box center [1032, 30] width 18 height 18
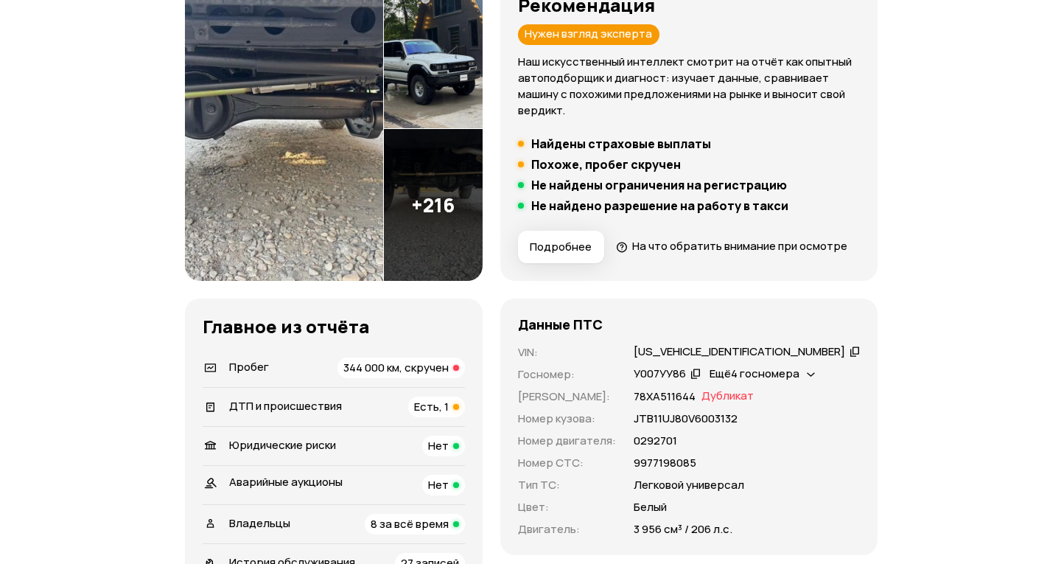
scroll to position [0, 0]
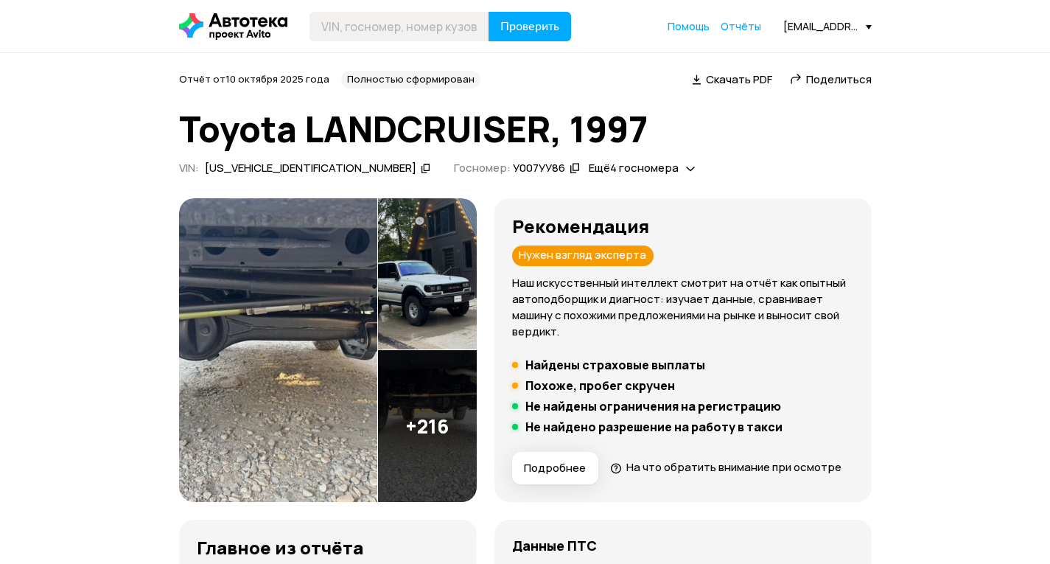
click at [470, 437] on img at bounding box center [427, 426] width 99 height 152
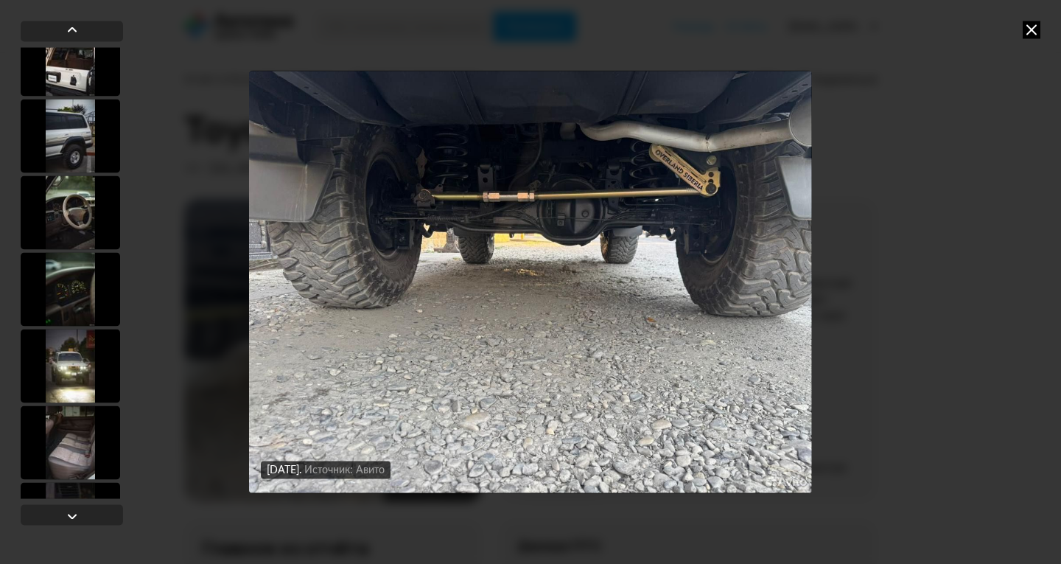
scroll to position [1032, 0]
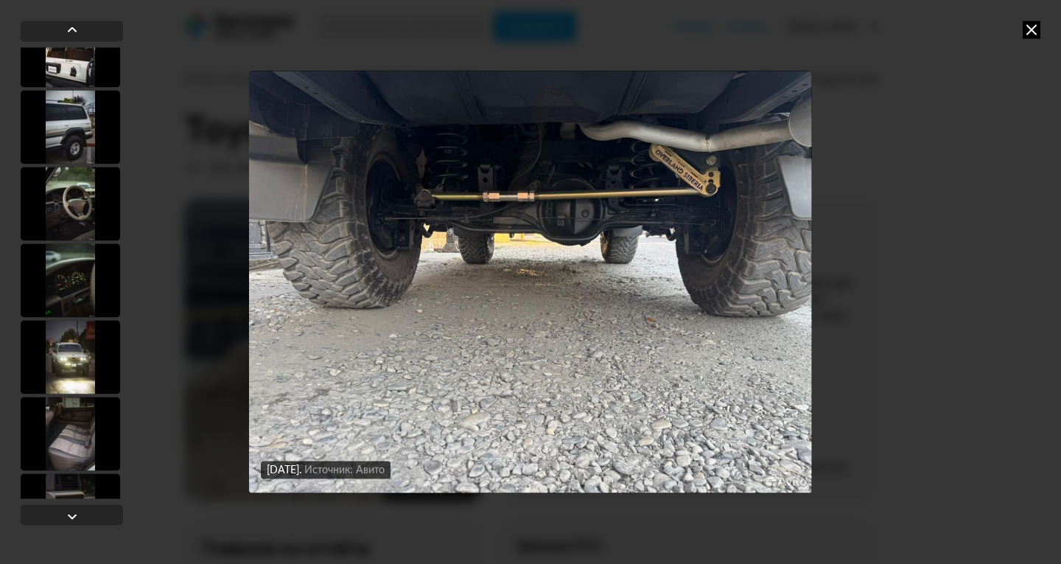
click at [57, 204] on div at bounding box center [70, 204] width 99 height 74
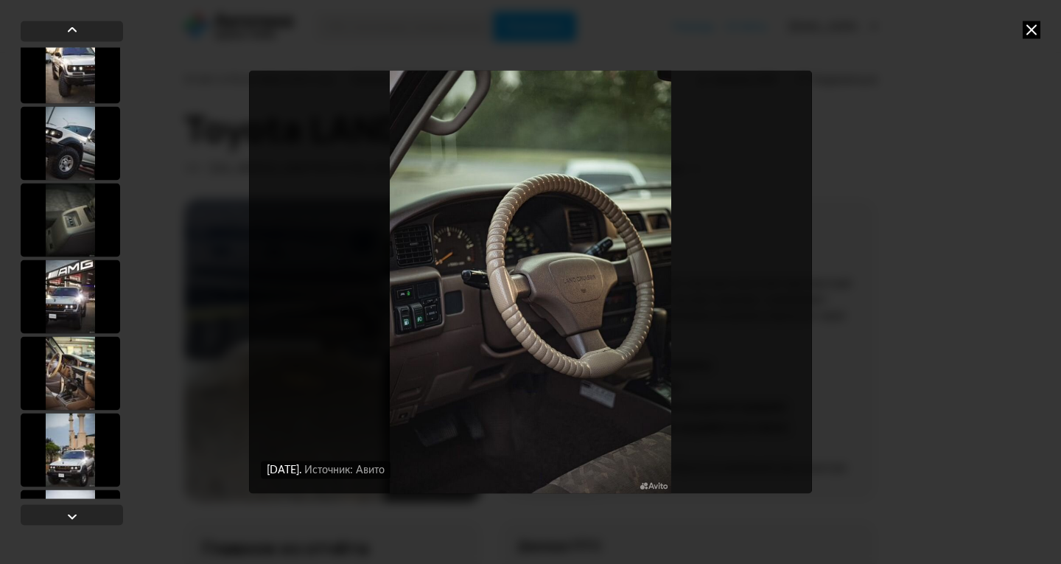
scroll to position [1988, 0]
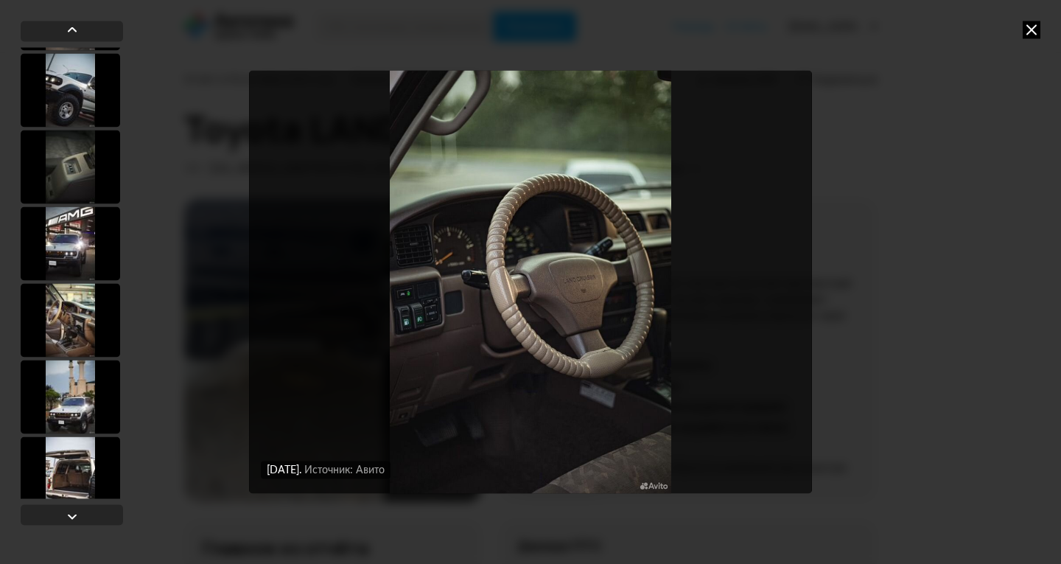
click at [65, 332] on div at bounding box center [70, 320] width 99 height 74
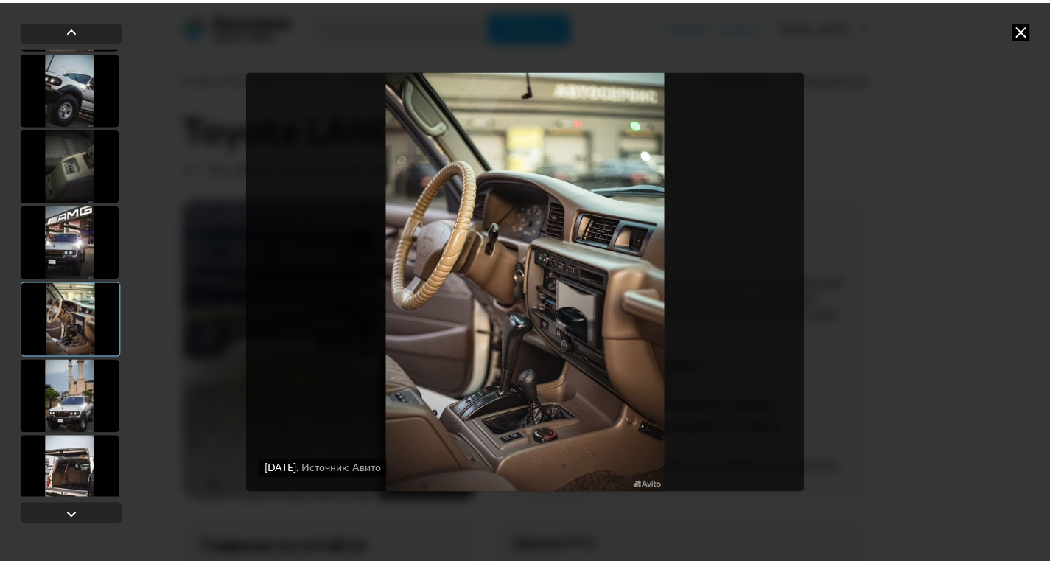
scroll to position [1987, 0]
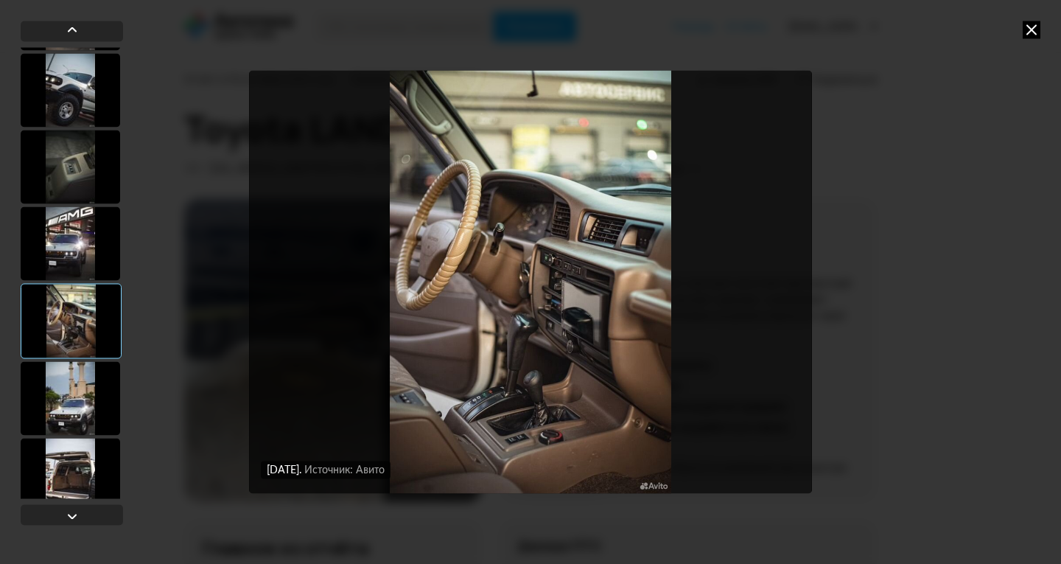
click at [1033, 30] on icon at bounding box center [1032, 30] width 18 height 18
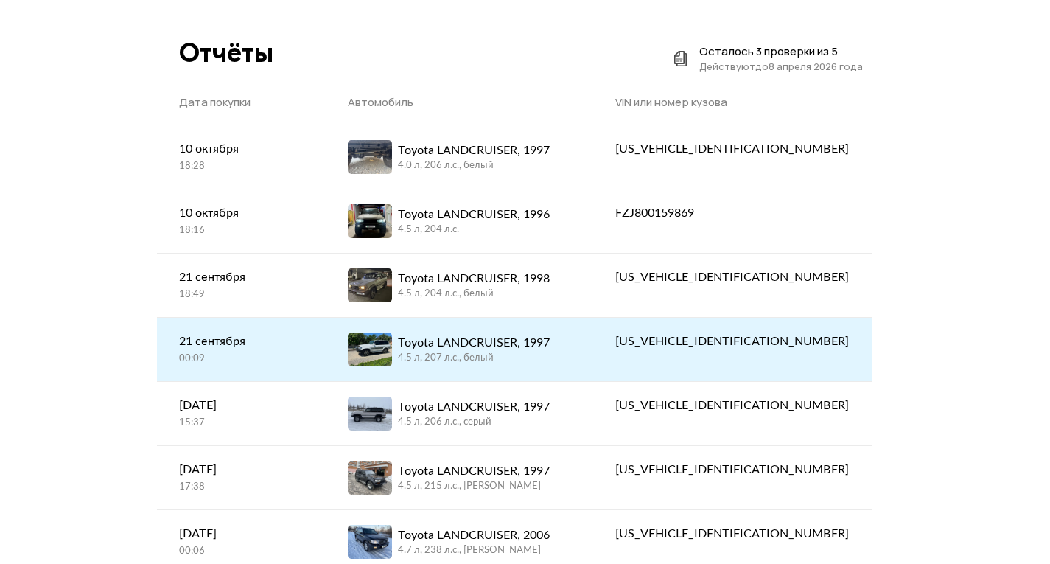
scroll to position [74, 0]
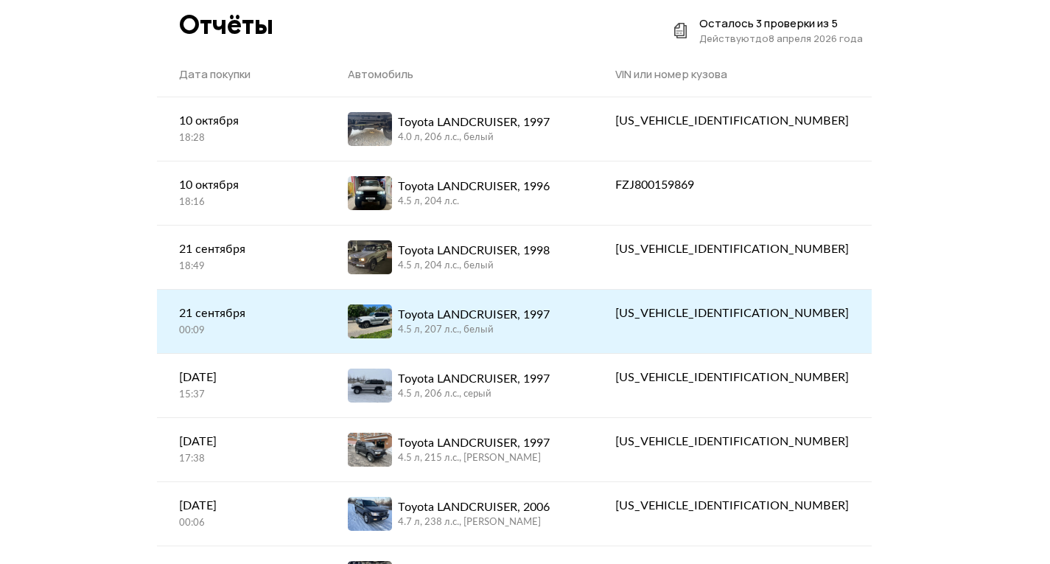
click at [392, 325] on span at bounding box center [370, 321] width 44 height 34
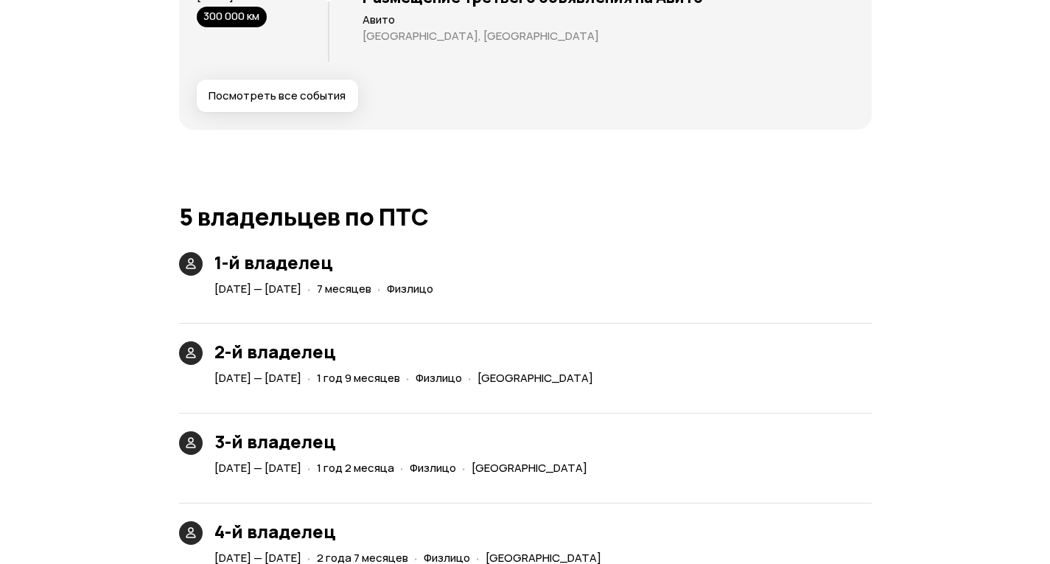
scroll to position [3095, 0]
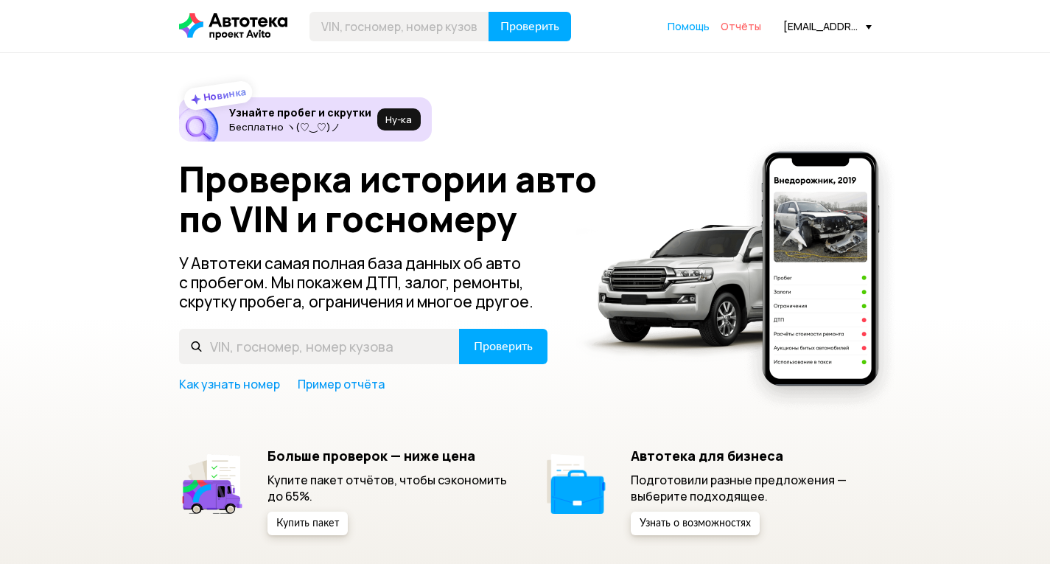
click at [761, 27] on span "Отчёты" at bounding box center [741, 26] width 41 height 14
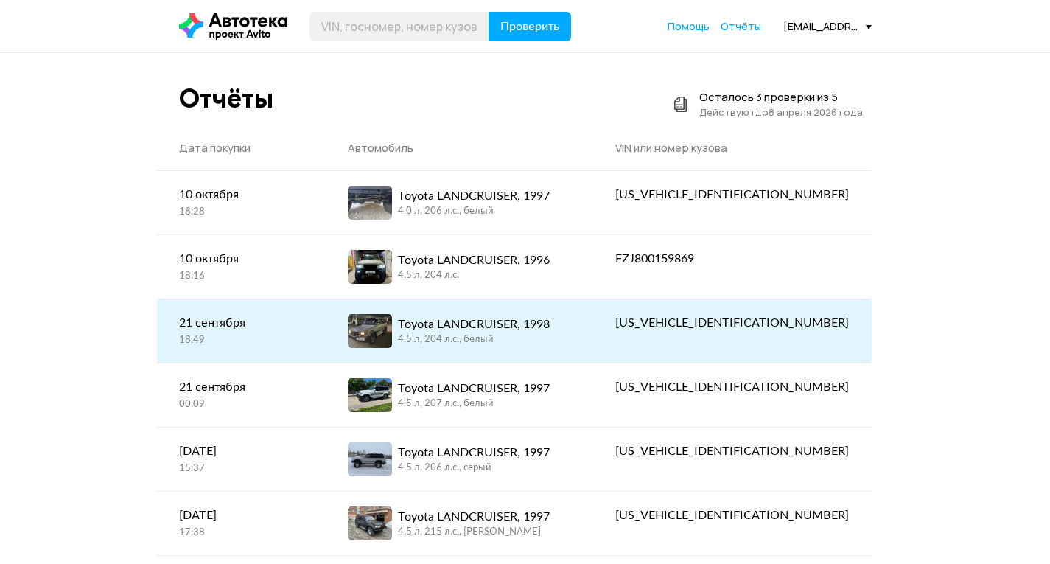
click at [485, 329] on div "Toyota LANDCRUISER, 1998" at bounding box center [474, 324] width 152 height 18
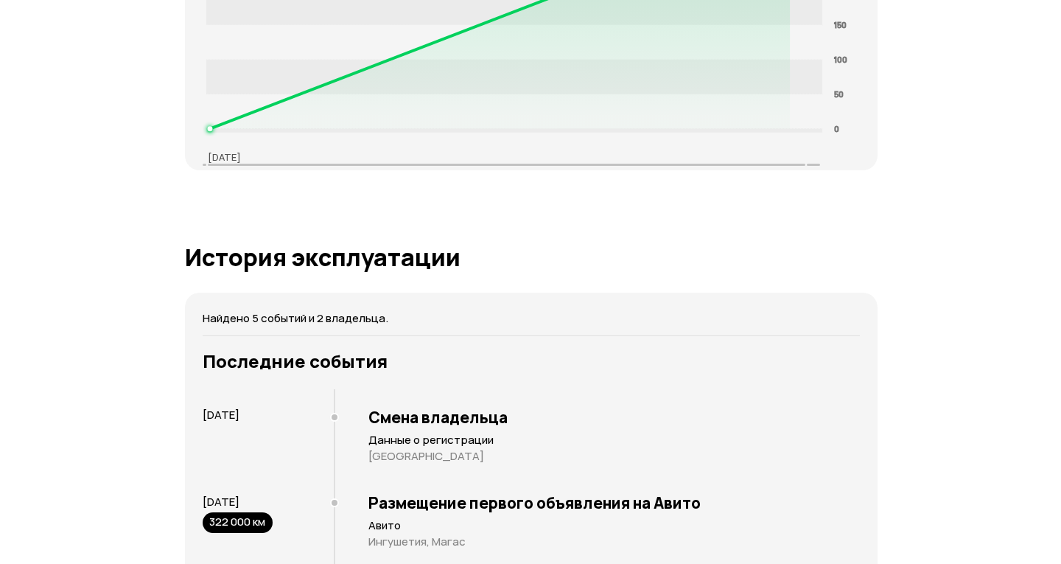
scroll to position [2800, 0]
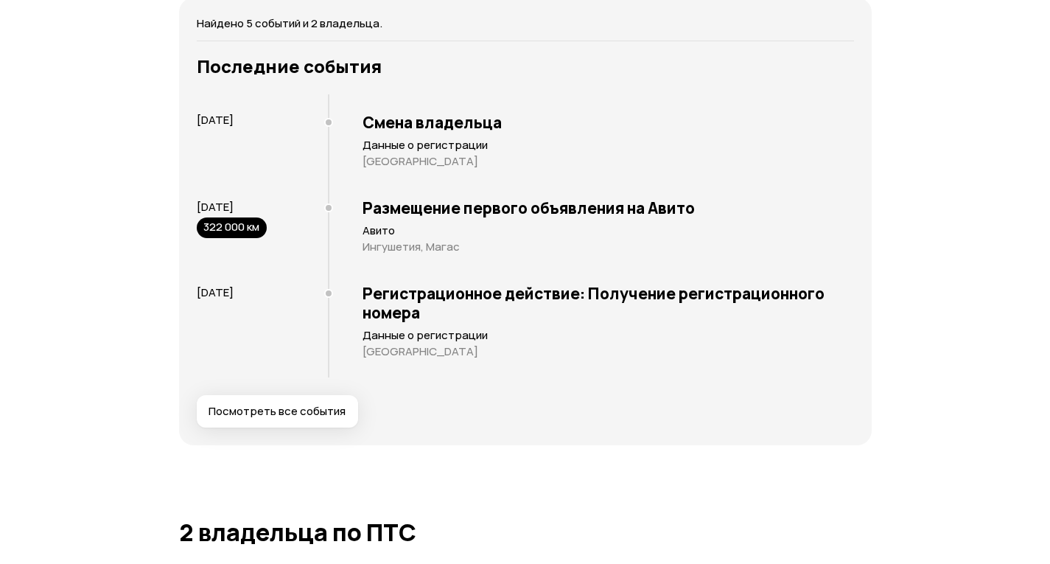
click at [290, 419] on span "Посмотреть все события" at bounding box center [277, 411] width 137 height 15
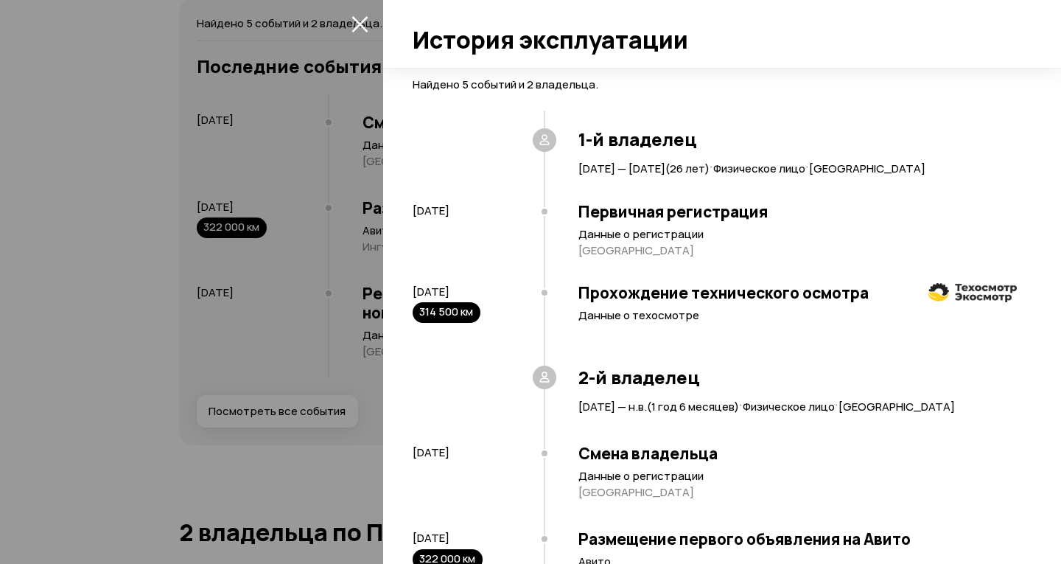
scroll to position [248, 0]
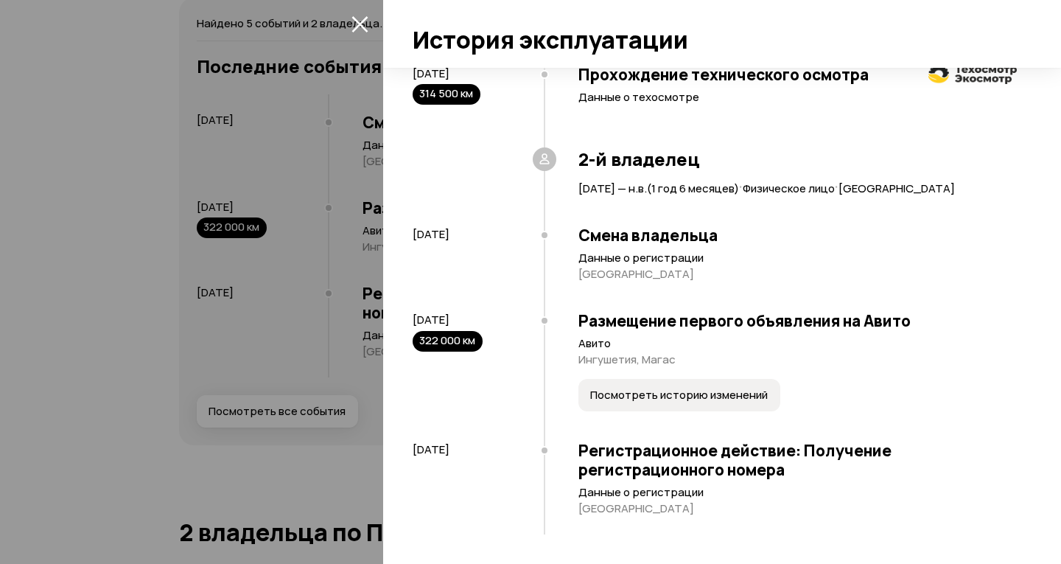
click at [615, 391] on span "Посмотреть историю изменений" at bounding box center [679, 395] width 178 height 15
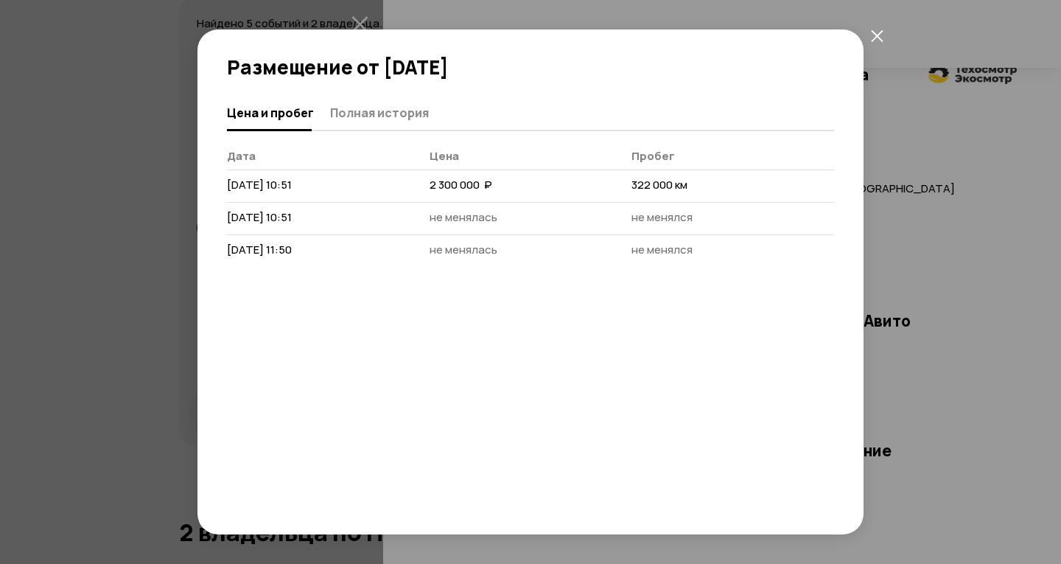
click at [873, 35] on icon "закрыть" at bounding box center [877, 35] width 13 height 13
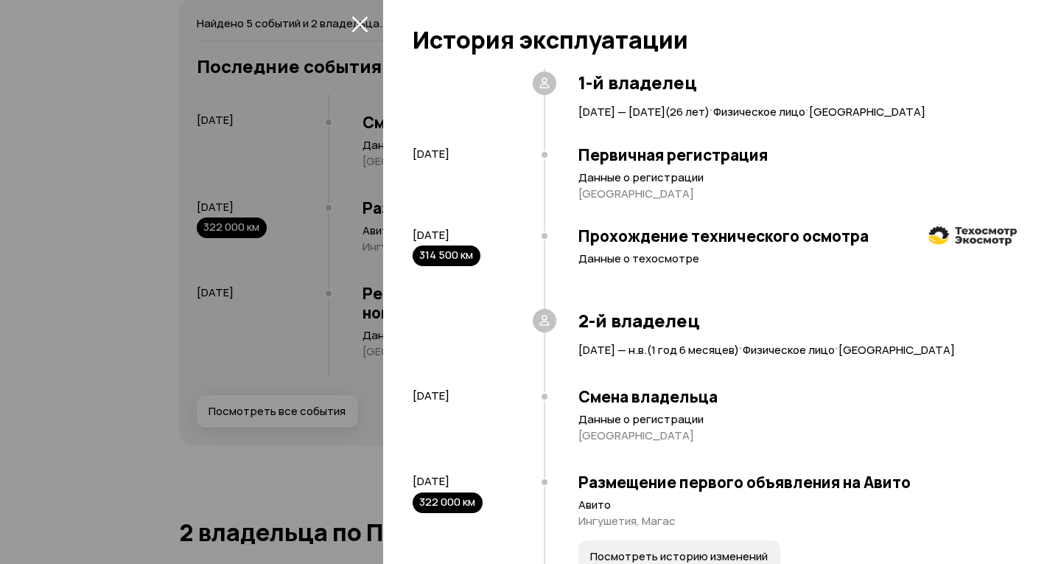
scroll to position [74, 0]
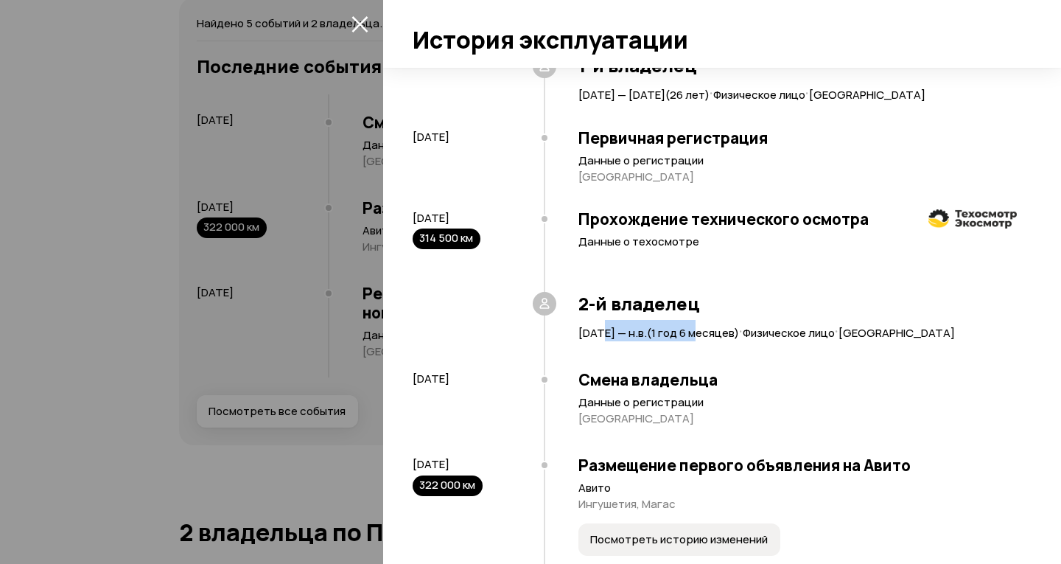
drag, startPoint x: 598, startPoint y: 349, endPoint x: 718, endPoint y: 353, distance: 119.4
click at [718, 340] on span "4 мая 2024 — н.в. ( 1 год 6 месяцев )" at bounding box center [659, 332] width 161 height 15
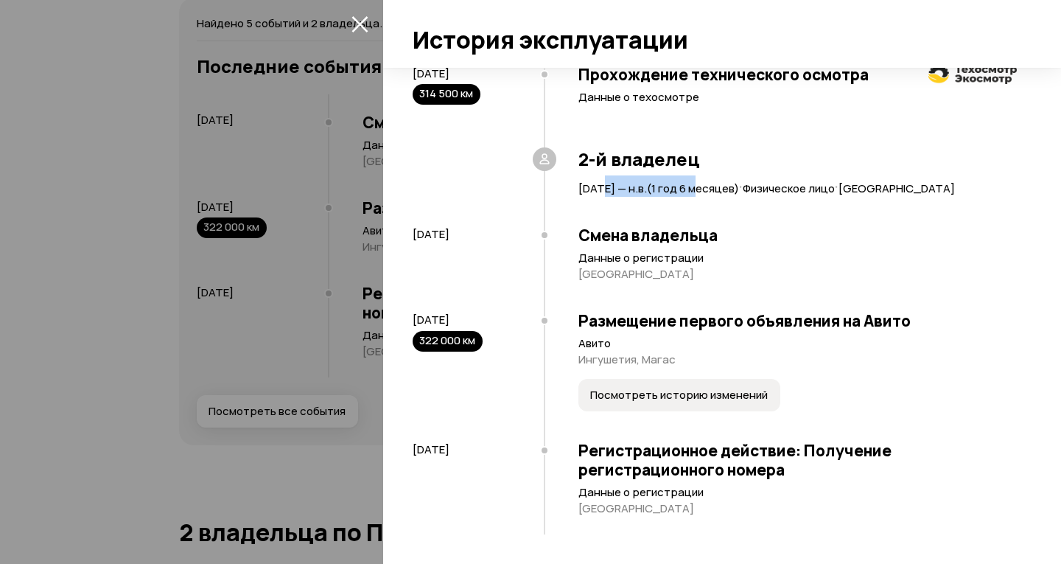
scroll to position [248, 0]
click at [656, 388] on span "Посмотреть историю изменений" at bounding box center [679, 395] width 178 height 15
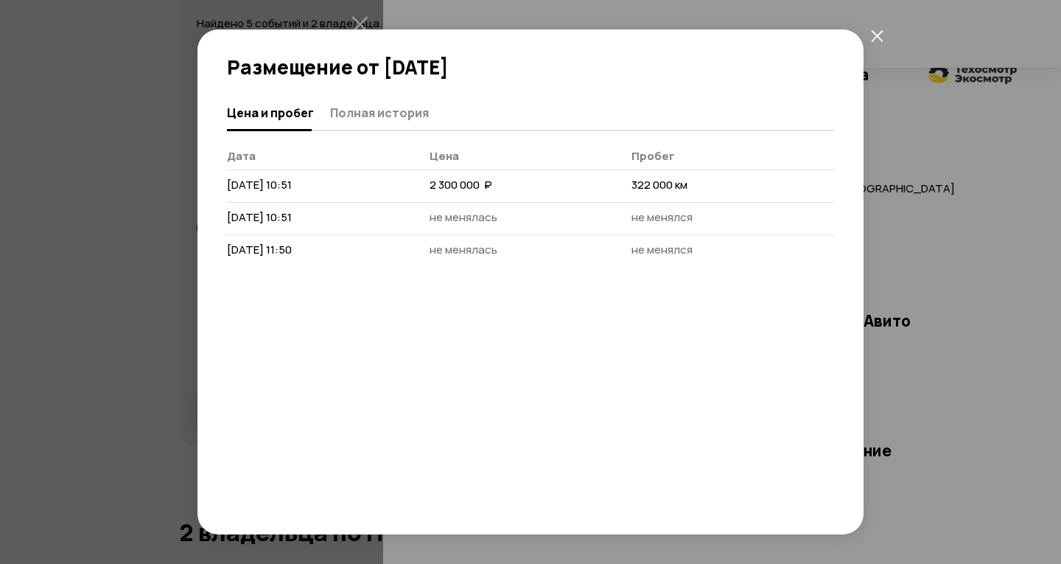
click at [878, 34] on icon "закрыть" at bounding box center [877, 35] width 12 height 12
